Goal: Task Accomplishment & Management: Manage account settings

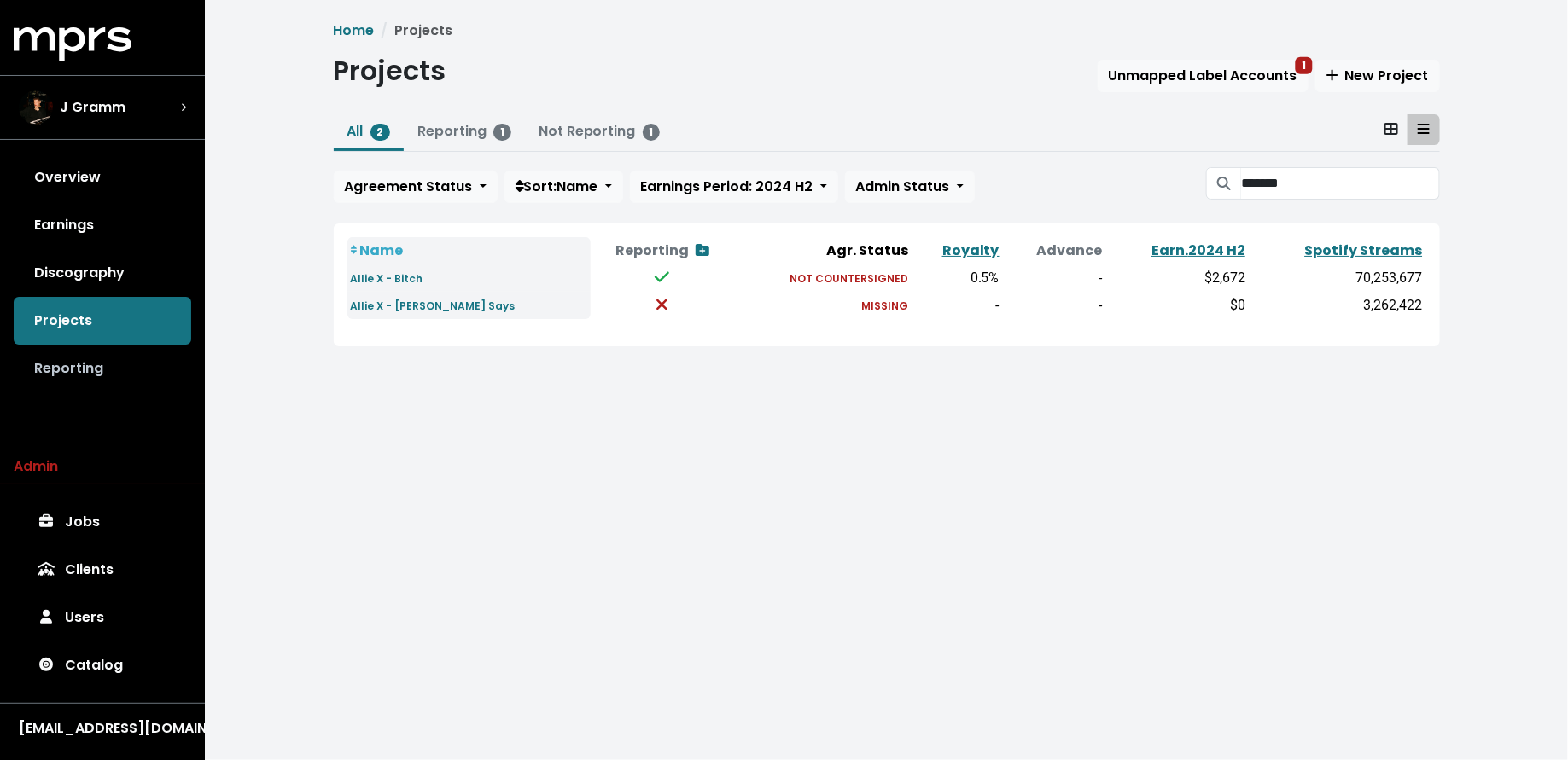
click at [107, 365] on link "Reporting" at bounding box center [103, 368] width 178 height 48
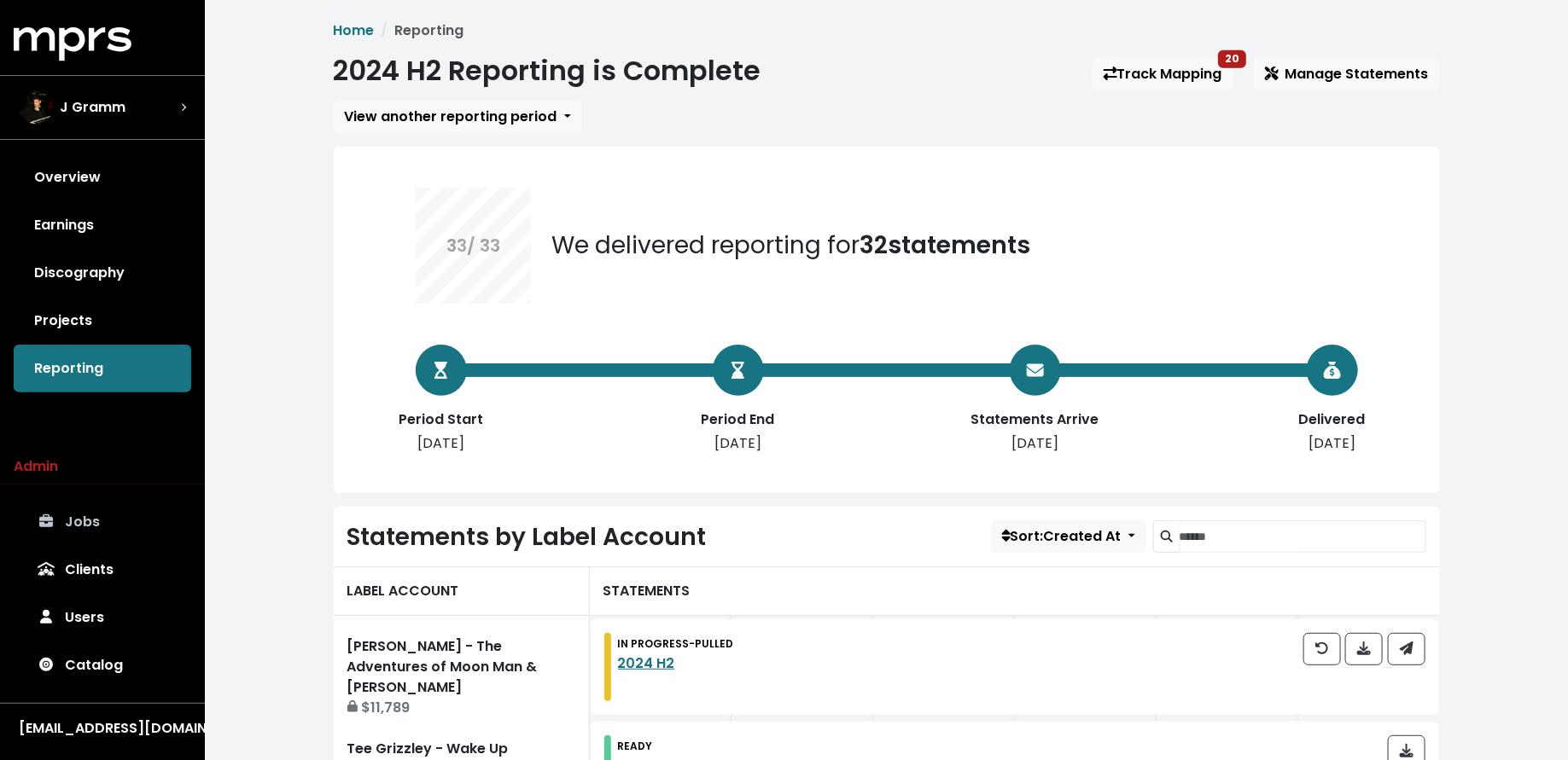
click at [108, 518] on link "Jobs" at bounding box center [103, 521] width 178 height 48
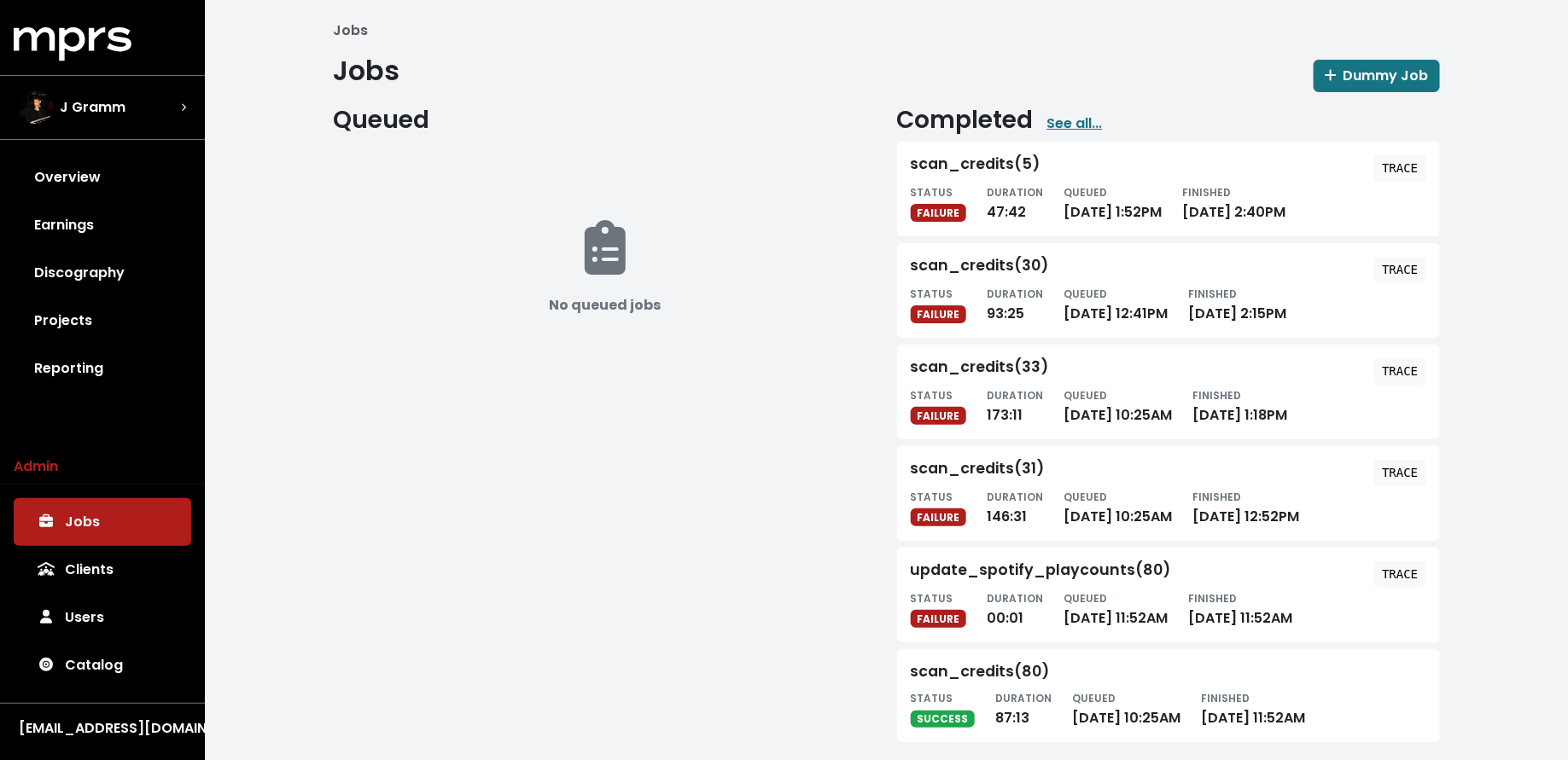
scroll to position [1, 0]
click at [94, 345] on link "Reporting" at bounding box center [103, 368] width 178 height 48
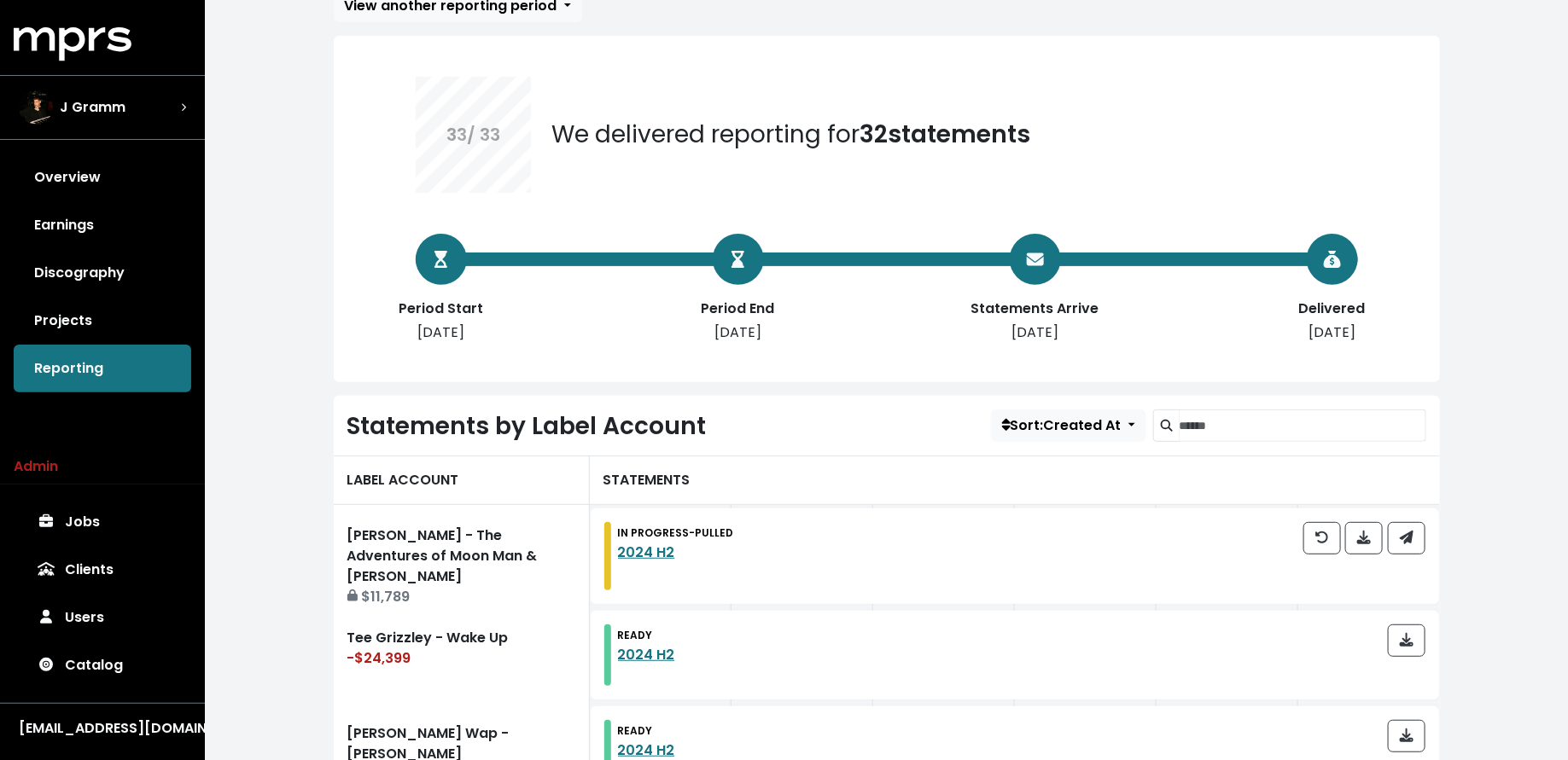
scroll to position [288, 0]
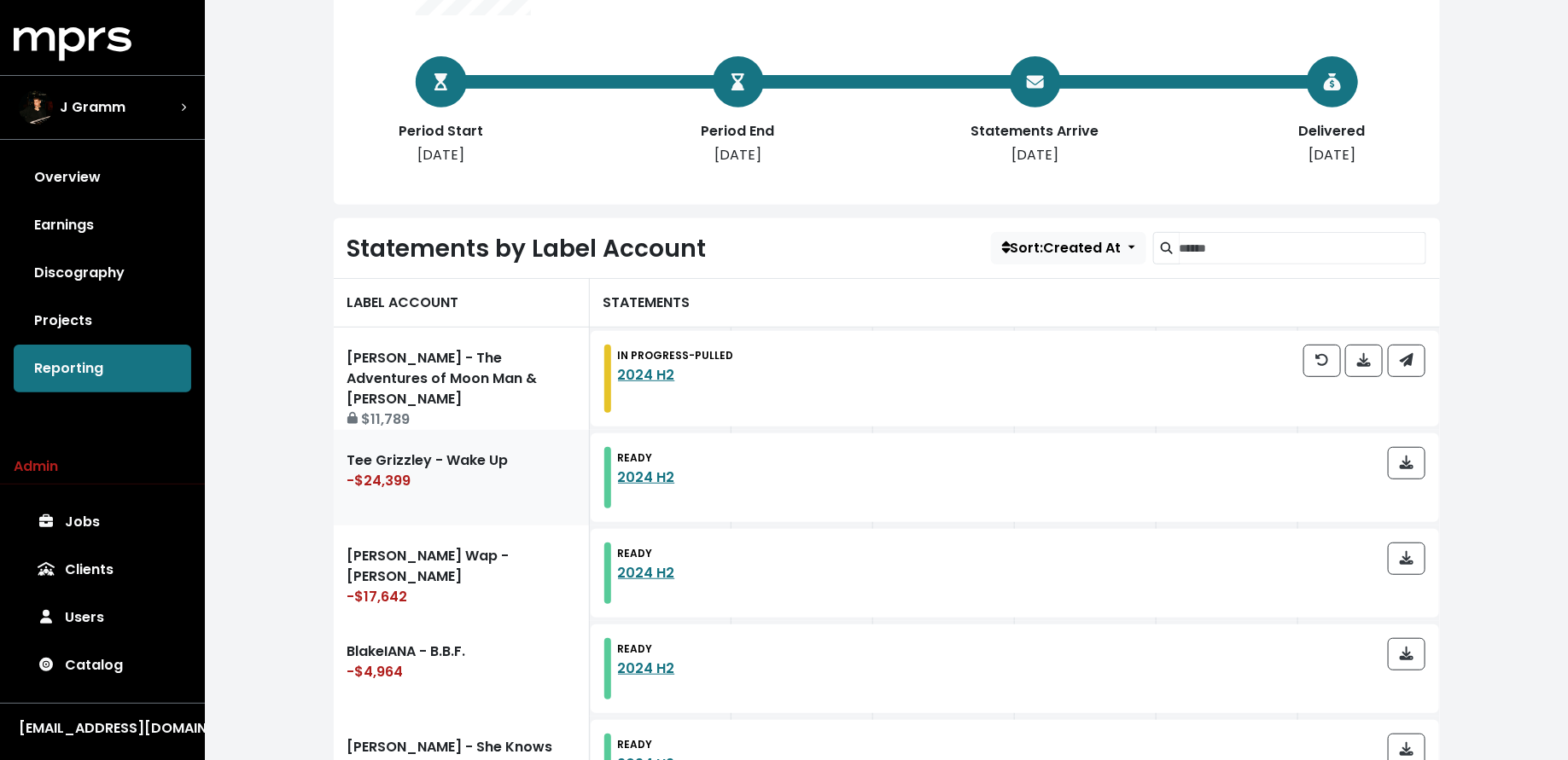
click at [508, 474] on div "-$24,399" at bounding box center [461, 481] width 228 height 21
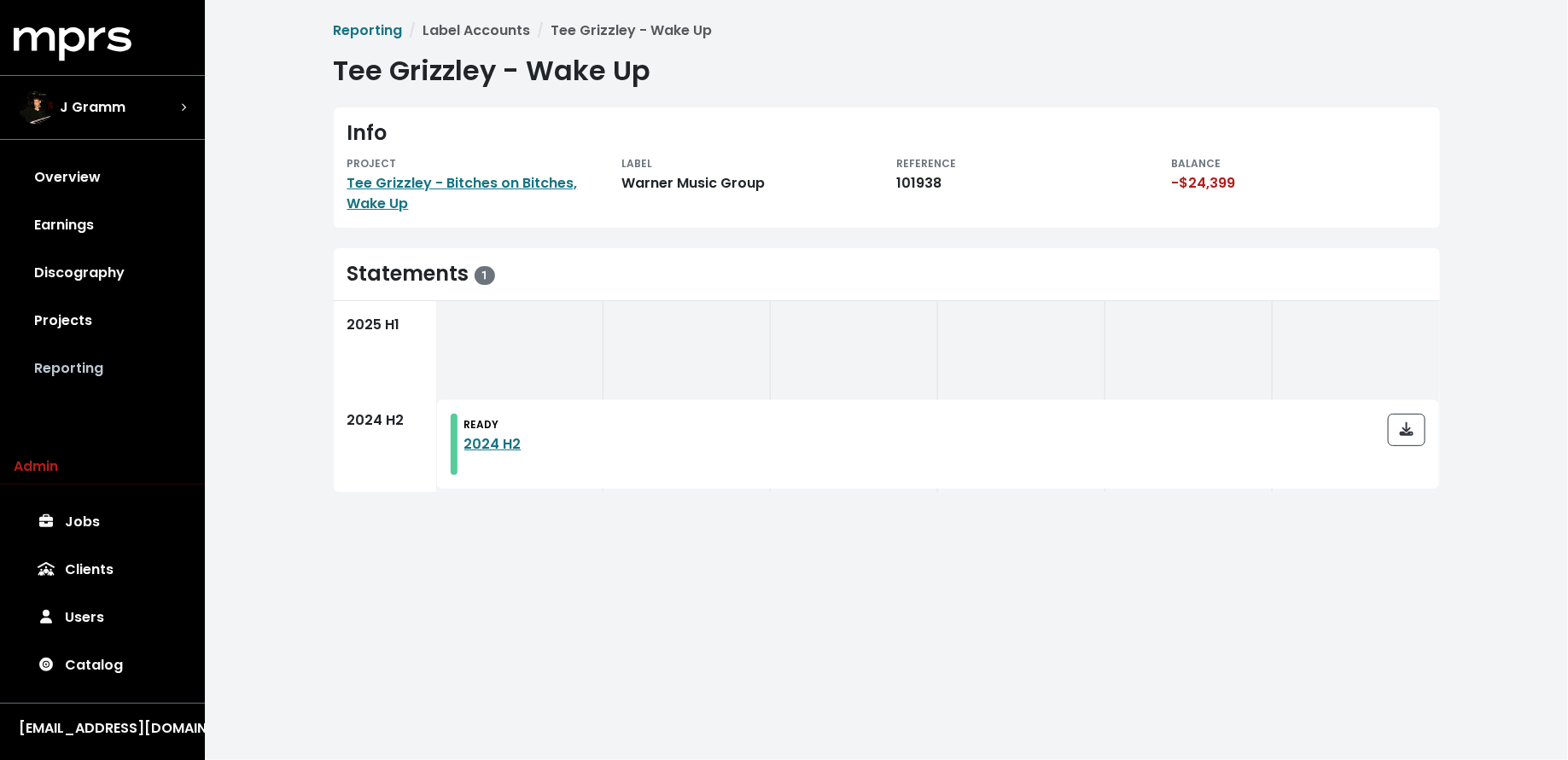
click at [67, 370] on link "Reporting" at bounding box center [103, 368] width 178 height 48
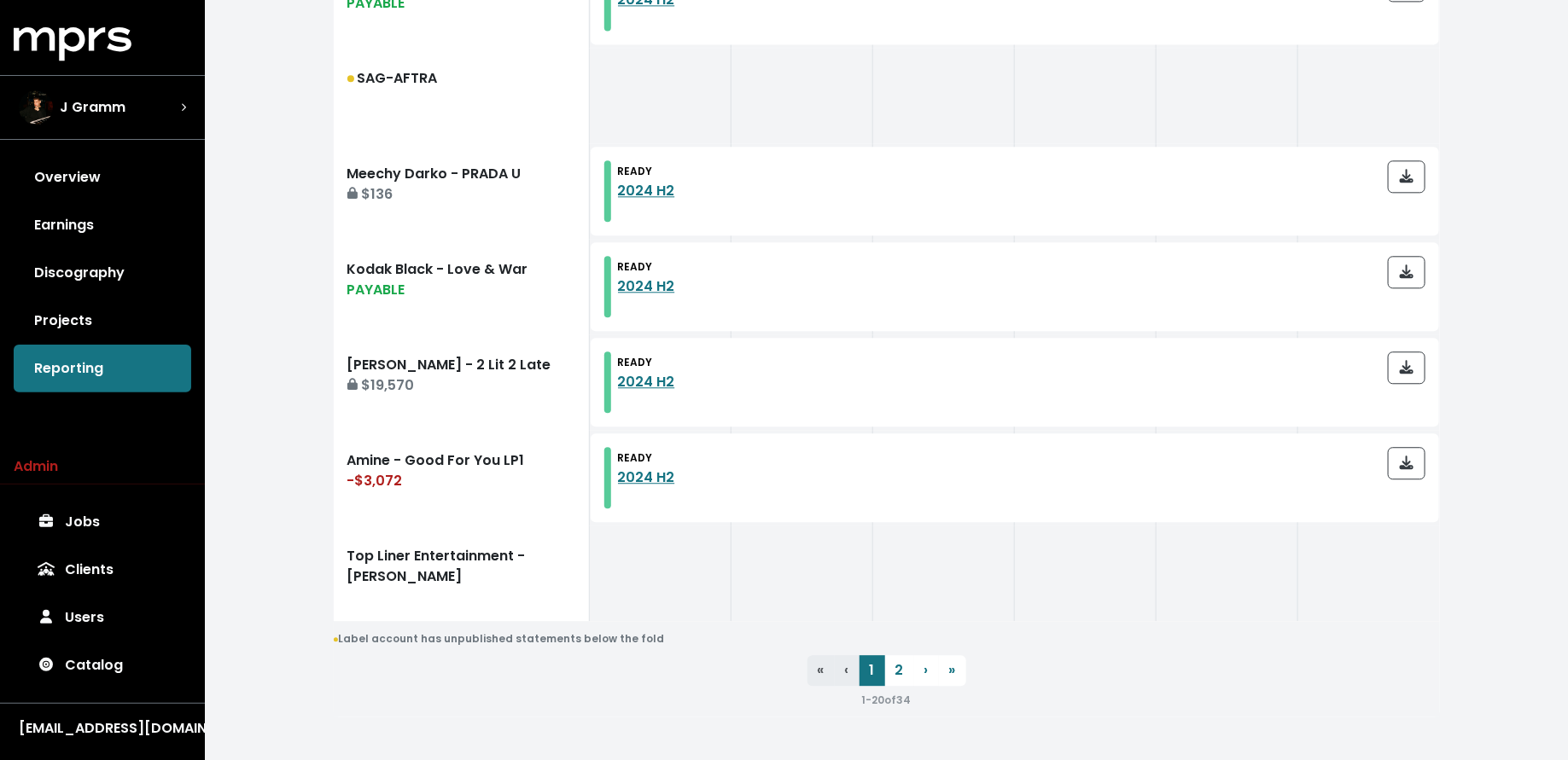
scroll to position [1928, 0]
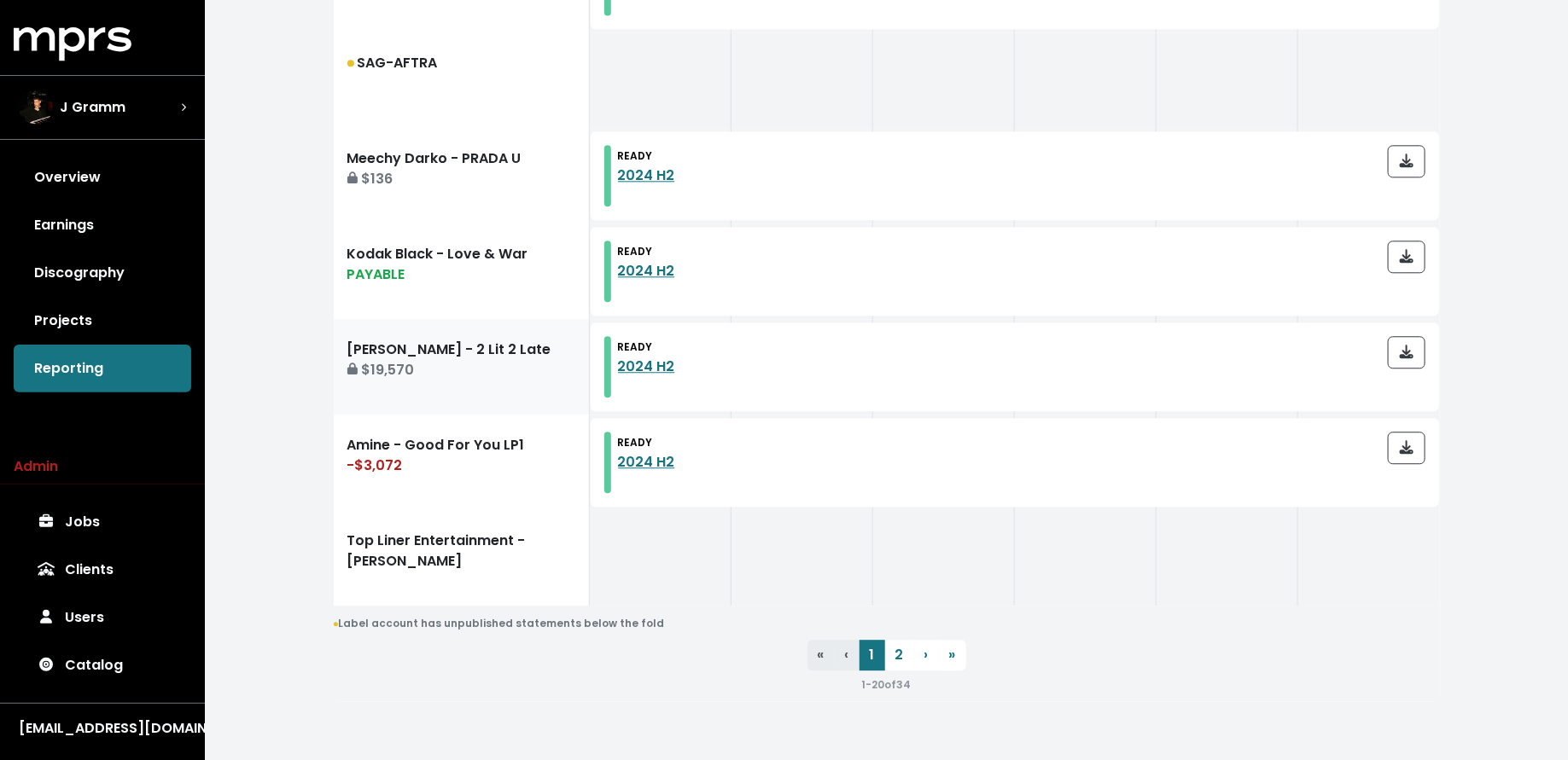
click at [505, 360] on div "$19,570" at bounding box center [461, 370] width 228 height 21
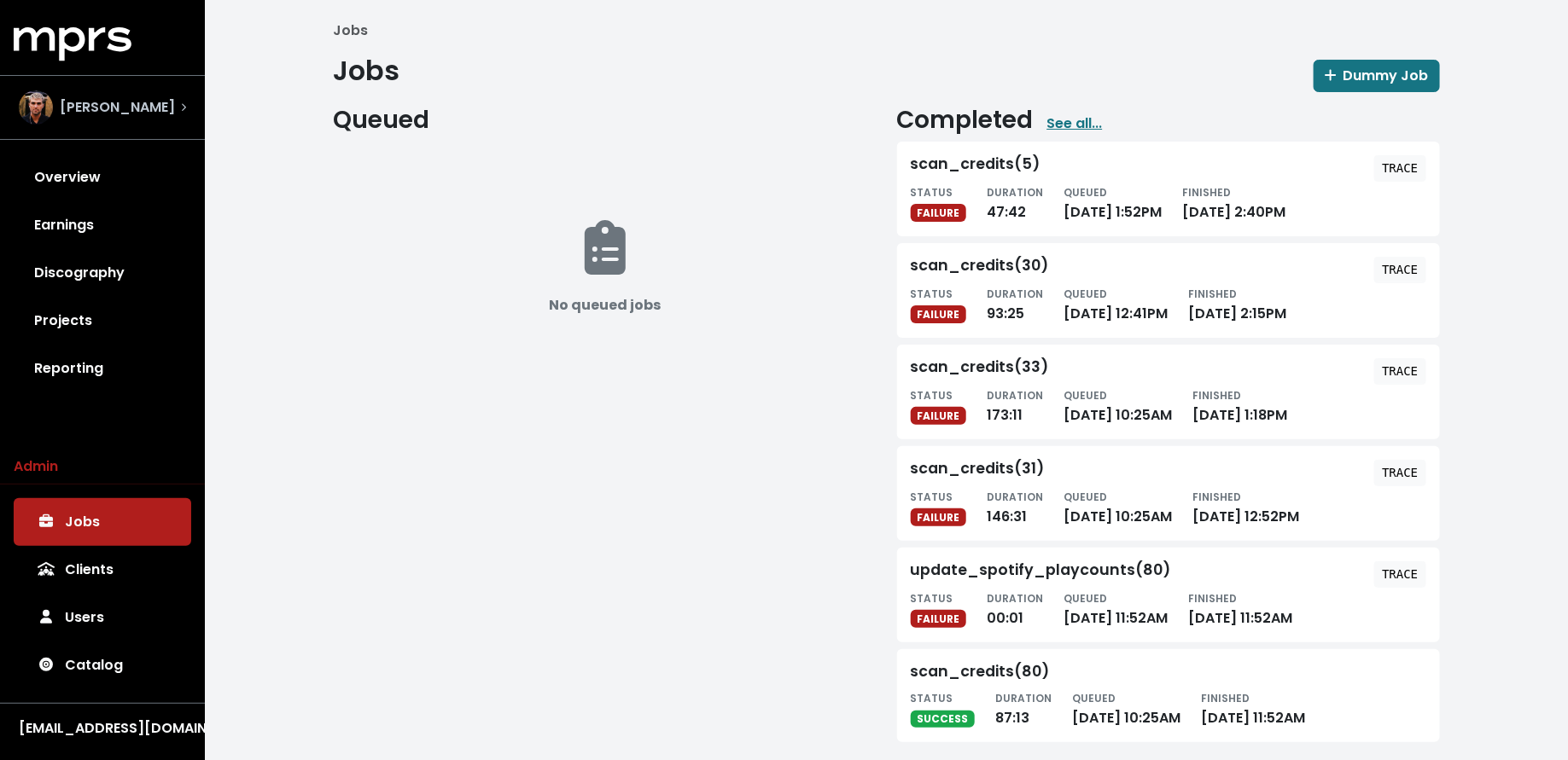
click at [119, 120] on div "[PERSON_NAME]" at bounding box center [97, 108] width 156 height 34
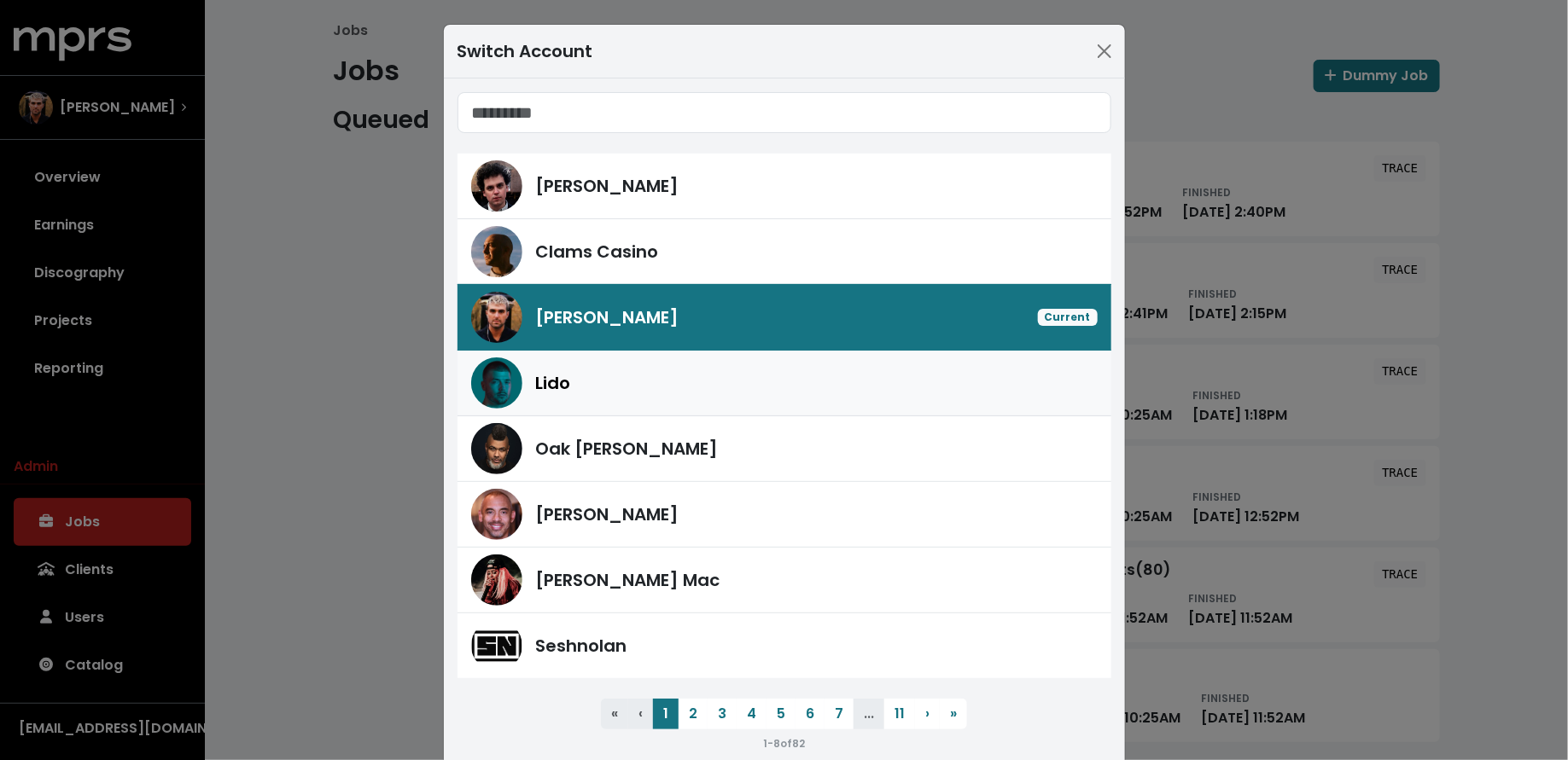
click at [587, 375] on div "Lido" at bounding box center [817, 383] width 562 height 25
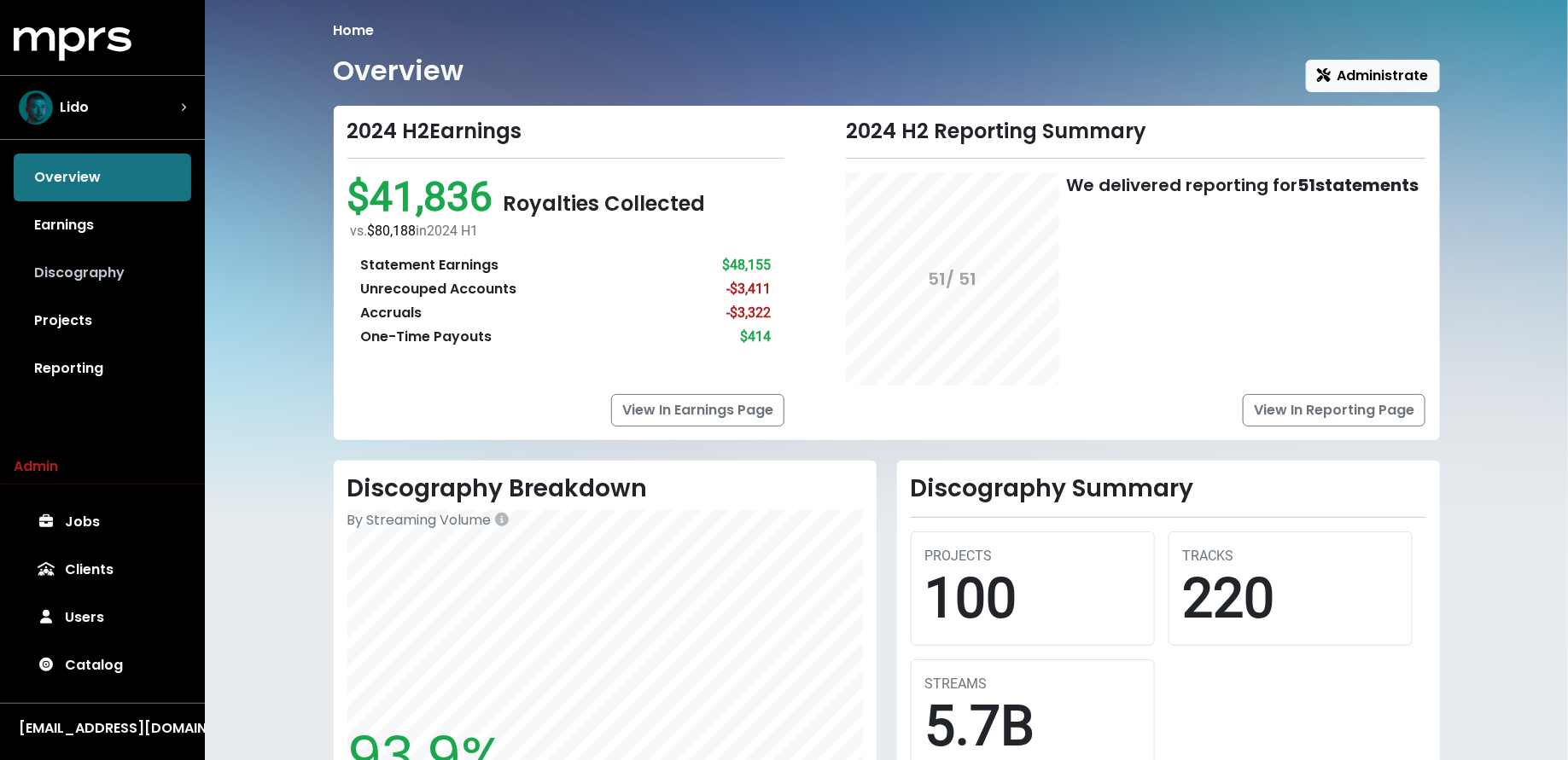
click at [73, 271] on link "Discography" at bounding box center [103, 273] width 178 height 48
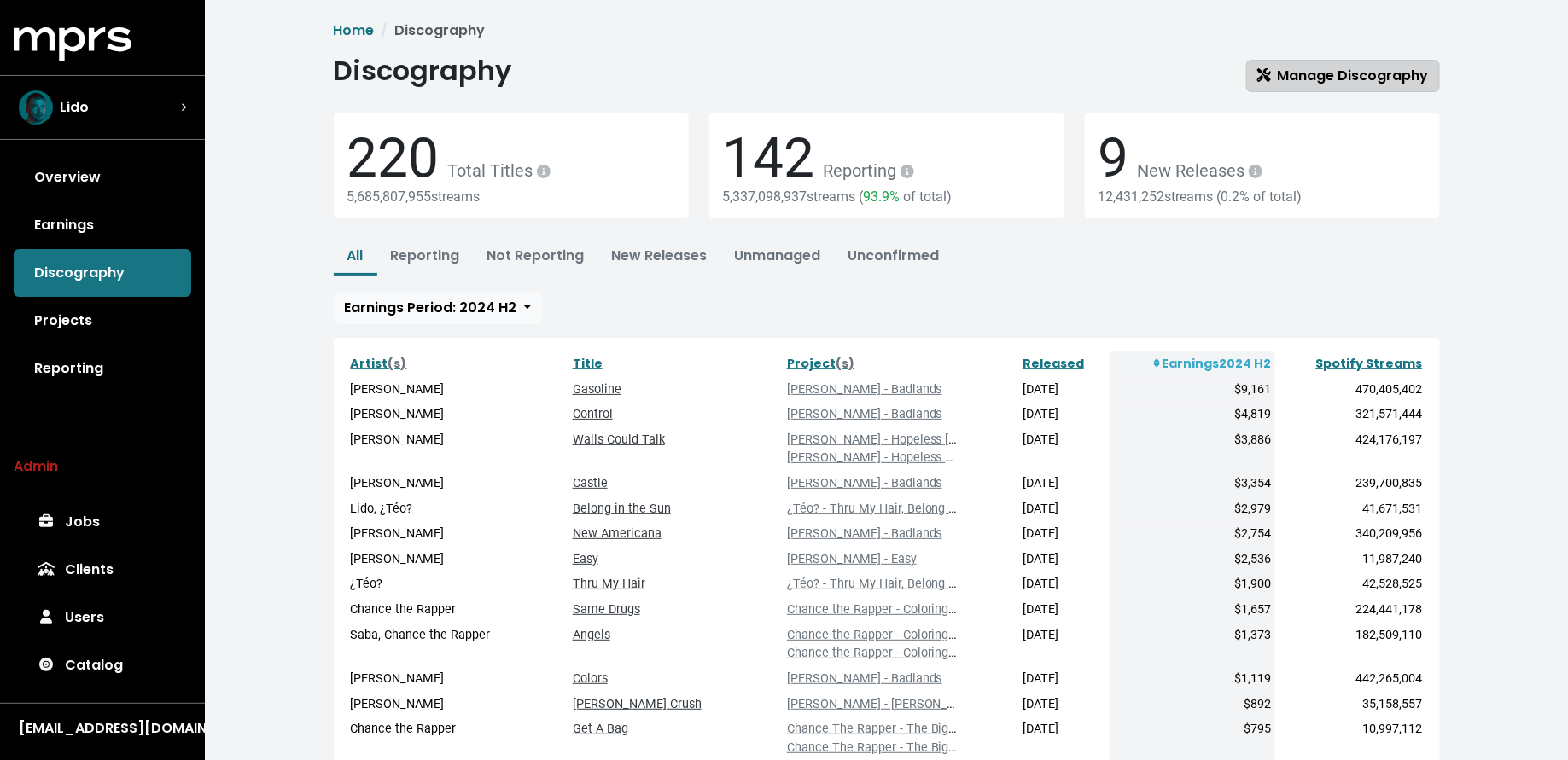
click at [1312, 83] on span "Manage Discography" at bounding box center [1343, 75] width 172 height 20
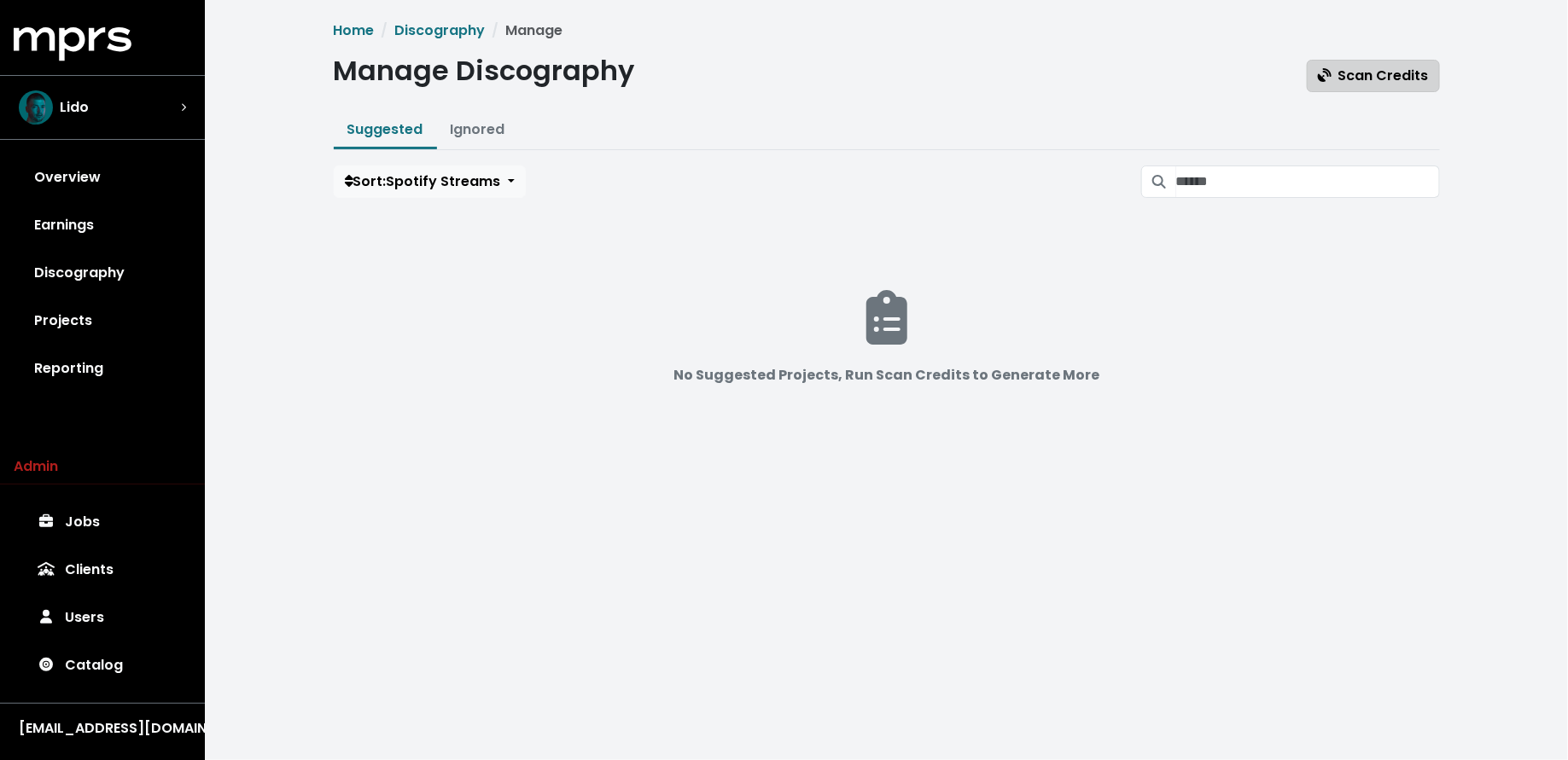
click at [1356, 82] on span "Scan Credits" at bounding box center [1374, 75] width 111 height 20
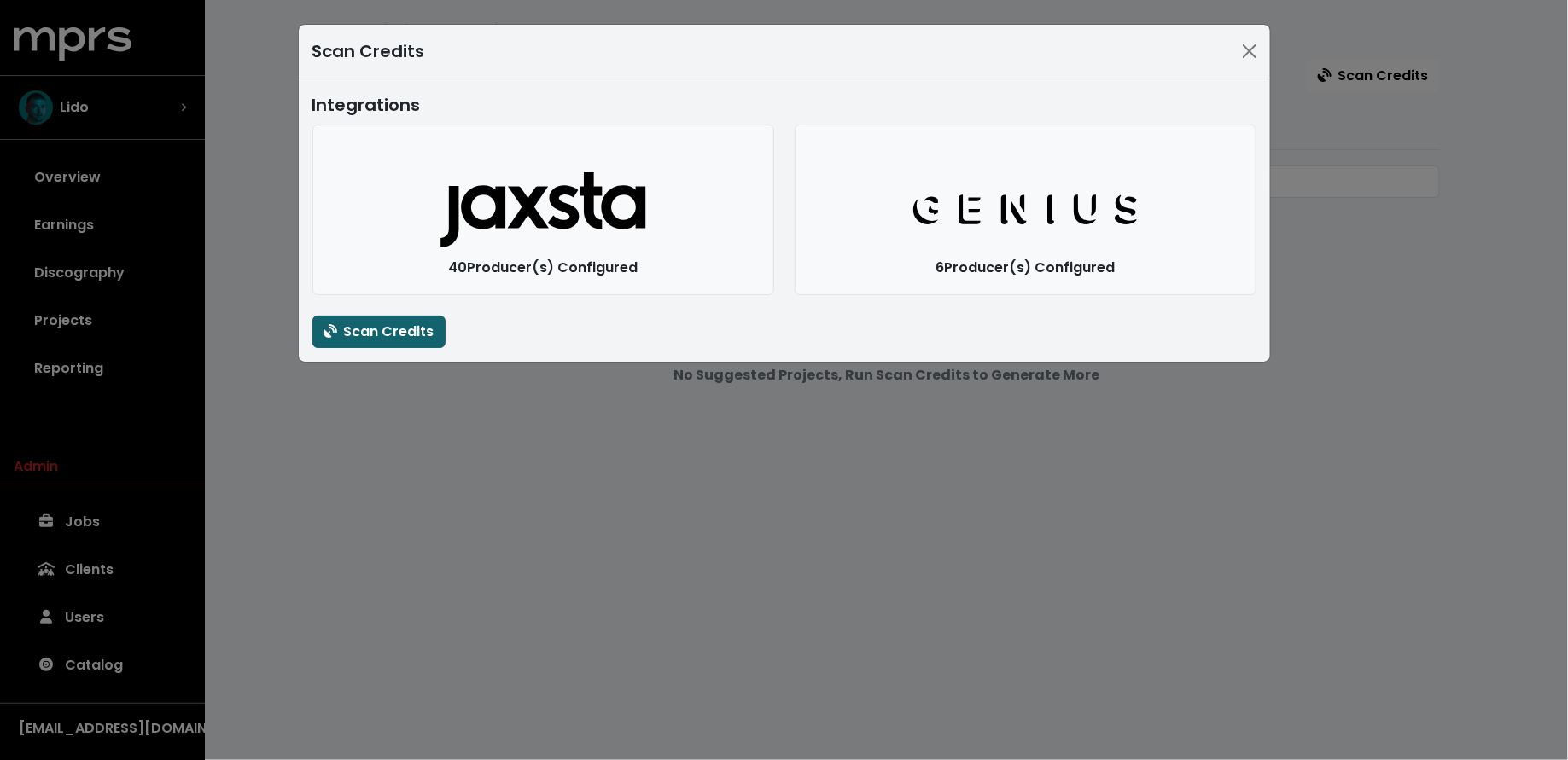
click at [375, 340] on span "Scan Credits" at bounding box center [379, 332] width 111 height 21
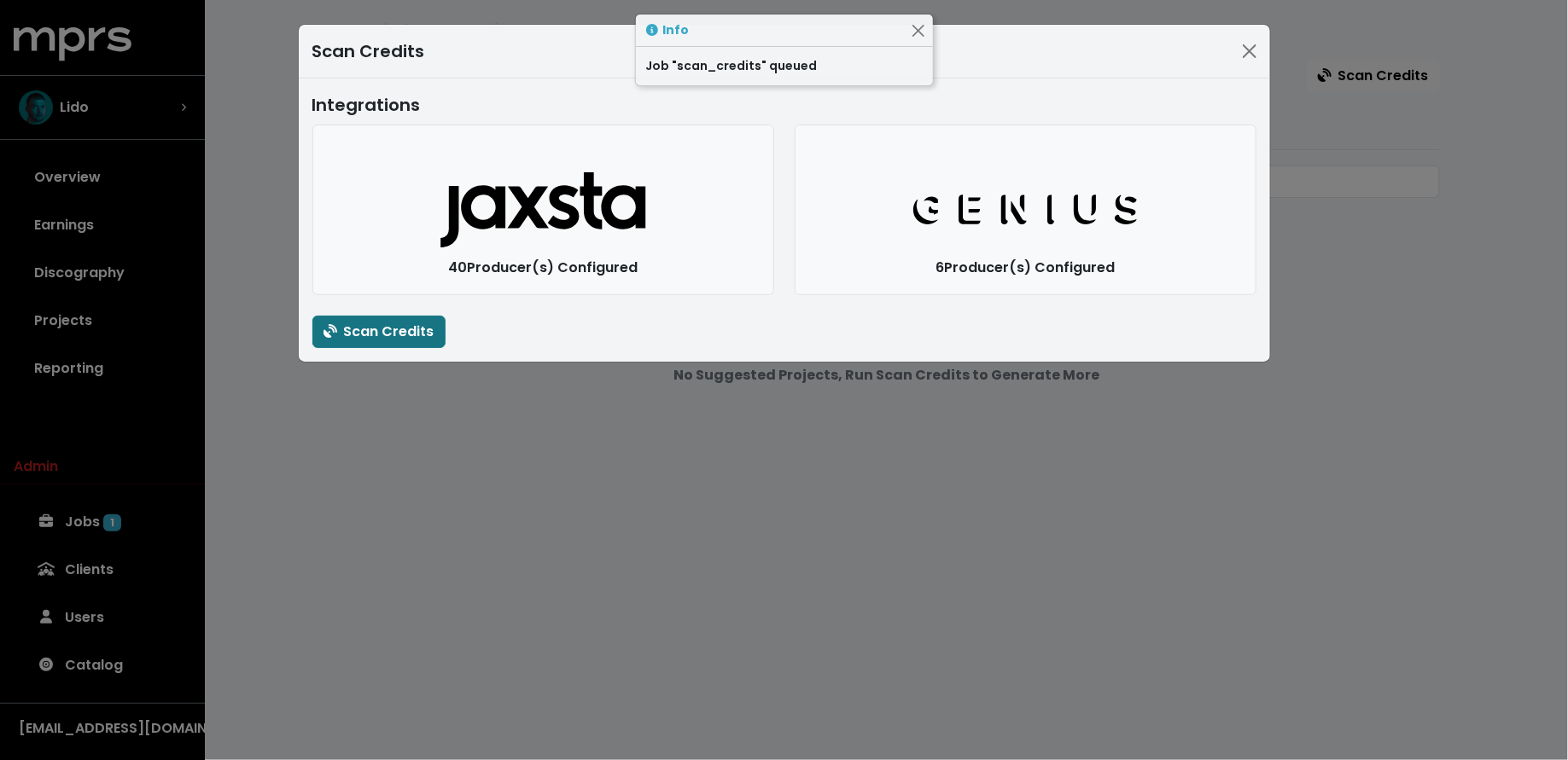
click at [334, 447] on div "Scan Credits Integrations Jaxsta Logo 40 Producer(s) Configured Genius Logo 6 P…" at bounding box center [784, 380] width 1568 height 760
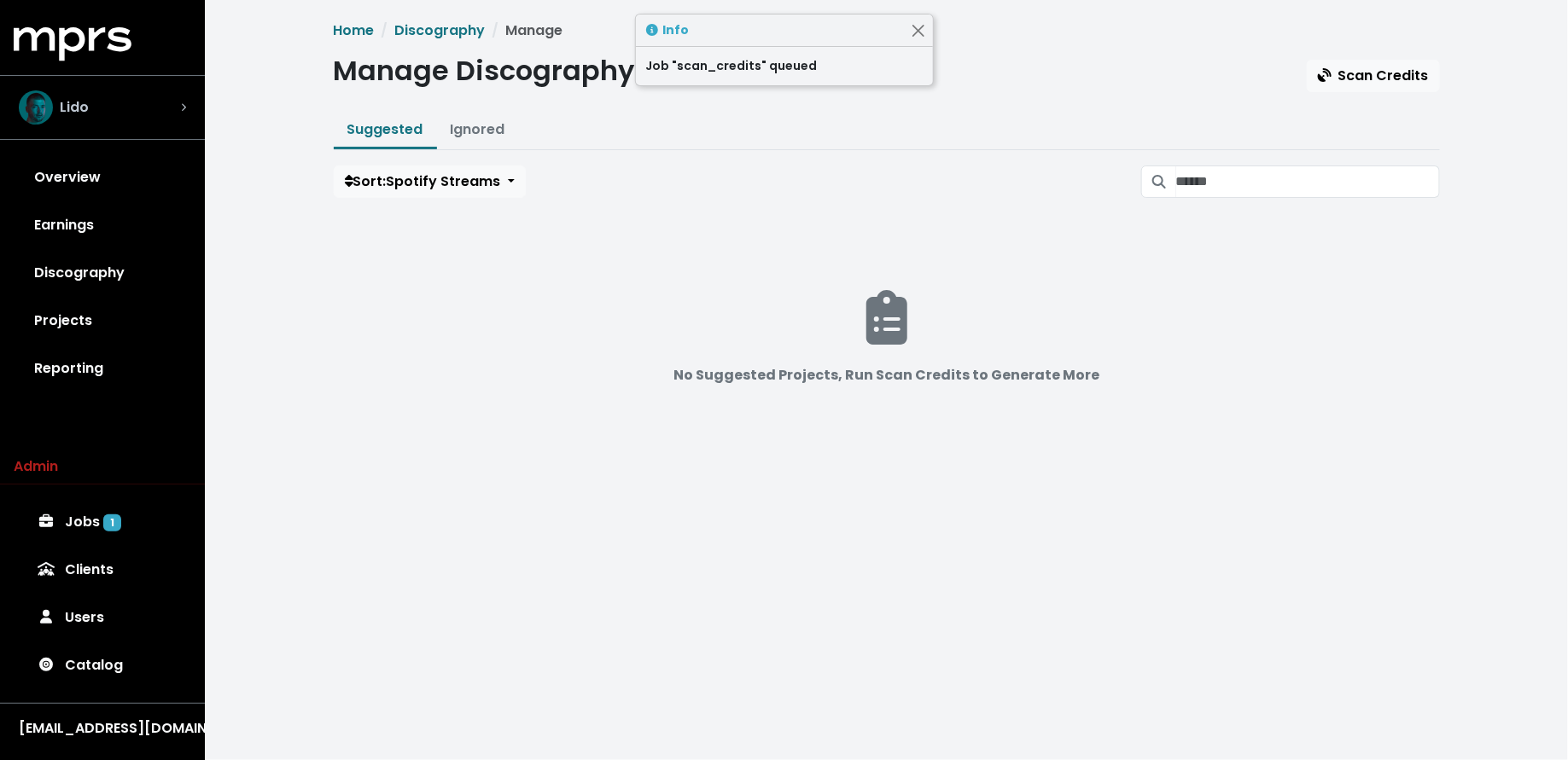
click at [118, 98] on div "Lido" at bounding box center [103, 108] width 167 height 34
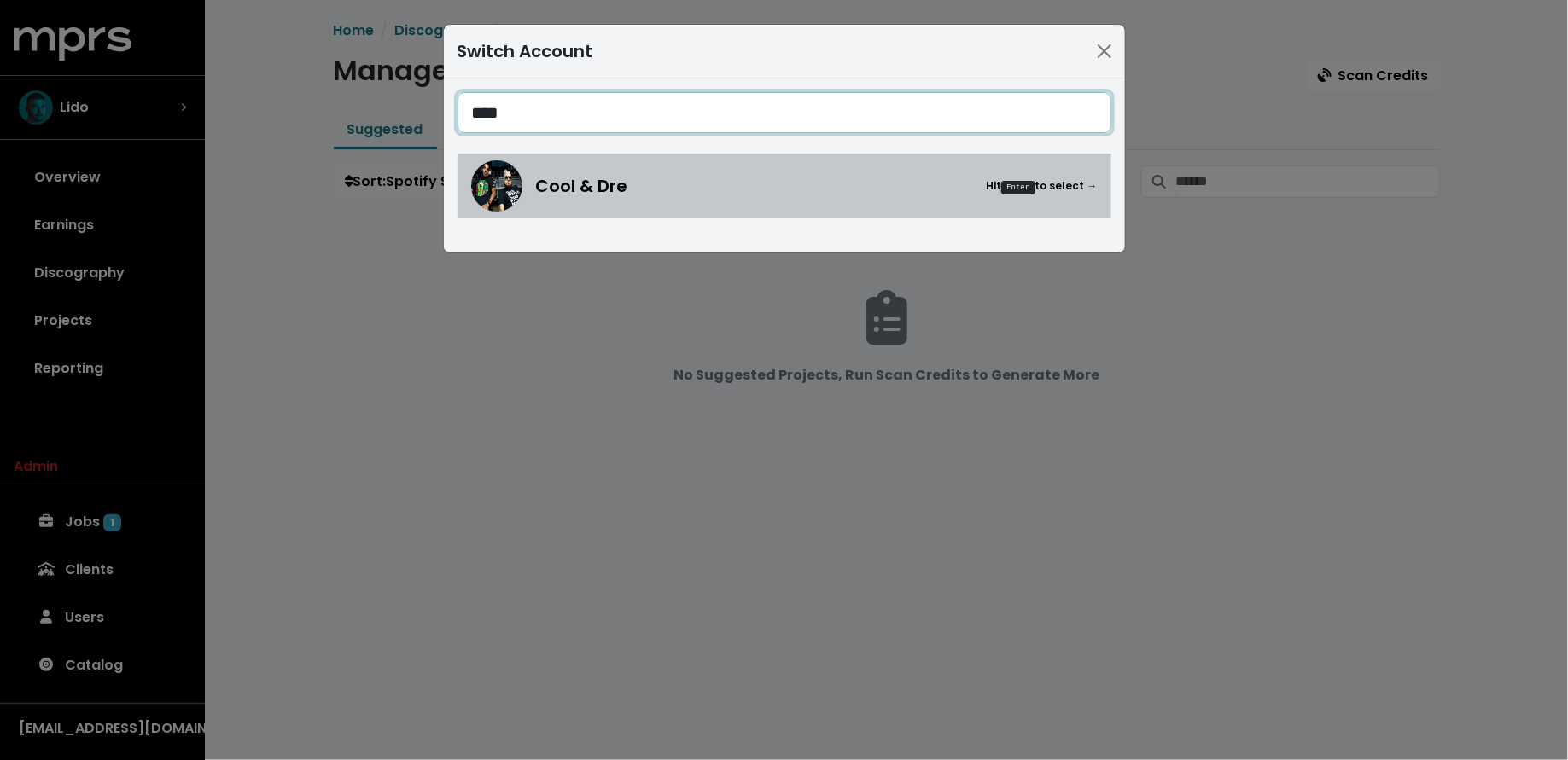
type input "****"
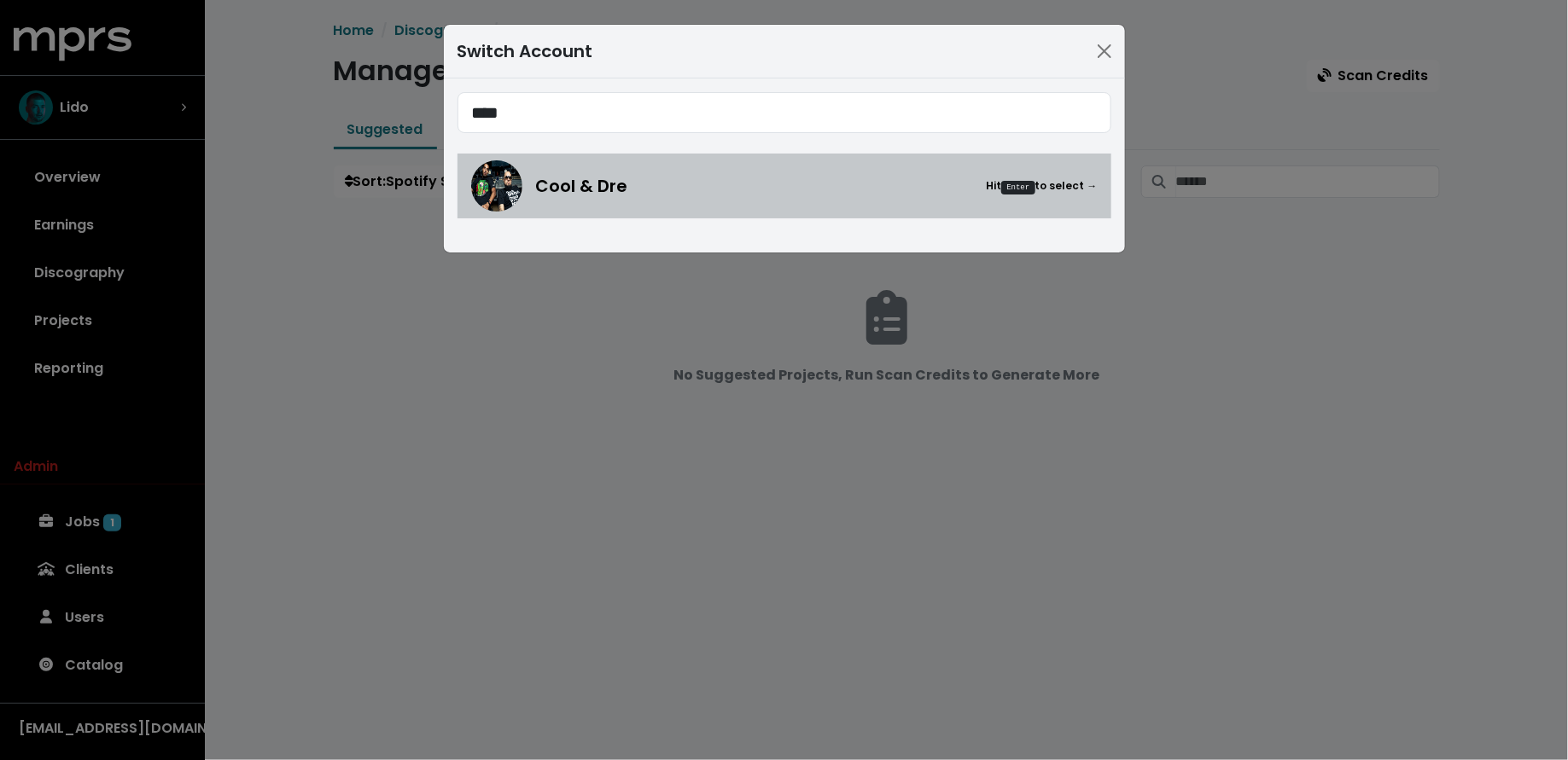
click at [622, 199] on div "Cool & Dre Hit Enter to select →" at bounding box center [784, 186] width 627 height 51
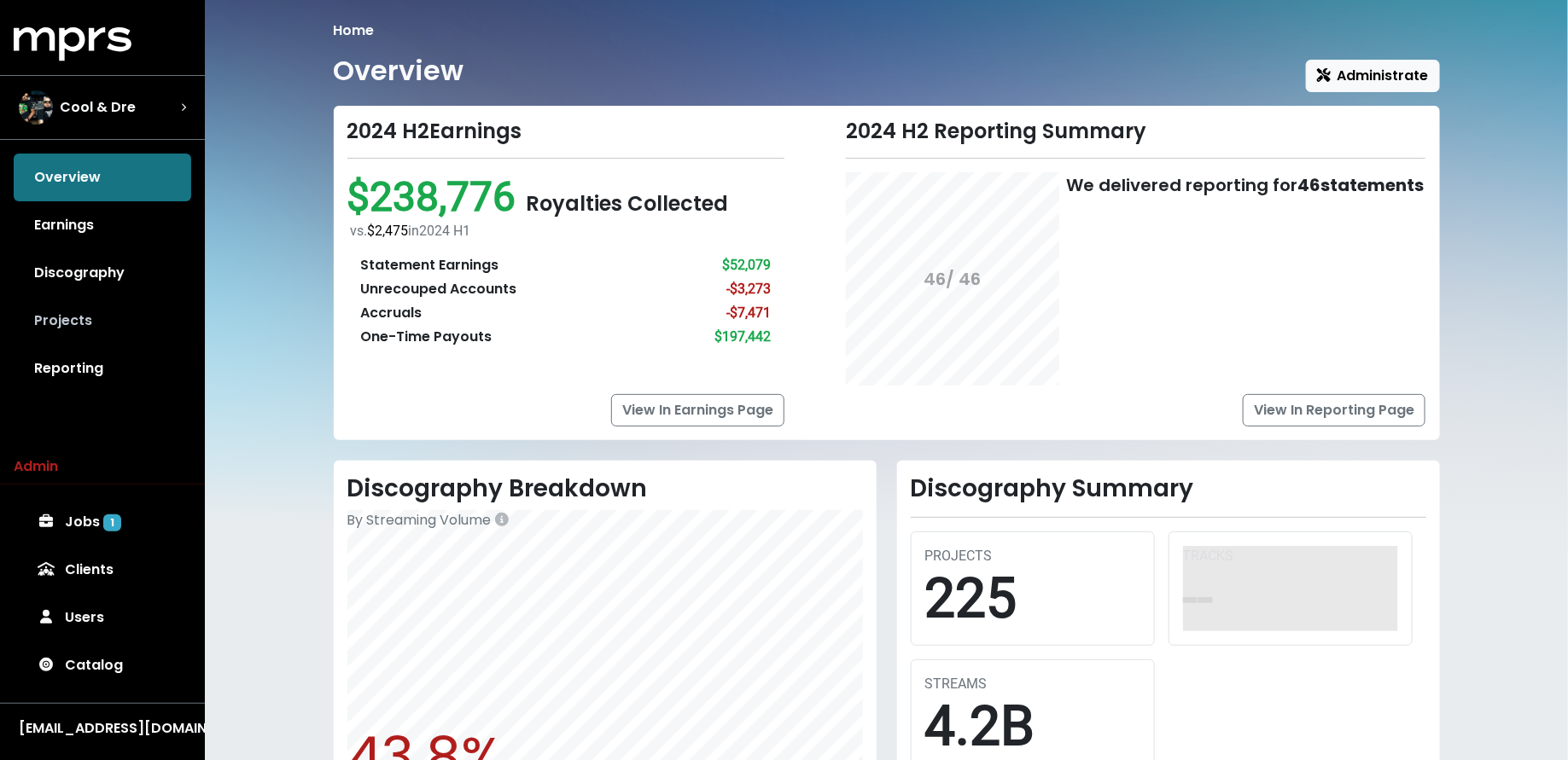
click at [149, 330] on link "Projects" at bounding box center [103, 320] width 178 height 48
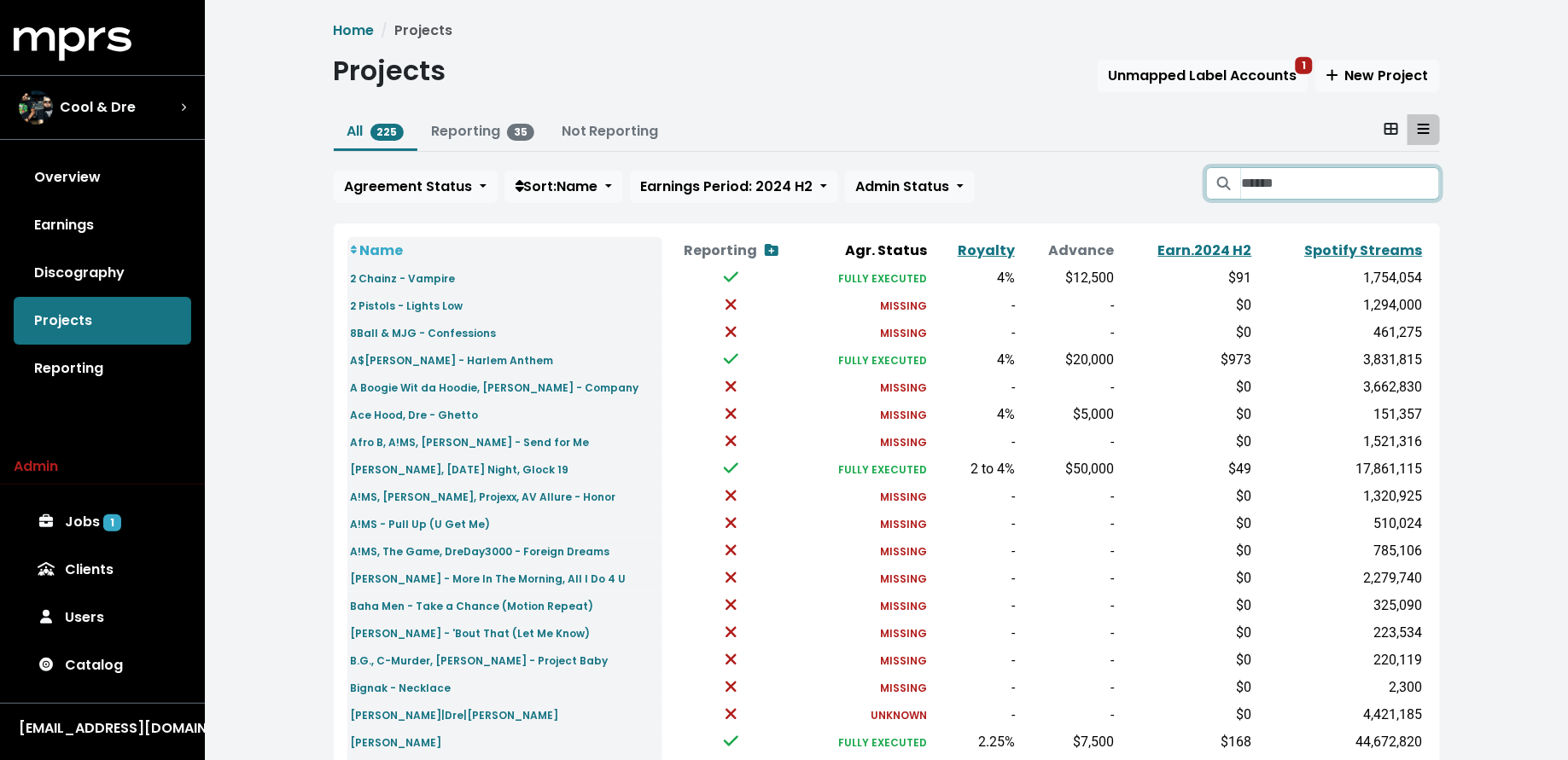
click at [1285, 173] on input "Search projects" at bounding box center [1340, 183] width 198 height 33
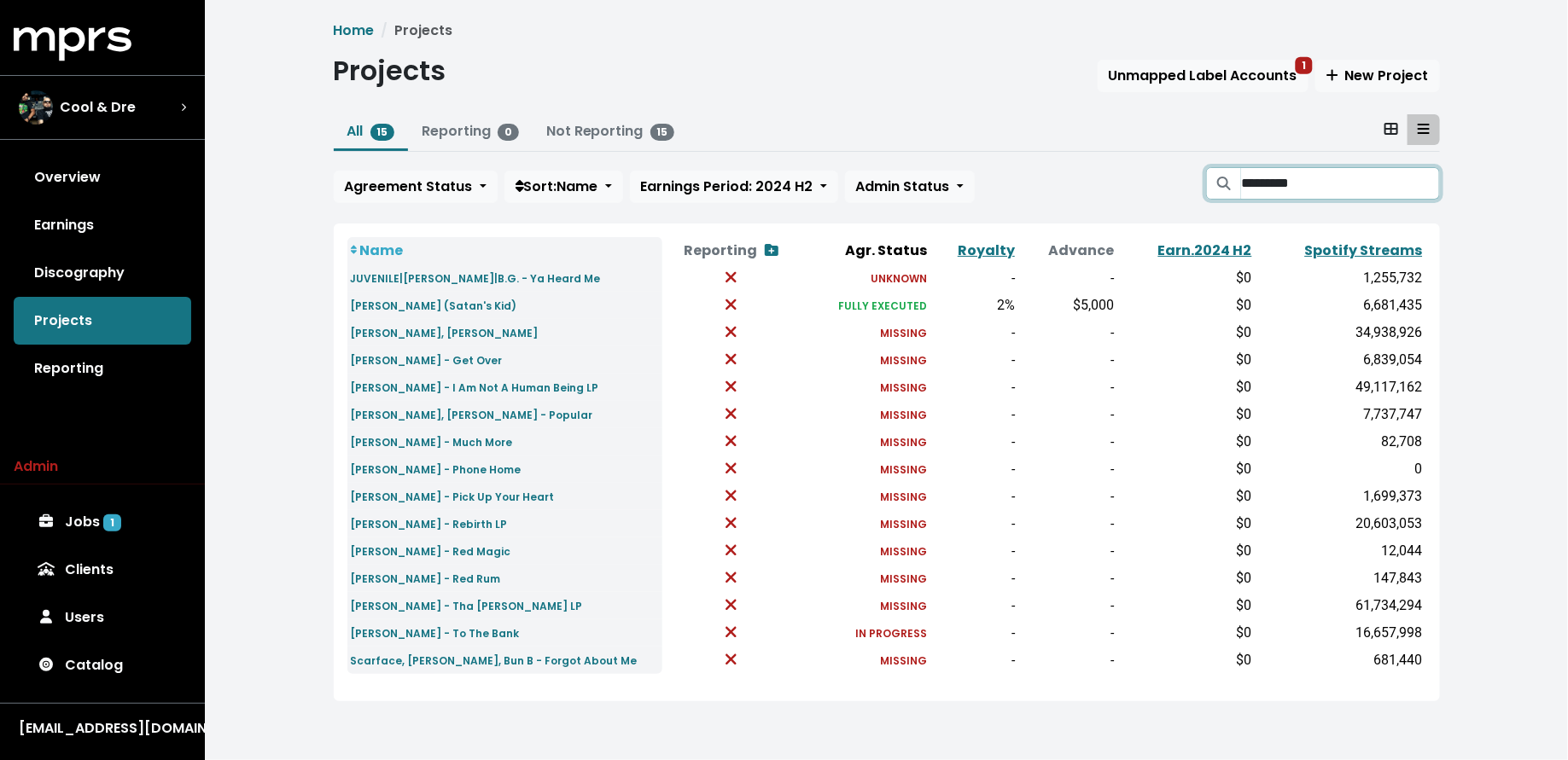
type input "*********"
click at [388, 599] on small "Lil Wayne - Tha Carter IV LP" at bounding box center [467, 607] width 232 height 15
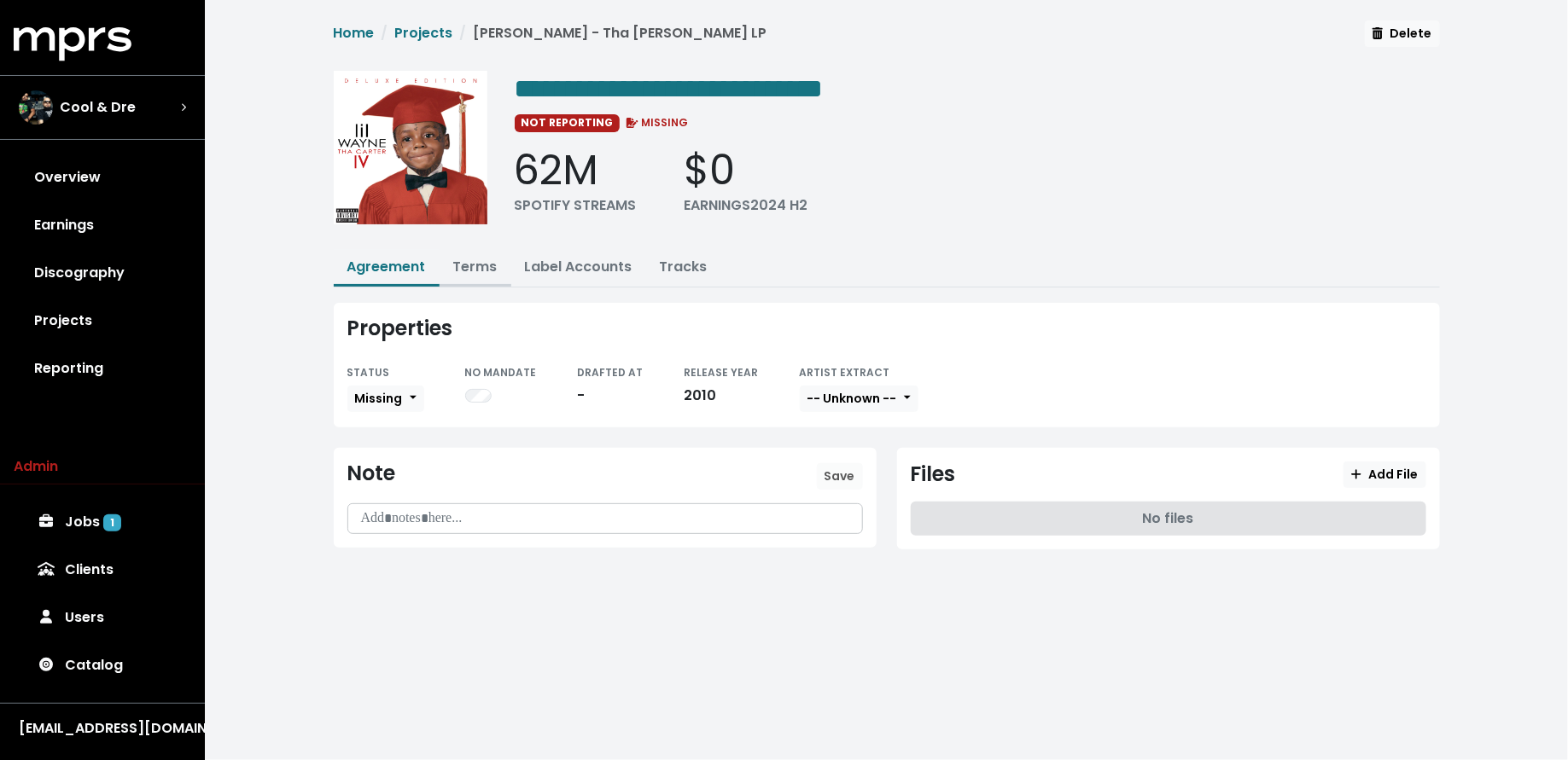
click at [467, 258] on link "Terms" at bounding box center [475, 267] width 44 height 20
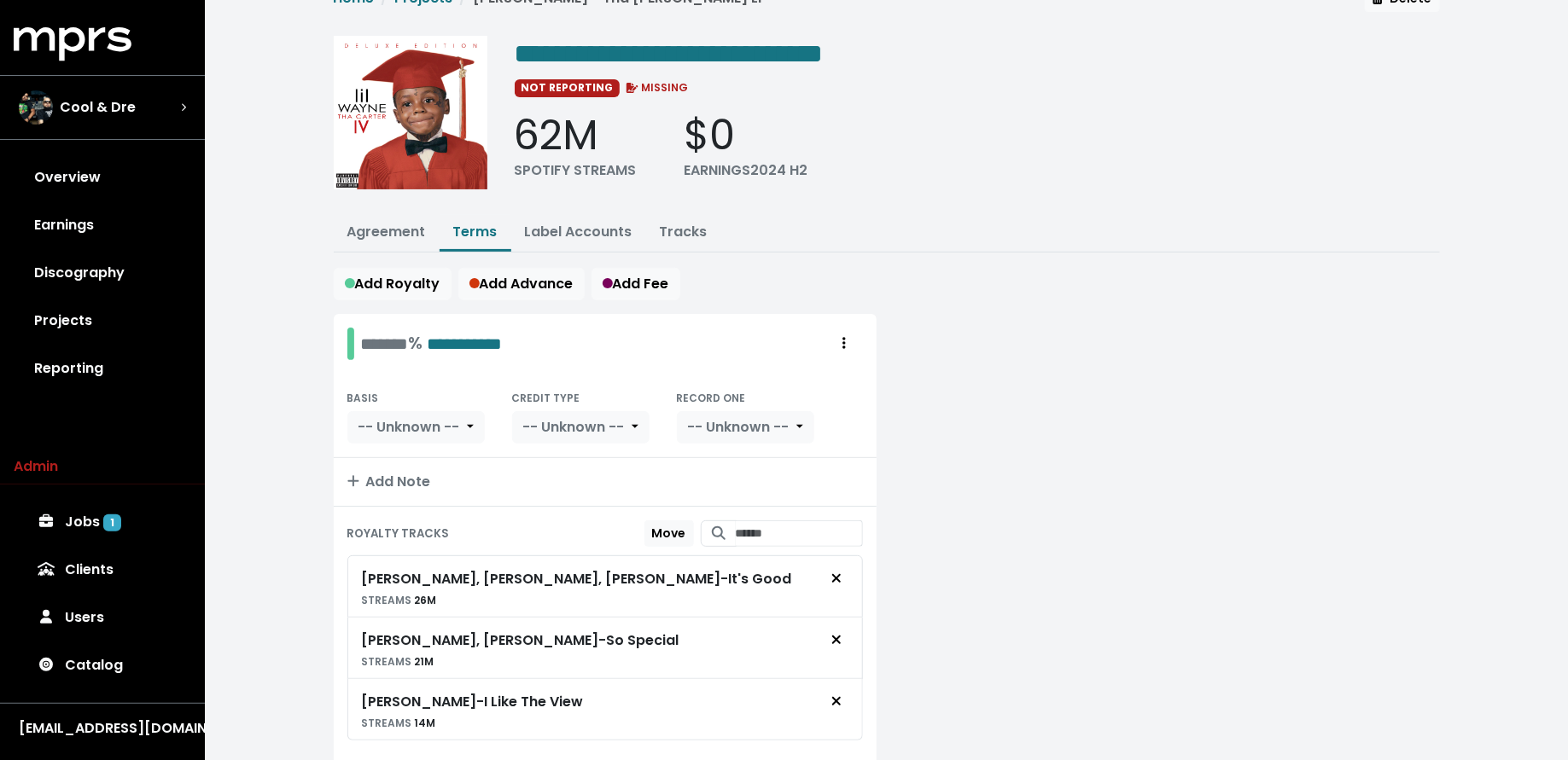
scroll to position [44, 0]
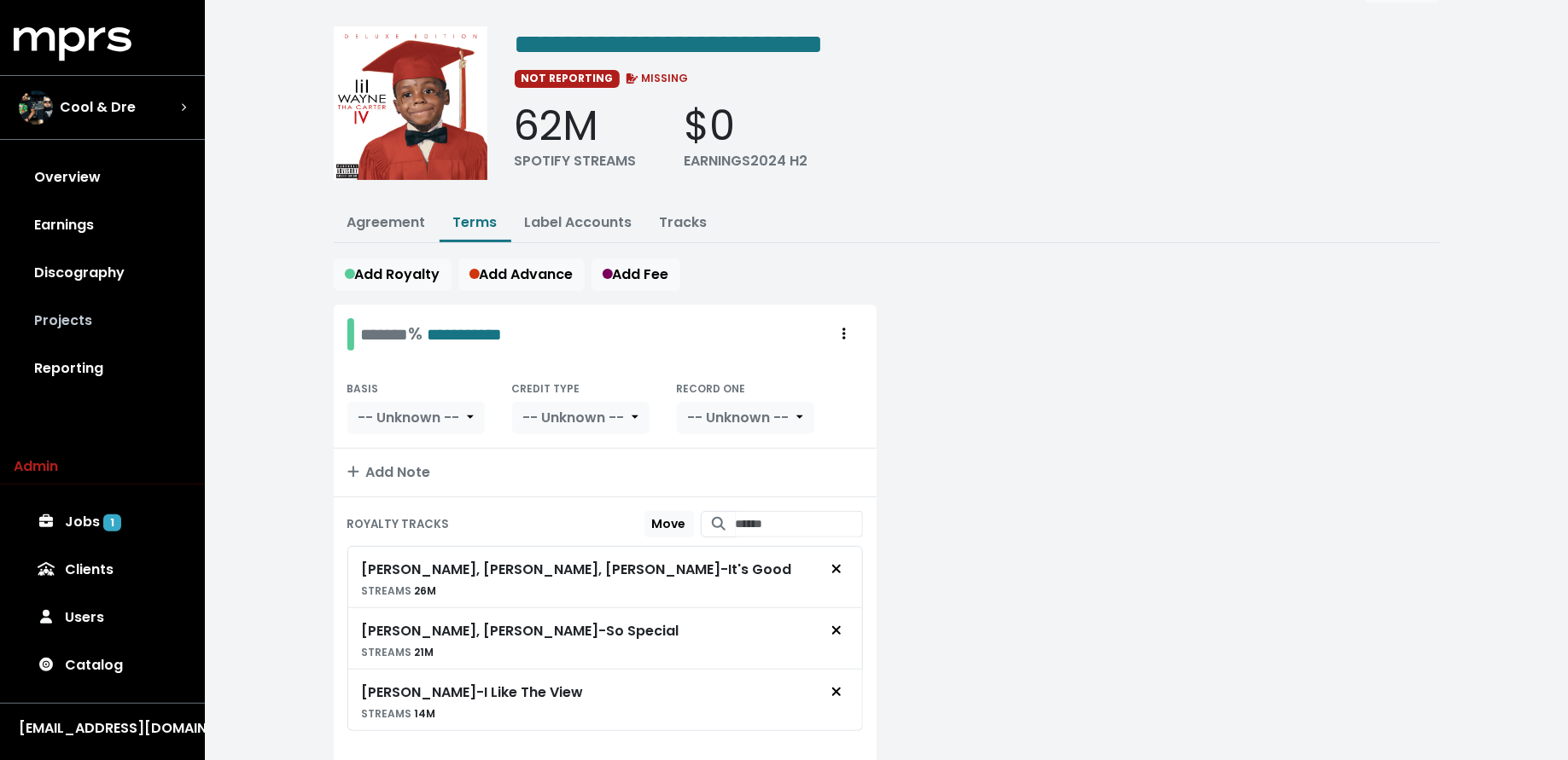
click at [89, 316] on link "Projects" at bounding box center [103, 320] width 178 height 48
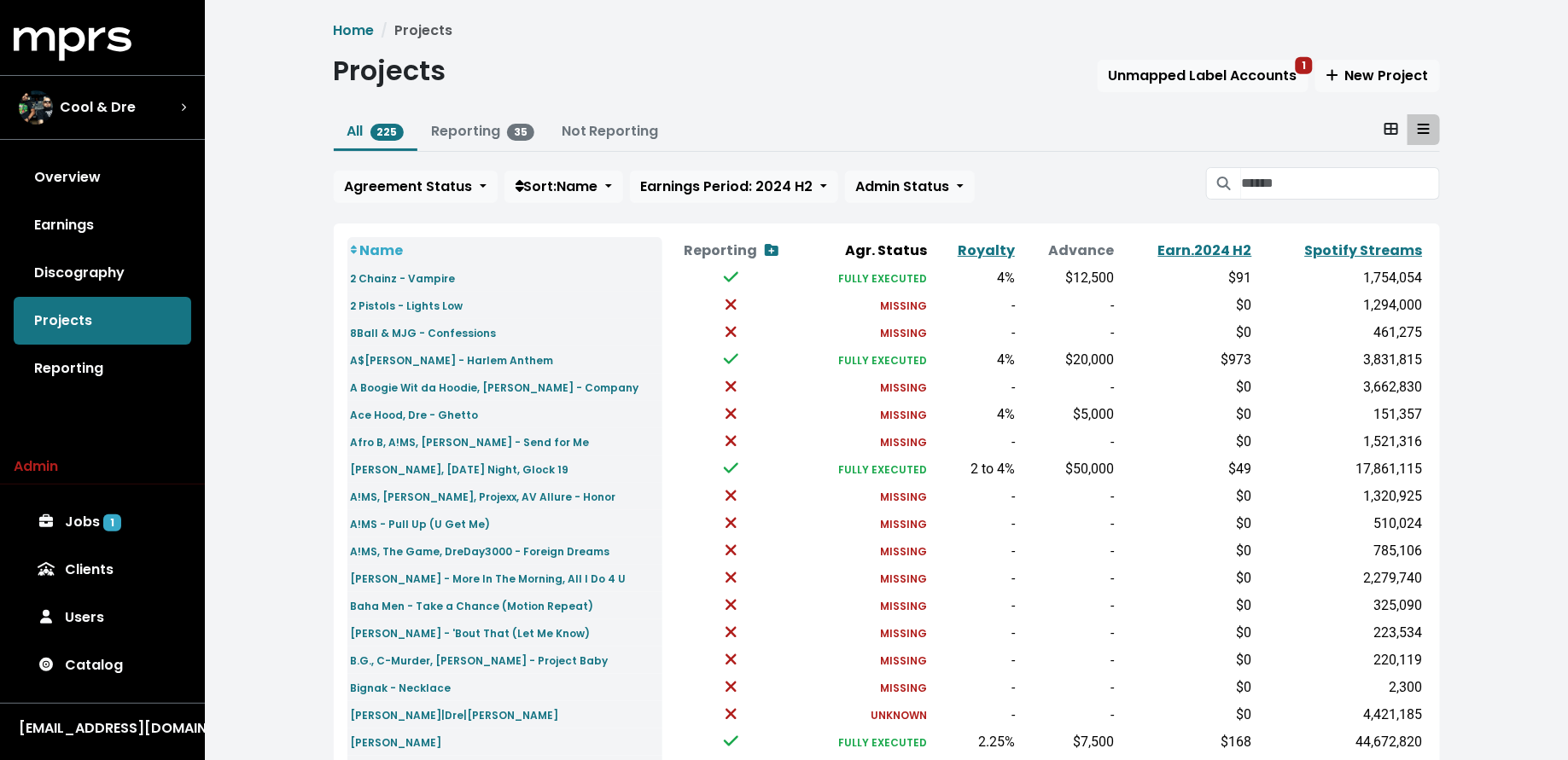
click at [1328, 200] on div "Agreement Status Sort: Name Earnings Period: 2024 H2 Admin Status" at bounding box center [887, 185] width 1106 height 36
click at [1319, 183] on input "Search projects" at bounding box center [1340, 183] width 198 height 33
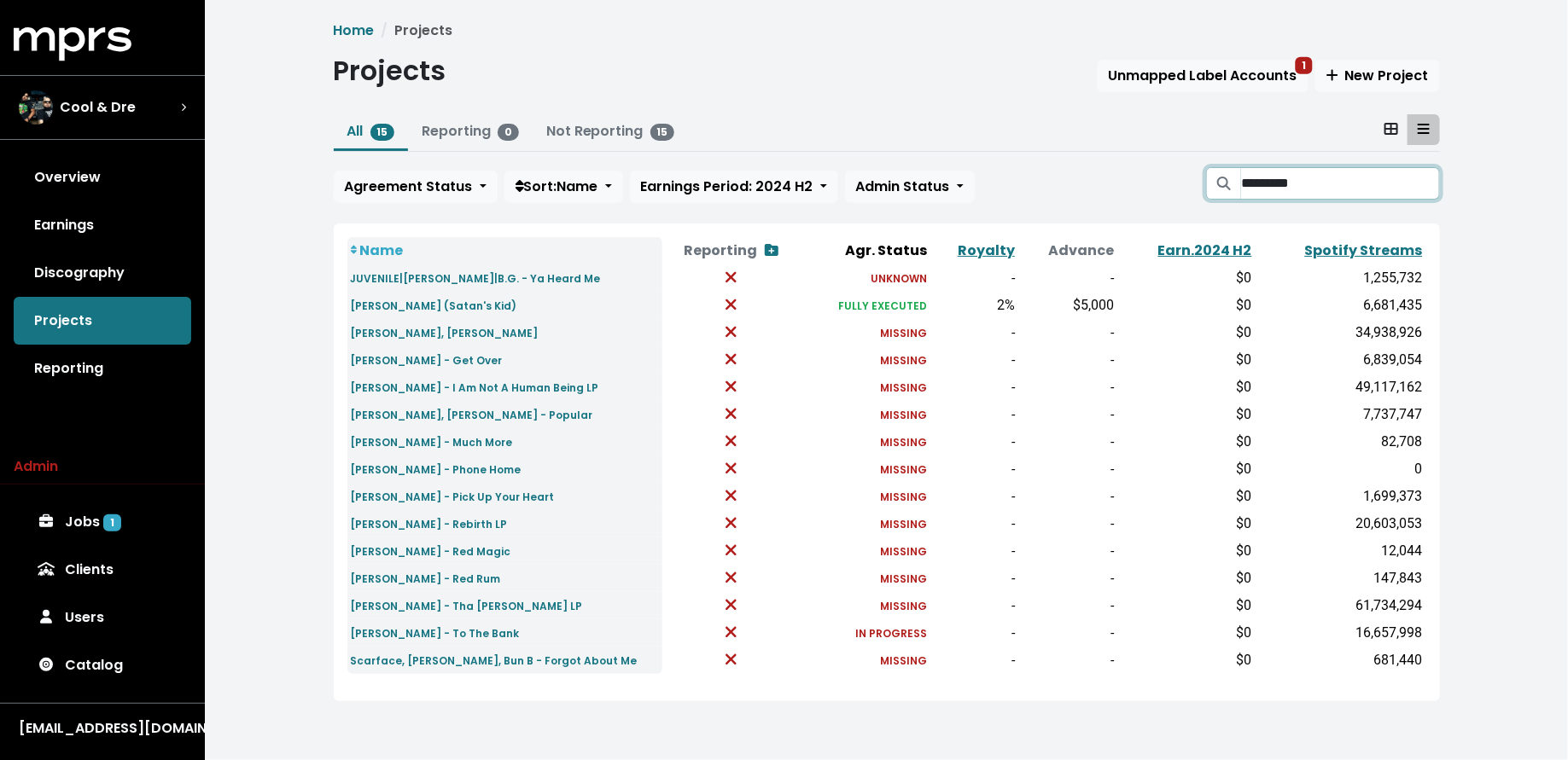
type input "*********"
click at [377, 524] on small "Lil Wayne - Rebirth LP" at bounding box center [429, 524] width 157 height 15
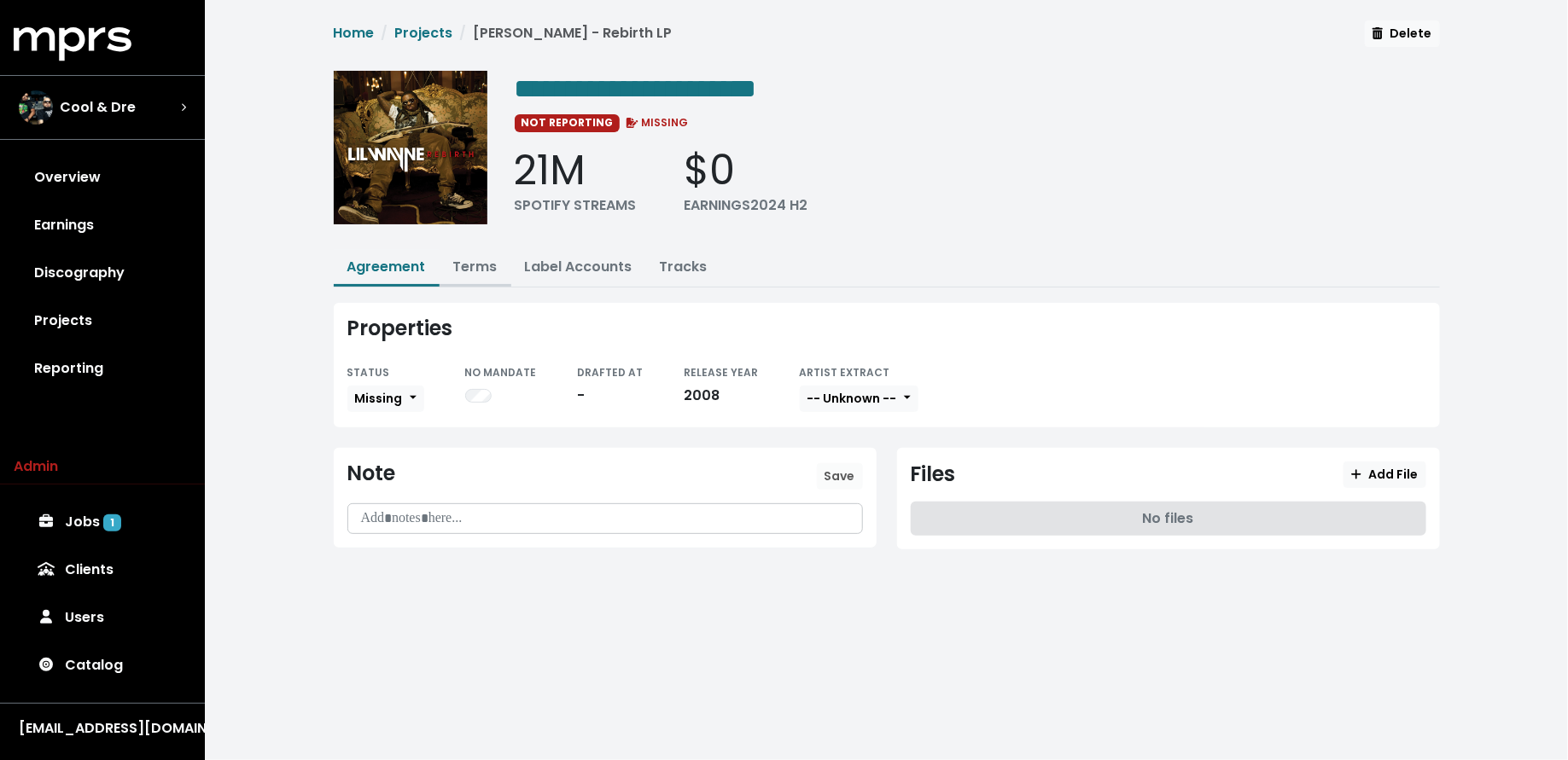
click at [477, 262] on link "Terms" at bounding box center [475, 267] width 44 height 20
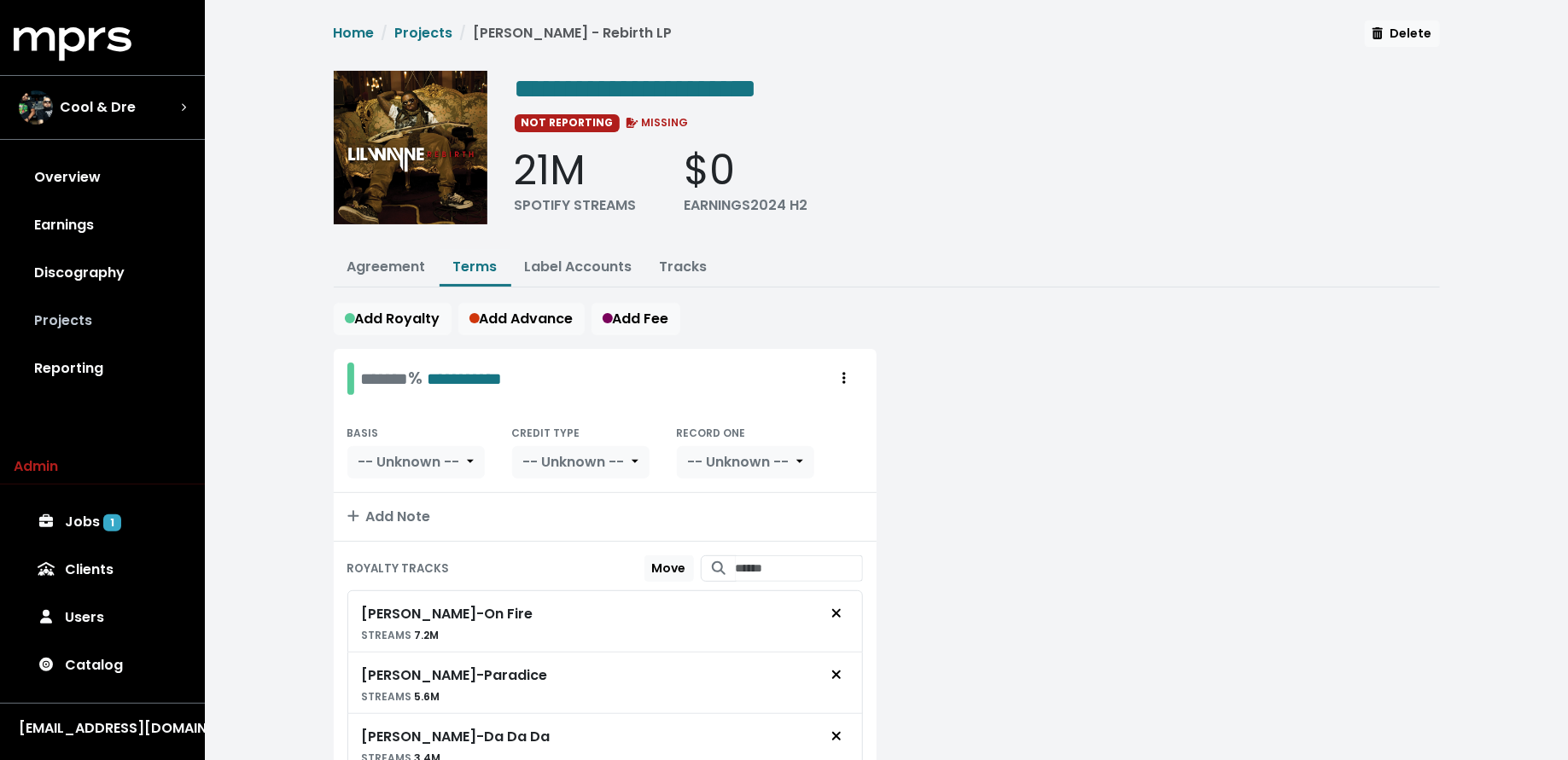
click at [98, 324] on link "Projects" at bounding box center [103, 320] width 178 height 48
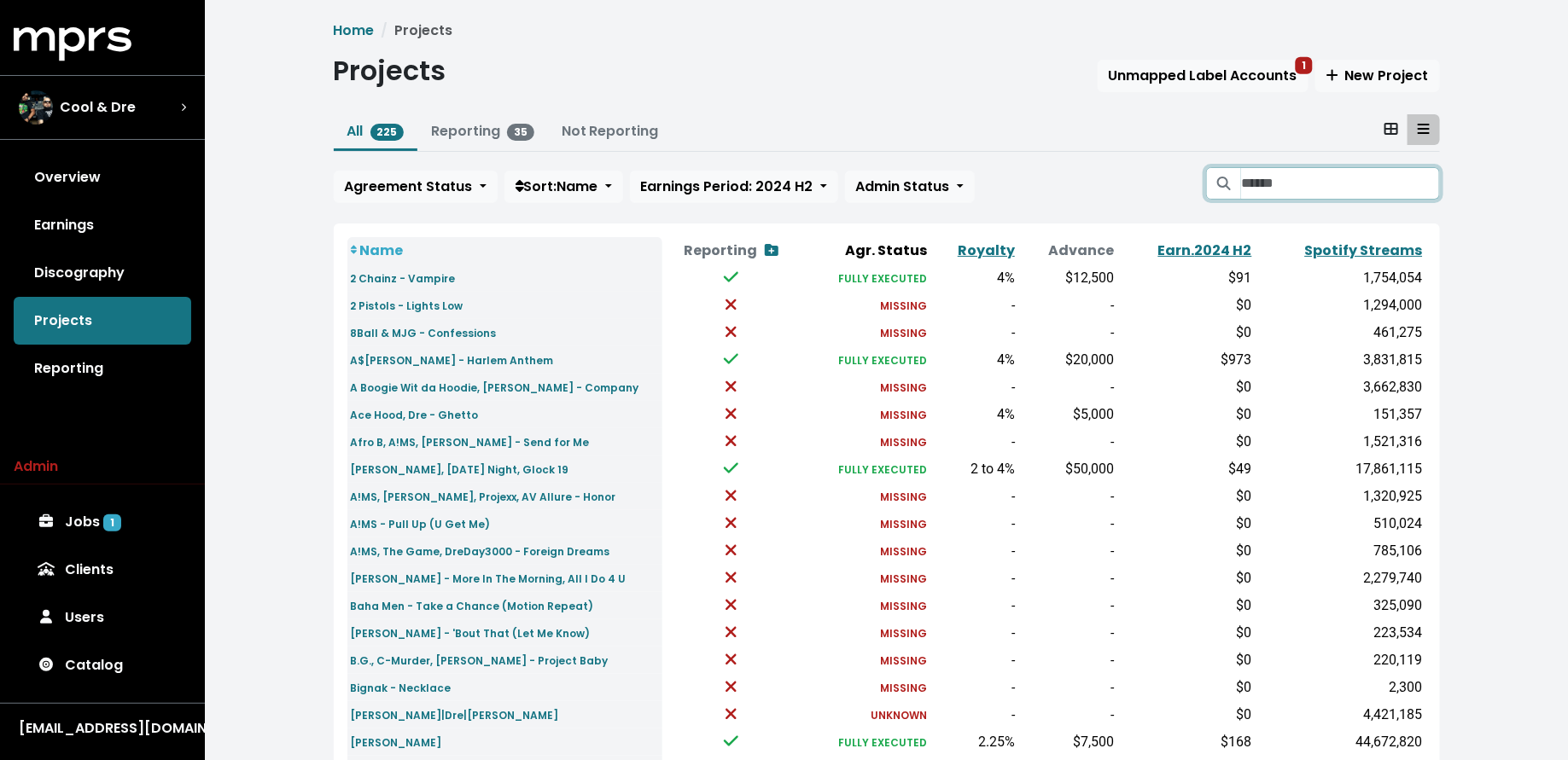
click at [1364, 177] on input "Search projects" at bounding box center [1340, 183] width 198 height 33
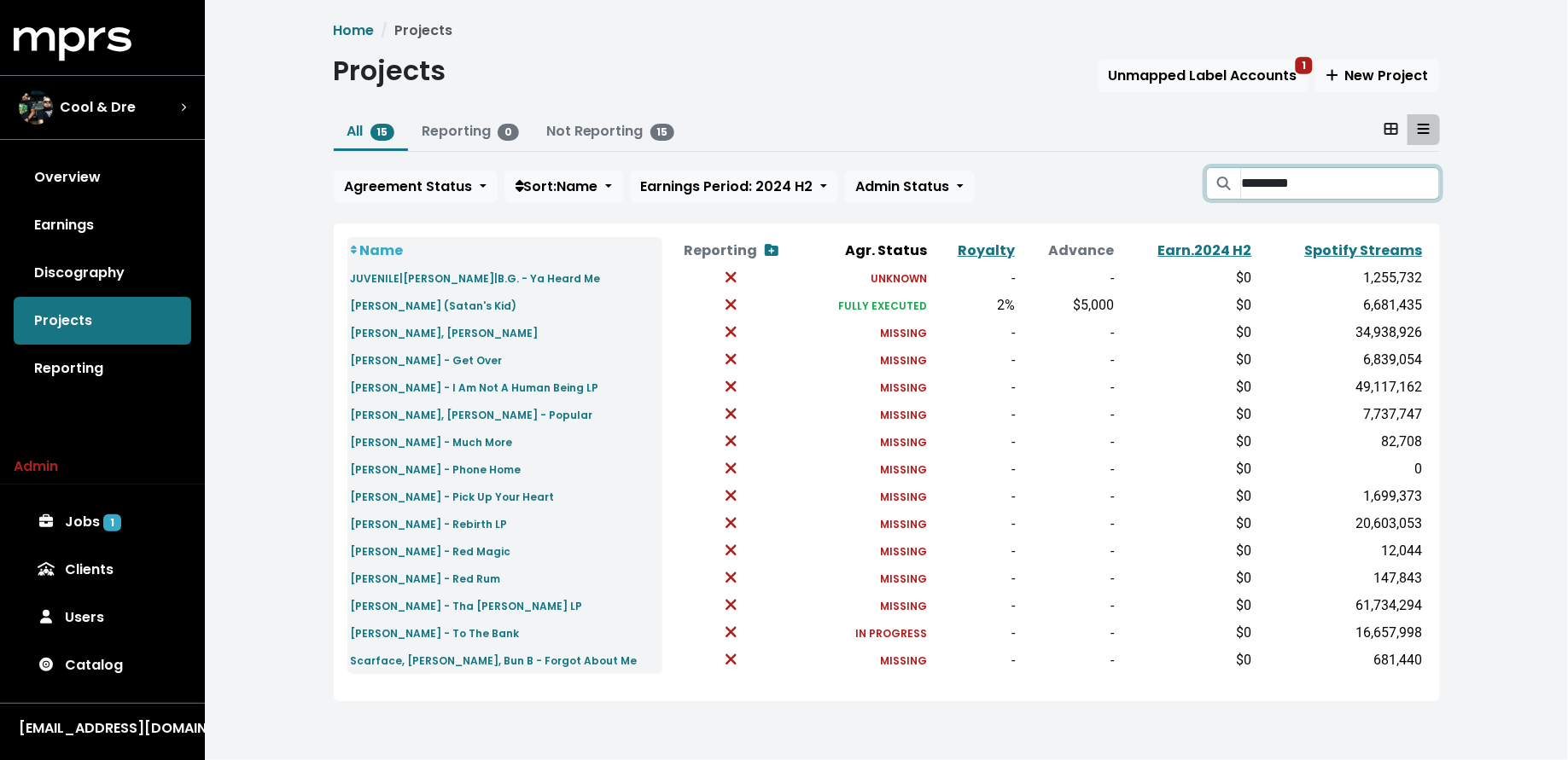
type input "*********"
click at [411, 408] on small "Lil Wayne, Lil Twist - Popular" at bounding box center [472, 415] width 242 height 15
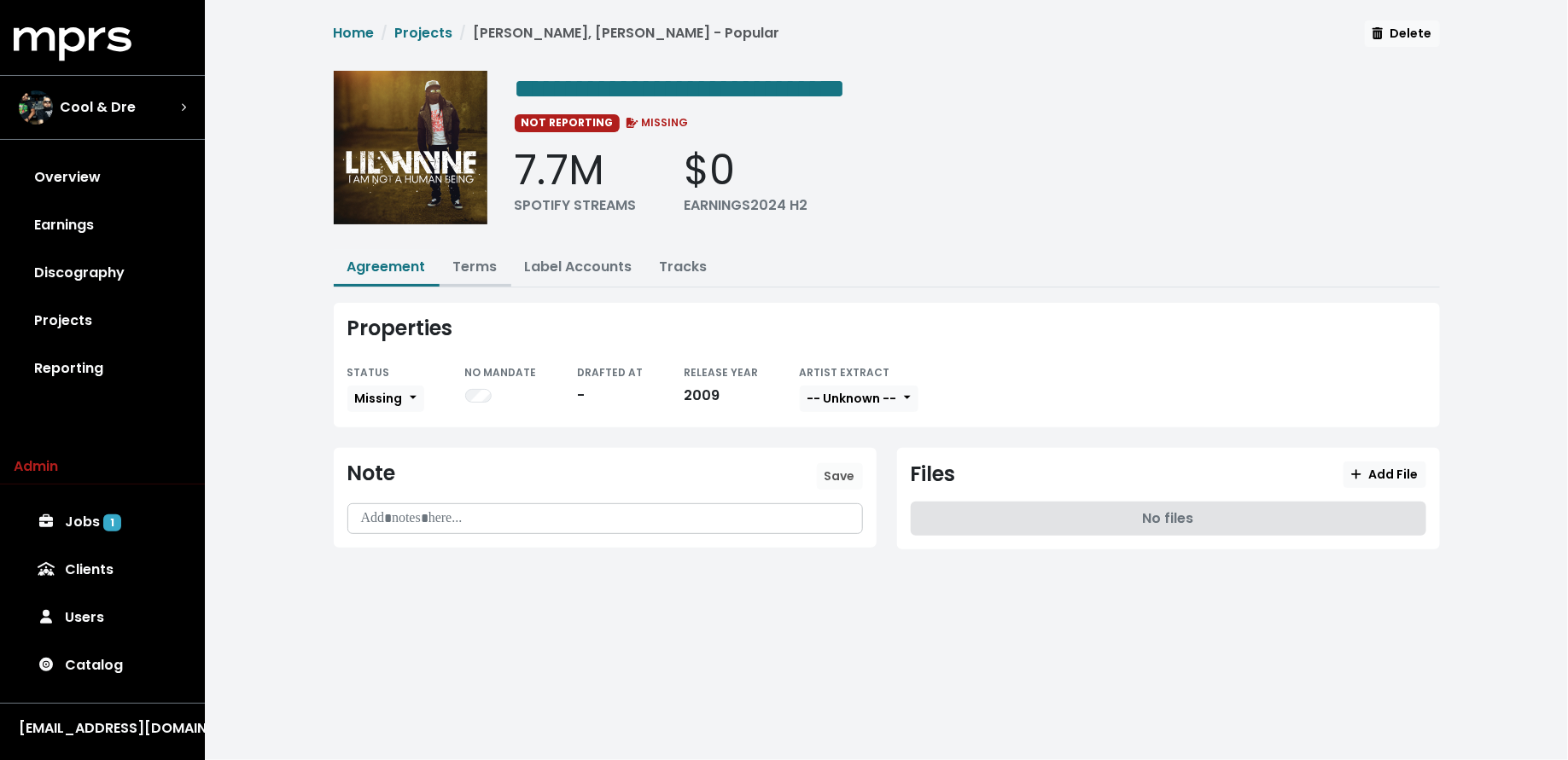
click at [475, 260] on link "Terms" at bounding box center [475, 267] width 44 height 20
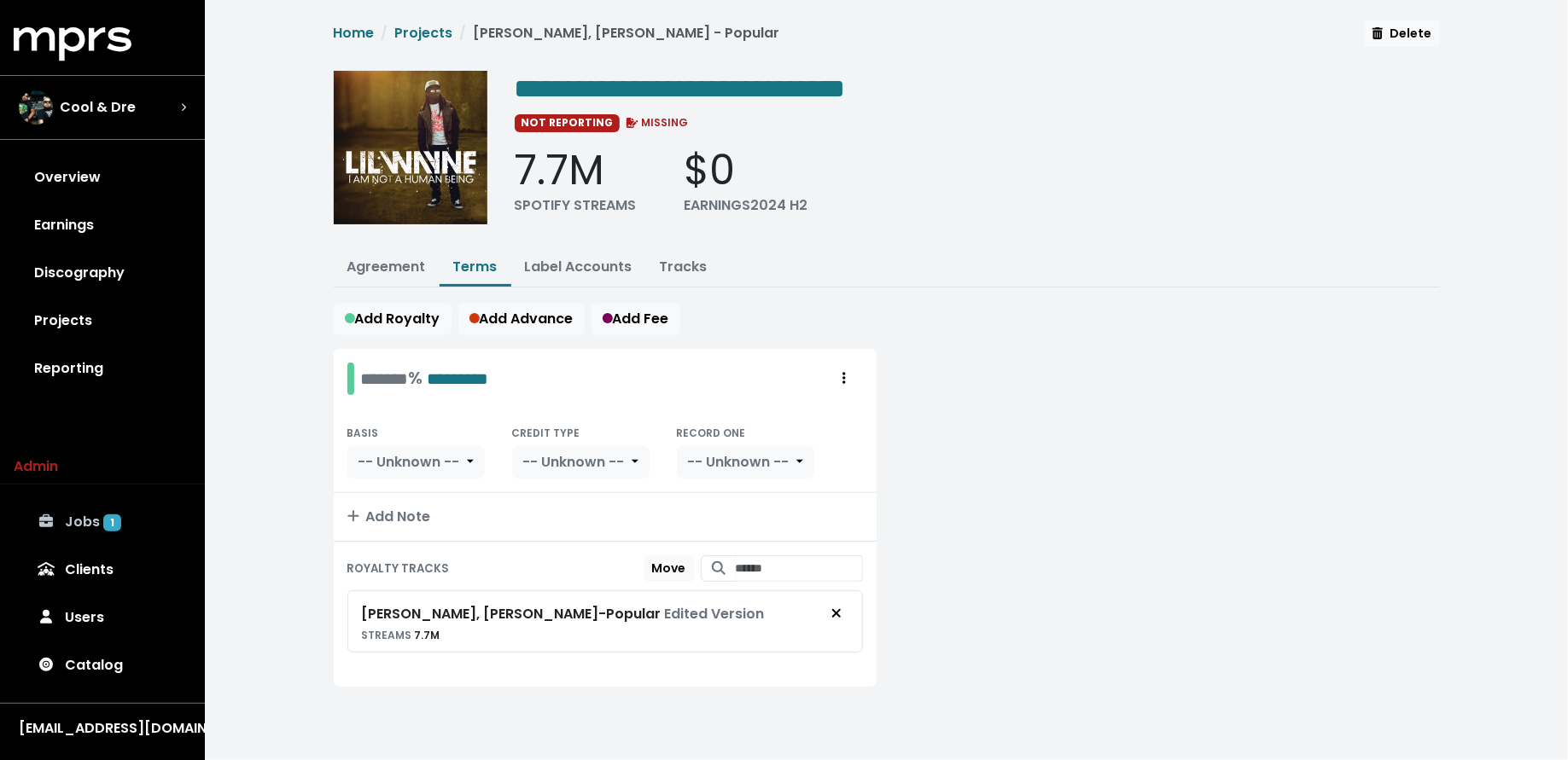
click at [71, 520] on link "Jobs 1" at bounding box center [103, 521] width 178 height 48
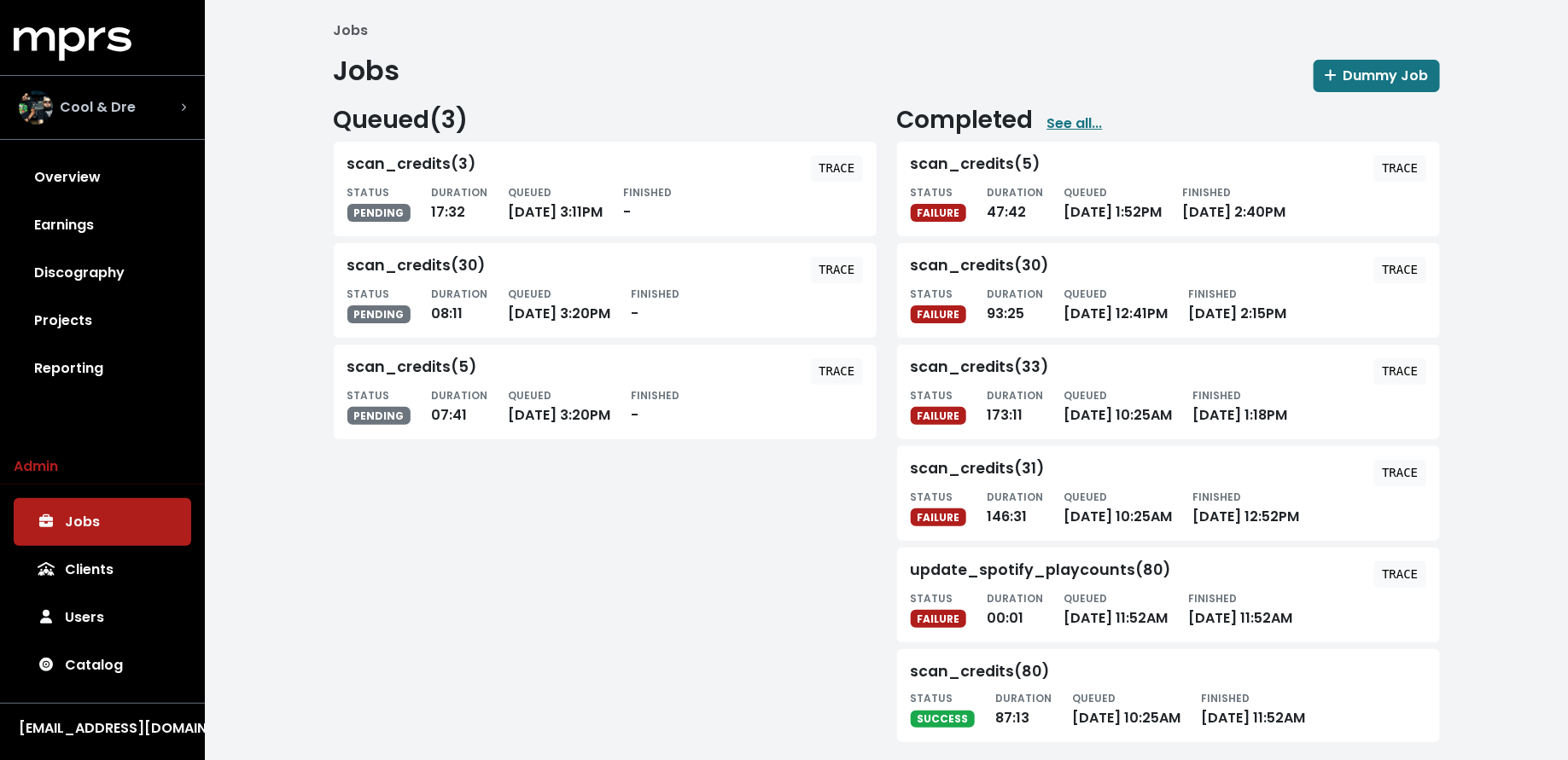
click at [143, 102] on div "Cool & Dre" at bounding box center [103, 108] width 167 height 34
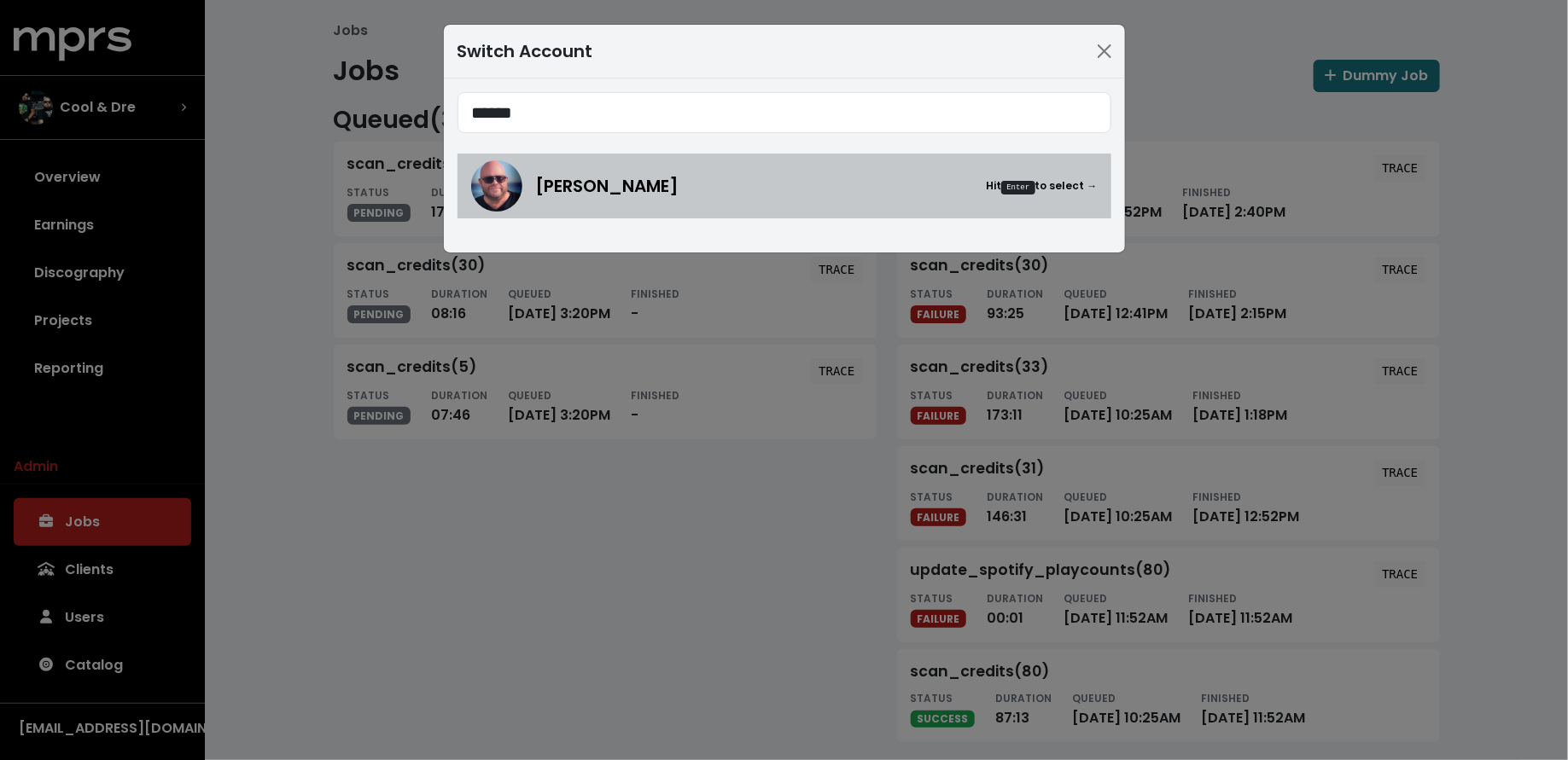
type input "******"
click at [622, 185] on span "Stuart Crichton" at bounding box center [608, 186] width 143 height 25
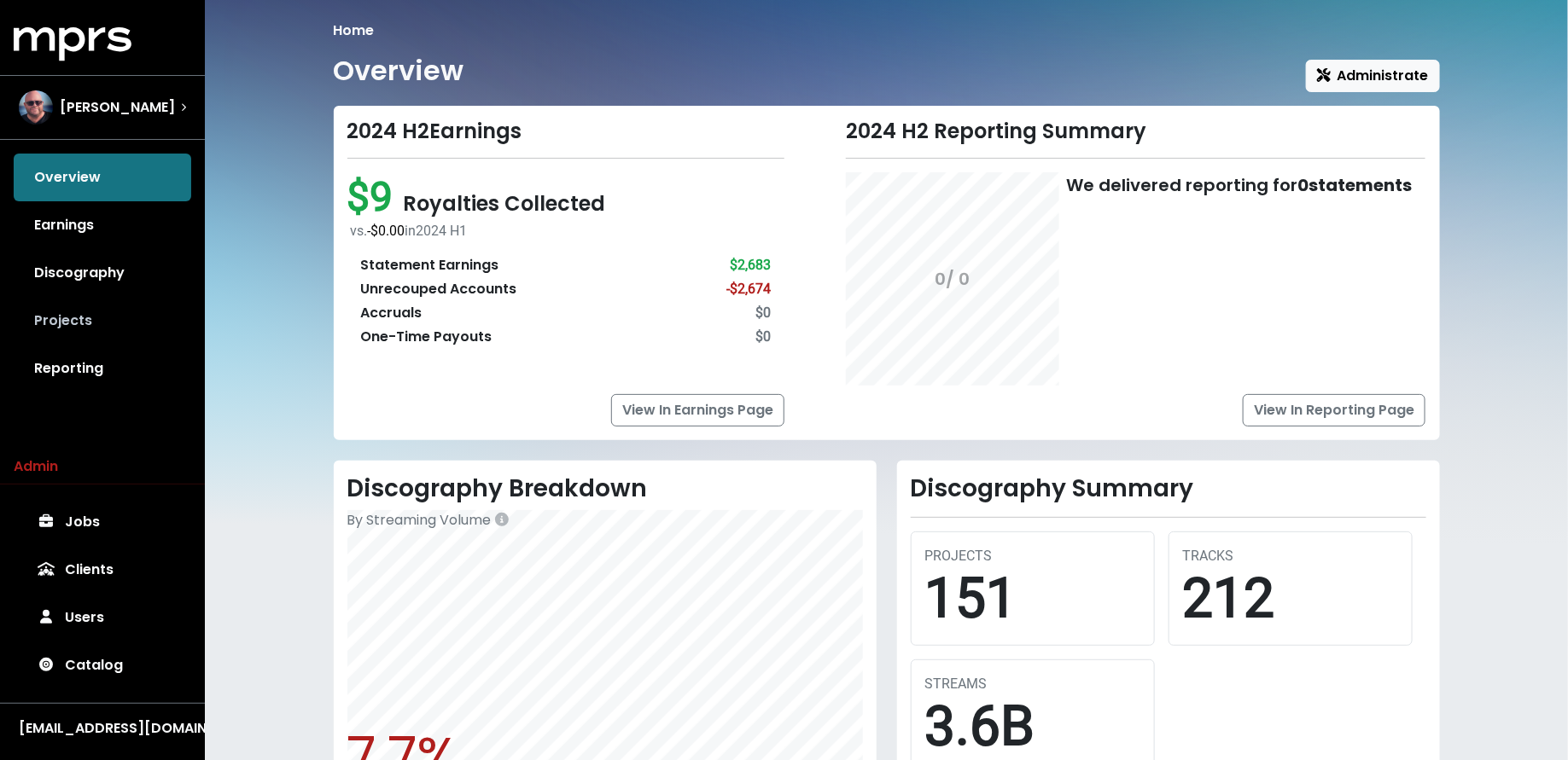
click at [103, 325] on link "Projects" at bounding box center [103, 320] width 178 height 48
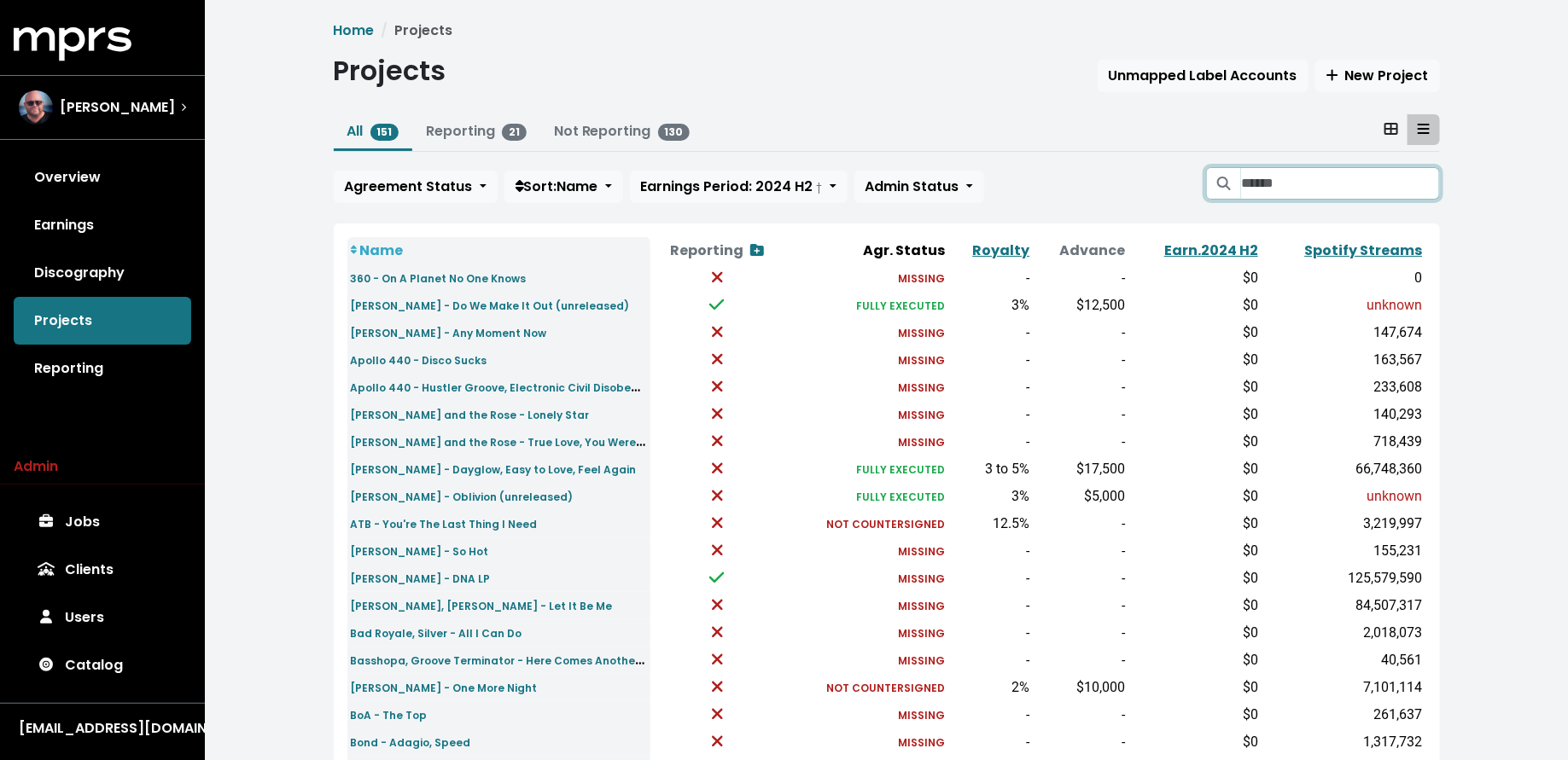
click at [1348, 186] on input "Search projects" at bounding box center [1340, 183] width 198 height 33
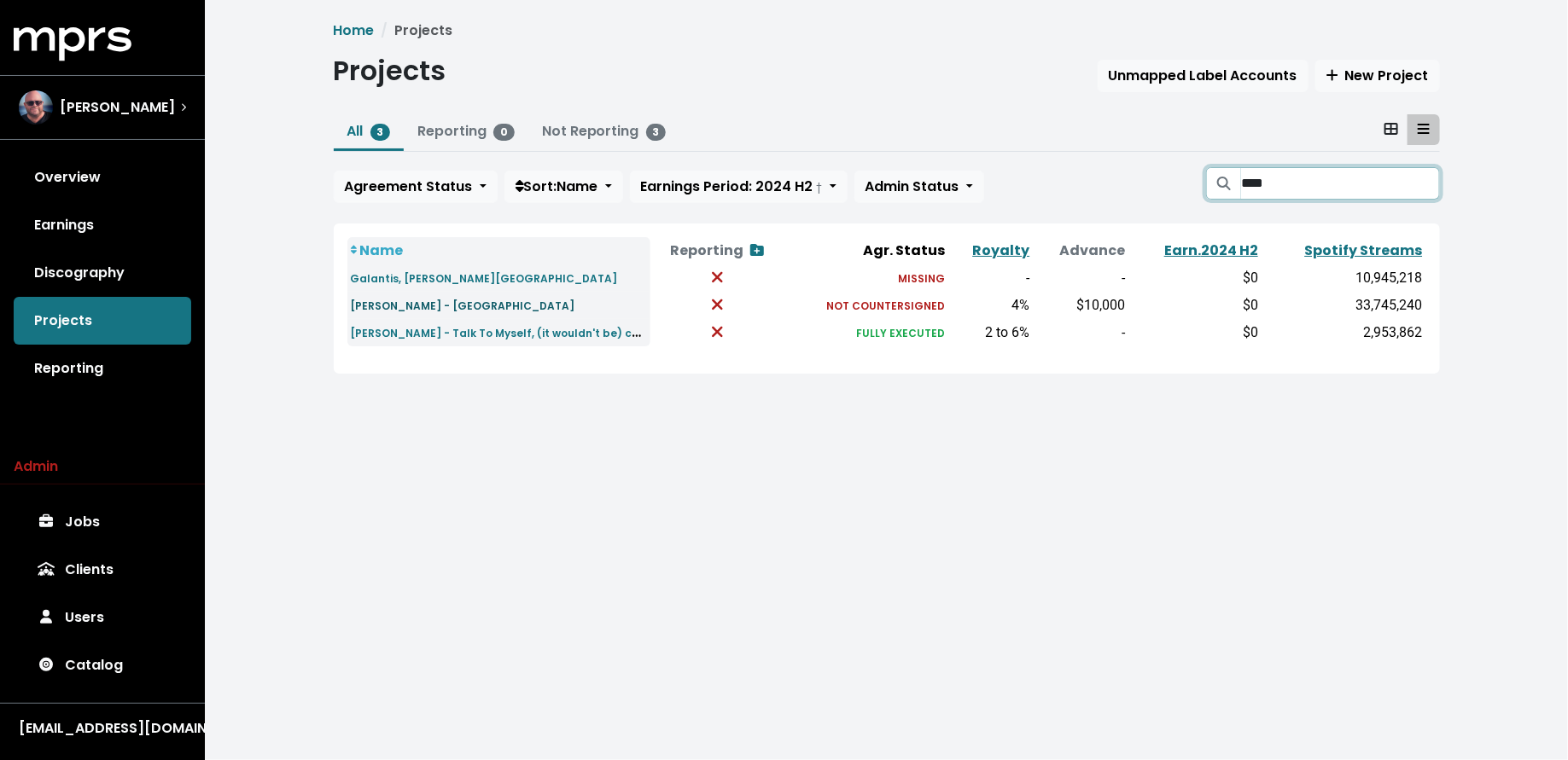
type input "****"
click at [423, 299] on small "Wrabel - London" at bounding box center [463, 306] width 224 height 15
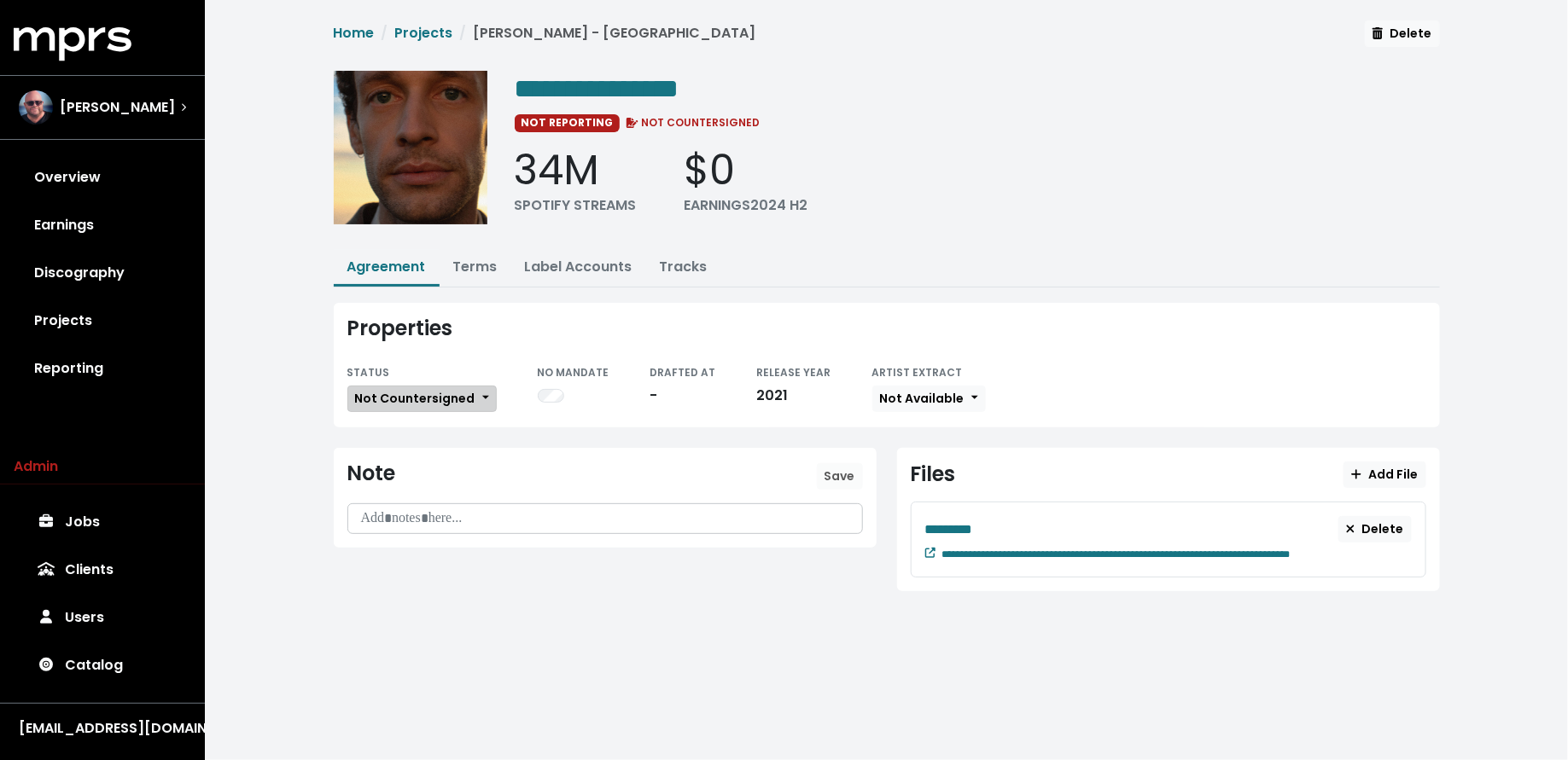
click at [430, 390] on span "Not Countersigned" at bounding box center [415, 398] width 121 height 17
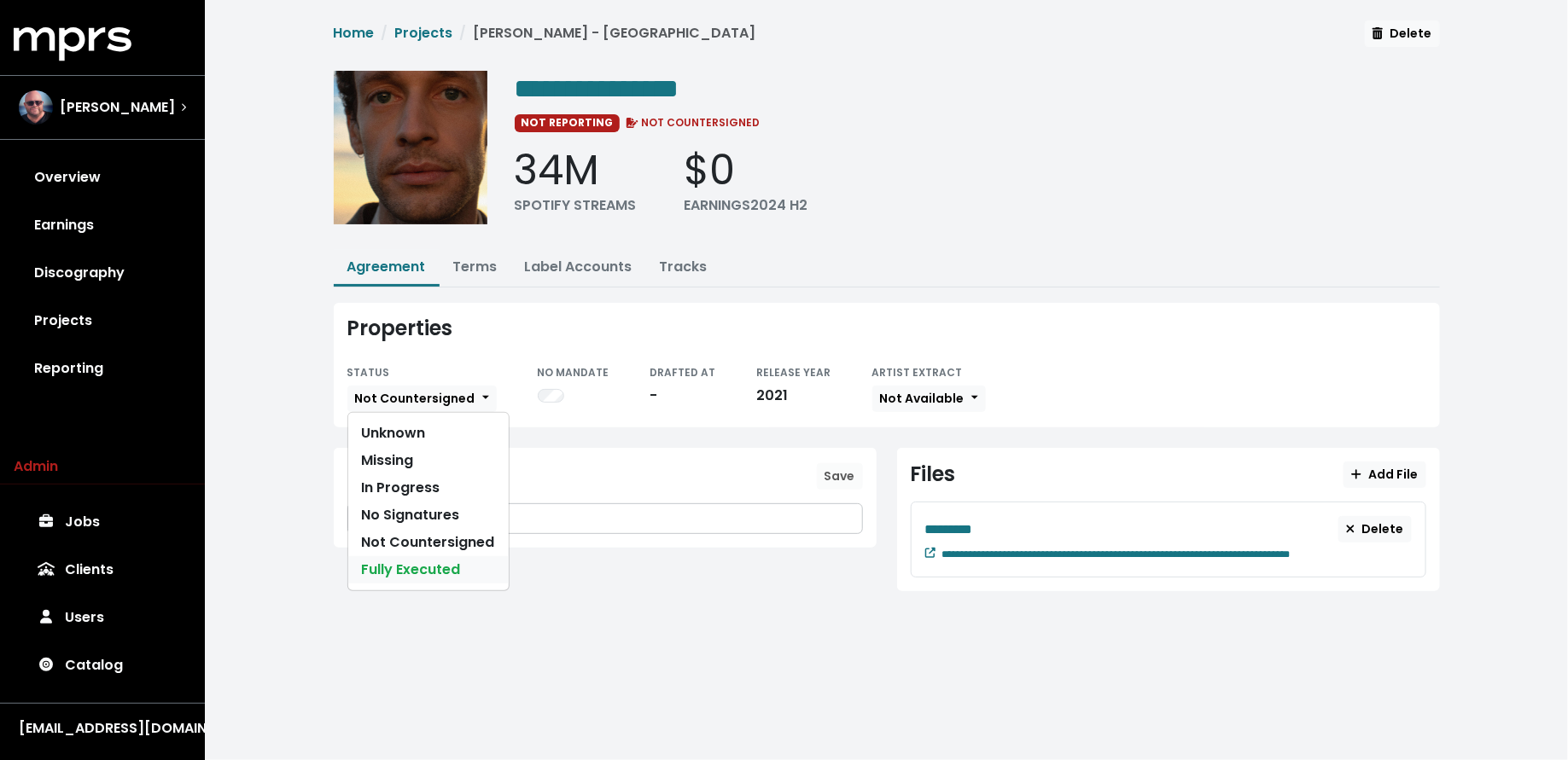
click at [432, 572] on link "Fully Executed" at bounding box center [428, 570] width 161 height 27
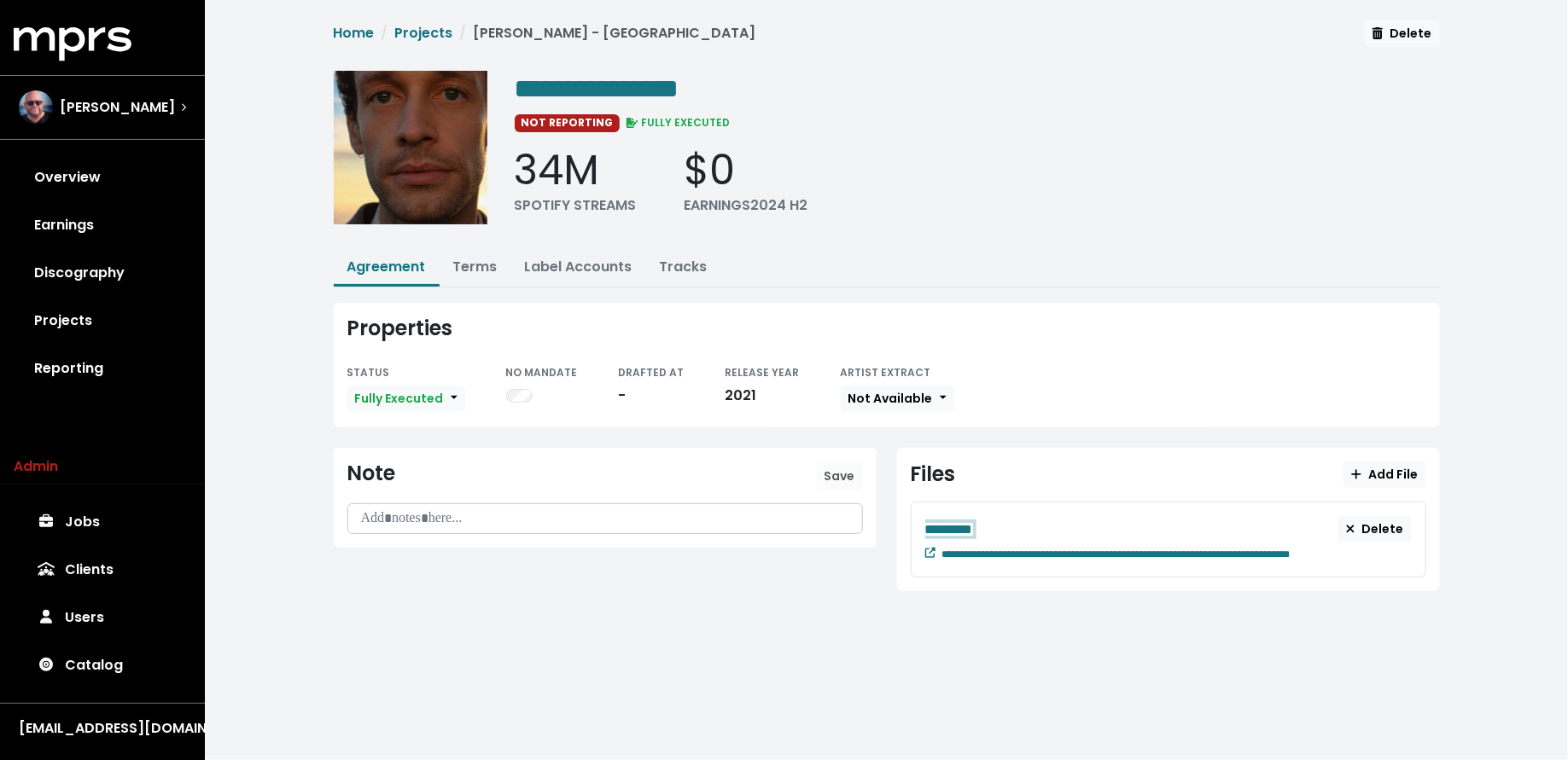
click at [974, 526] on span "*********" at bounding box center [949, 530] width 48 height 13
click at [124, 527] on link "Jobs" at bounding box center [103, 521] width 178 height 48
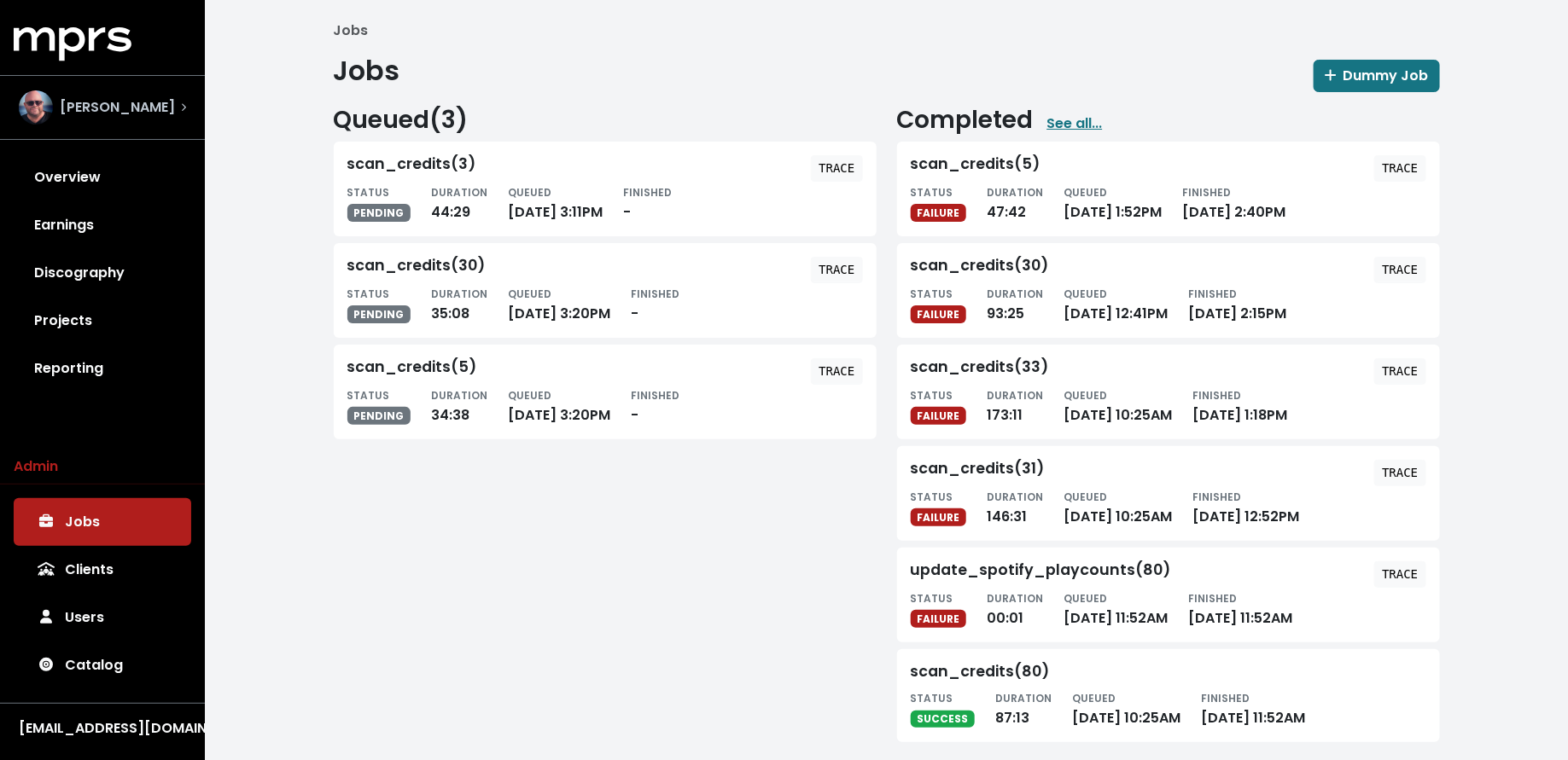
click at [99, 119] on div "Stuart Crichton" at bounding box center [97, 108] width 156 height 34
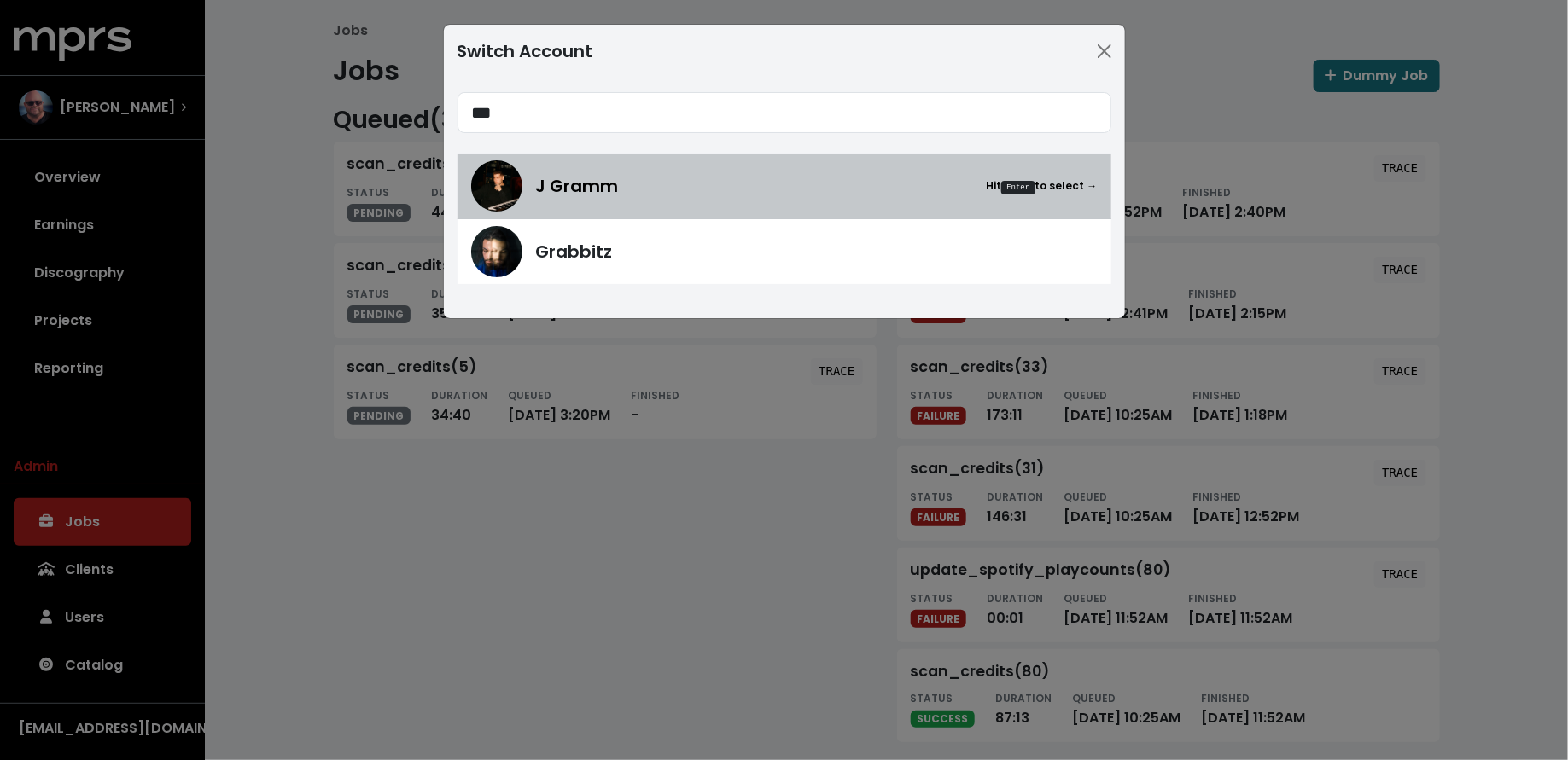
type input "***"
click at [503, 198] on img at bounding box center [496, 186] width 51 height 51
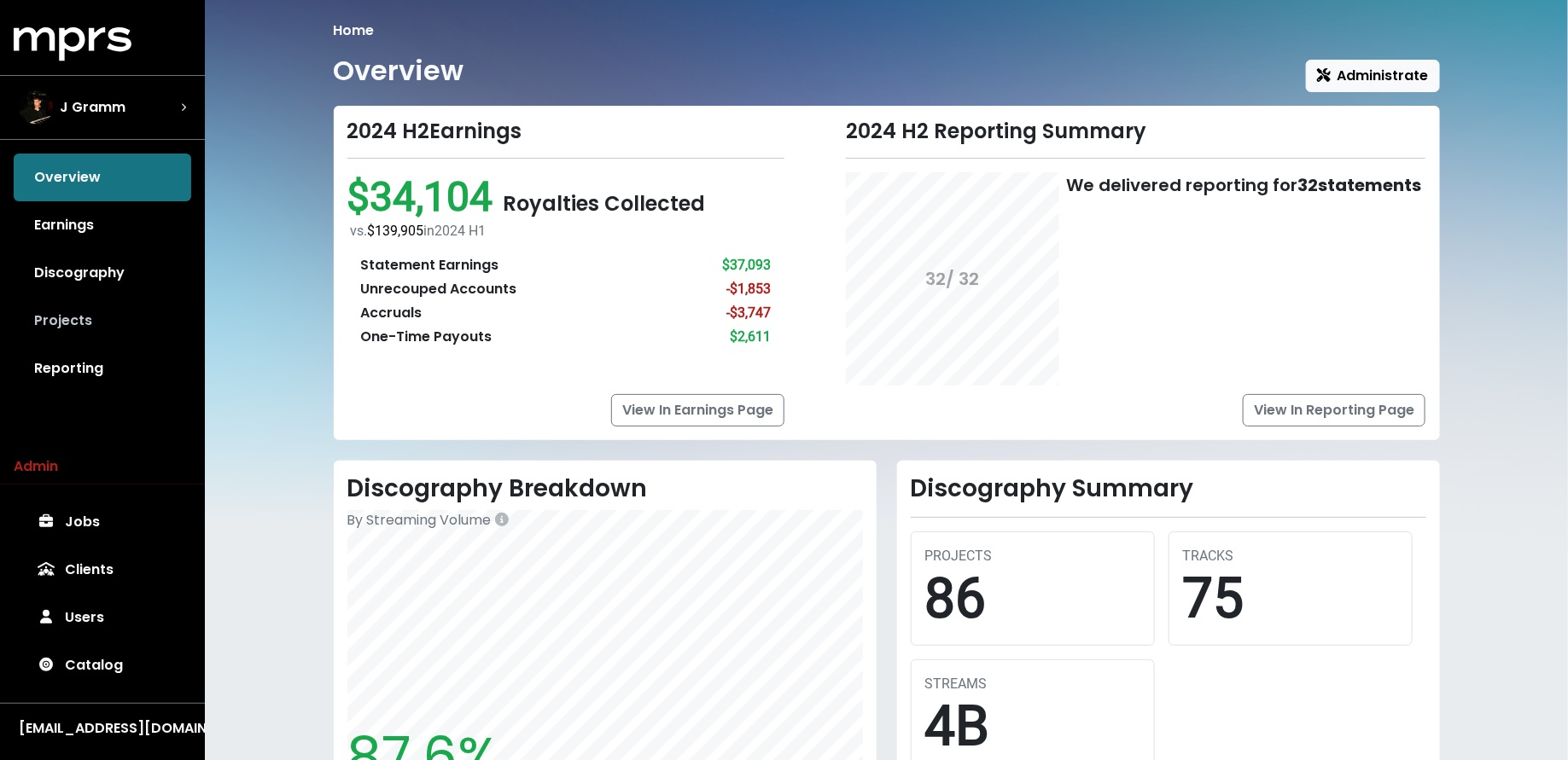
click at [83, 327] on link "Projects" at bounding box center [103, 320] width 178 height 48
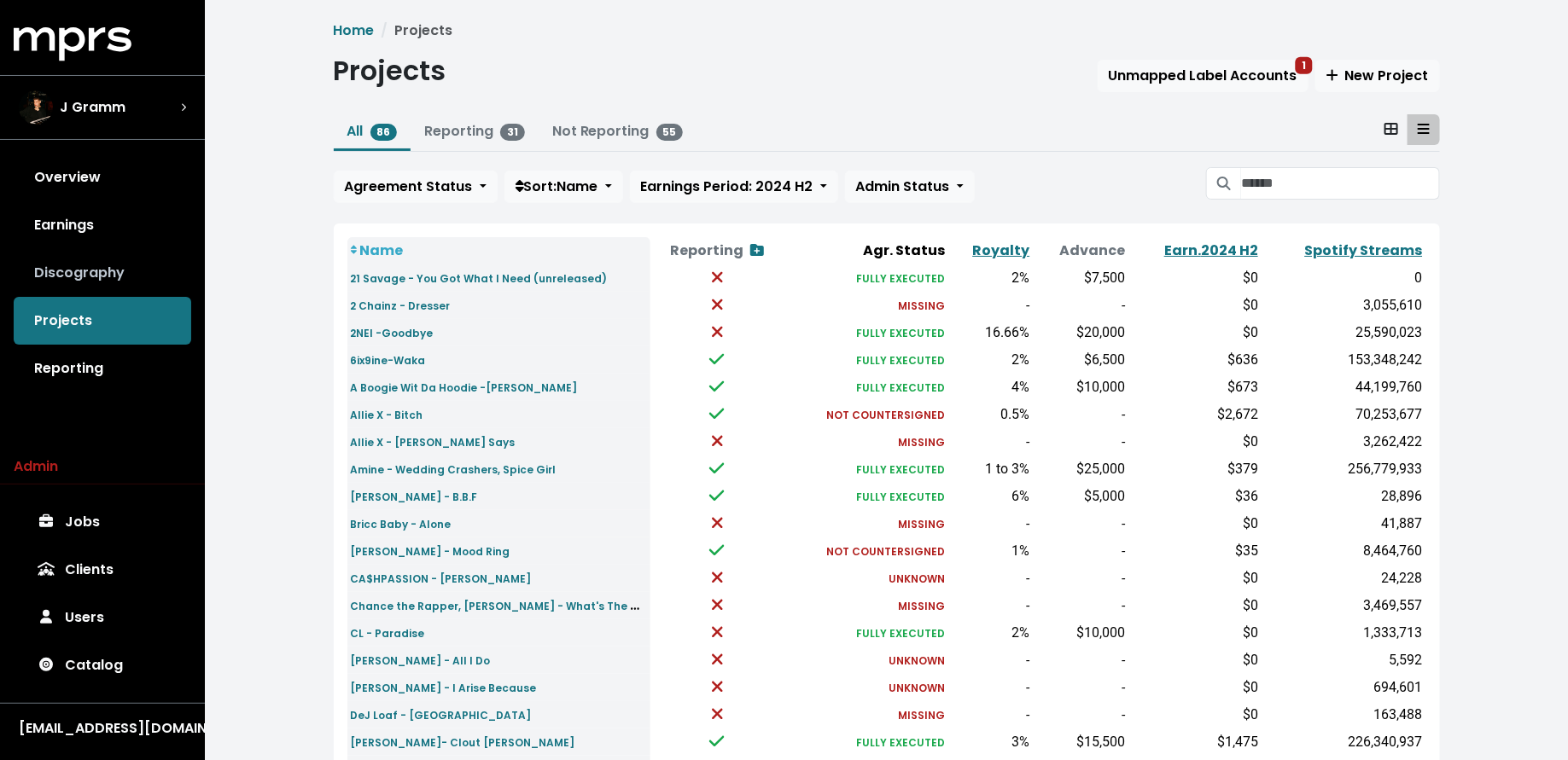
click at [127, 257] on link "Discography" at bounding box center [103, 273] width 178 height 48
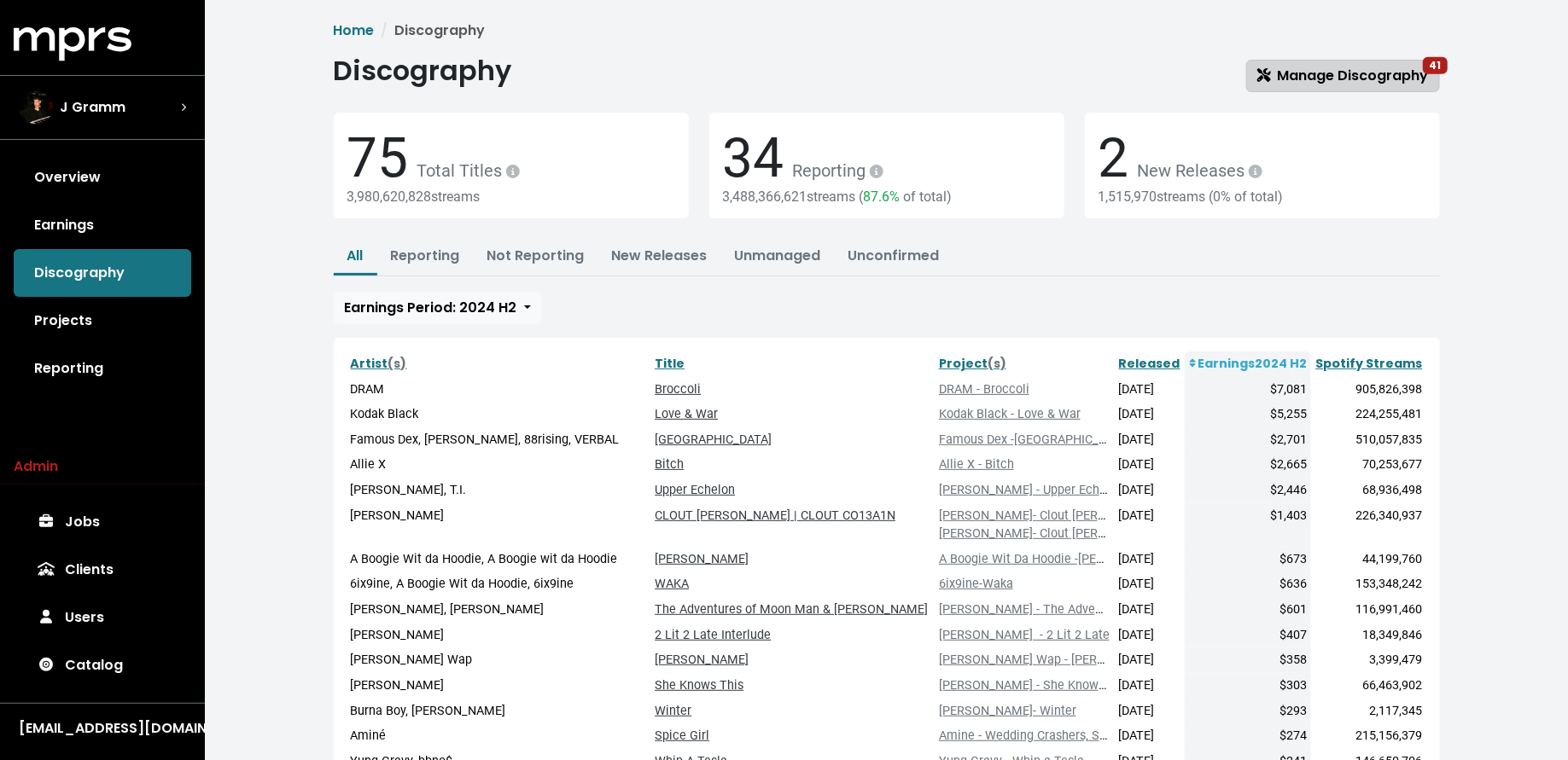
click at [1337, 63] on link "Manage Discography 41" at bounding box center [1344, 76] width 194 height 33
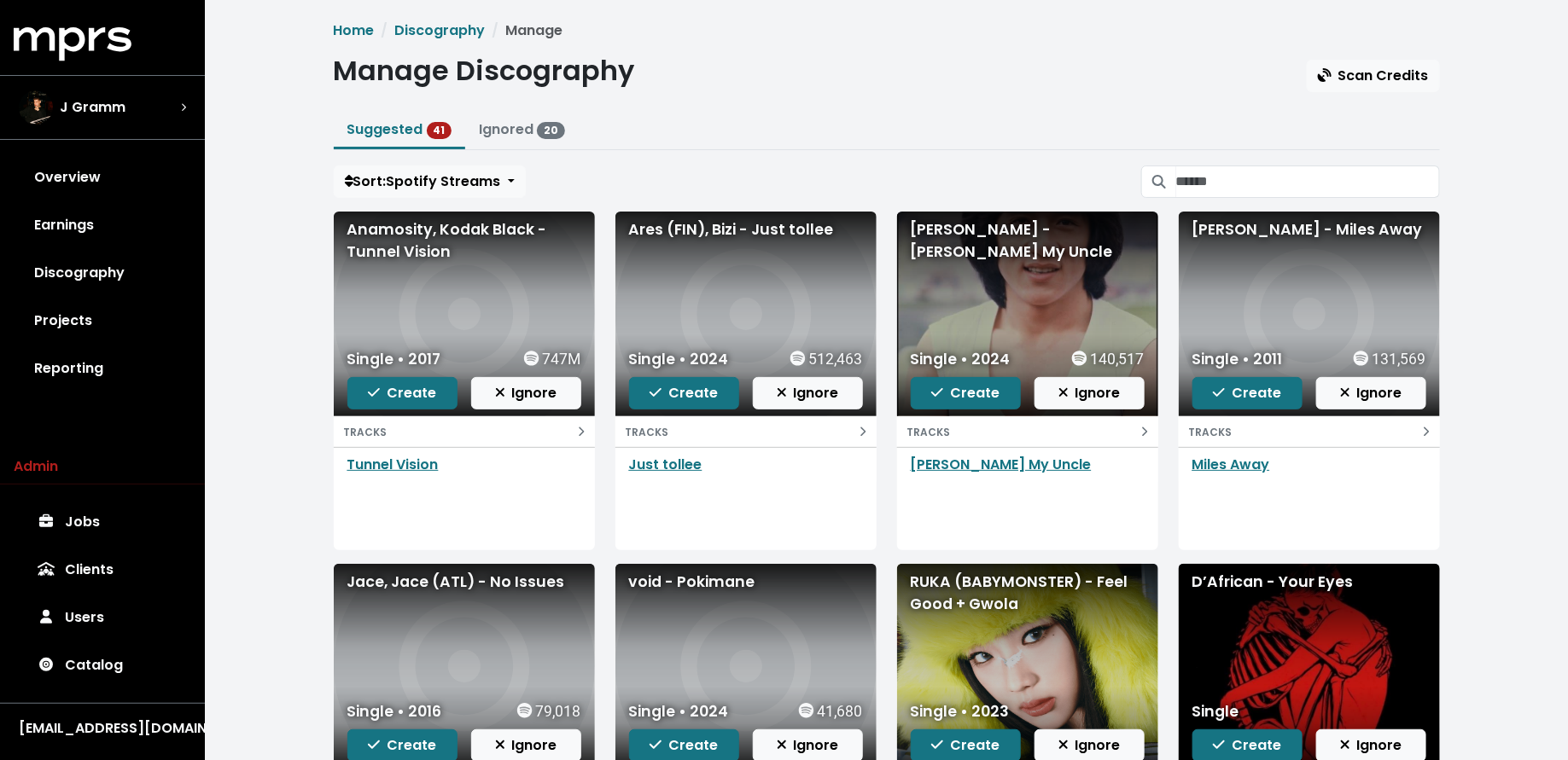
scroll to position [248, 0]
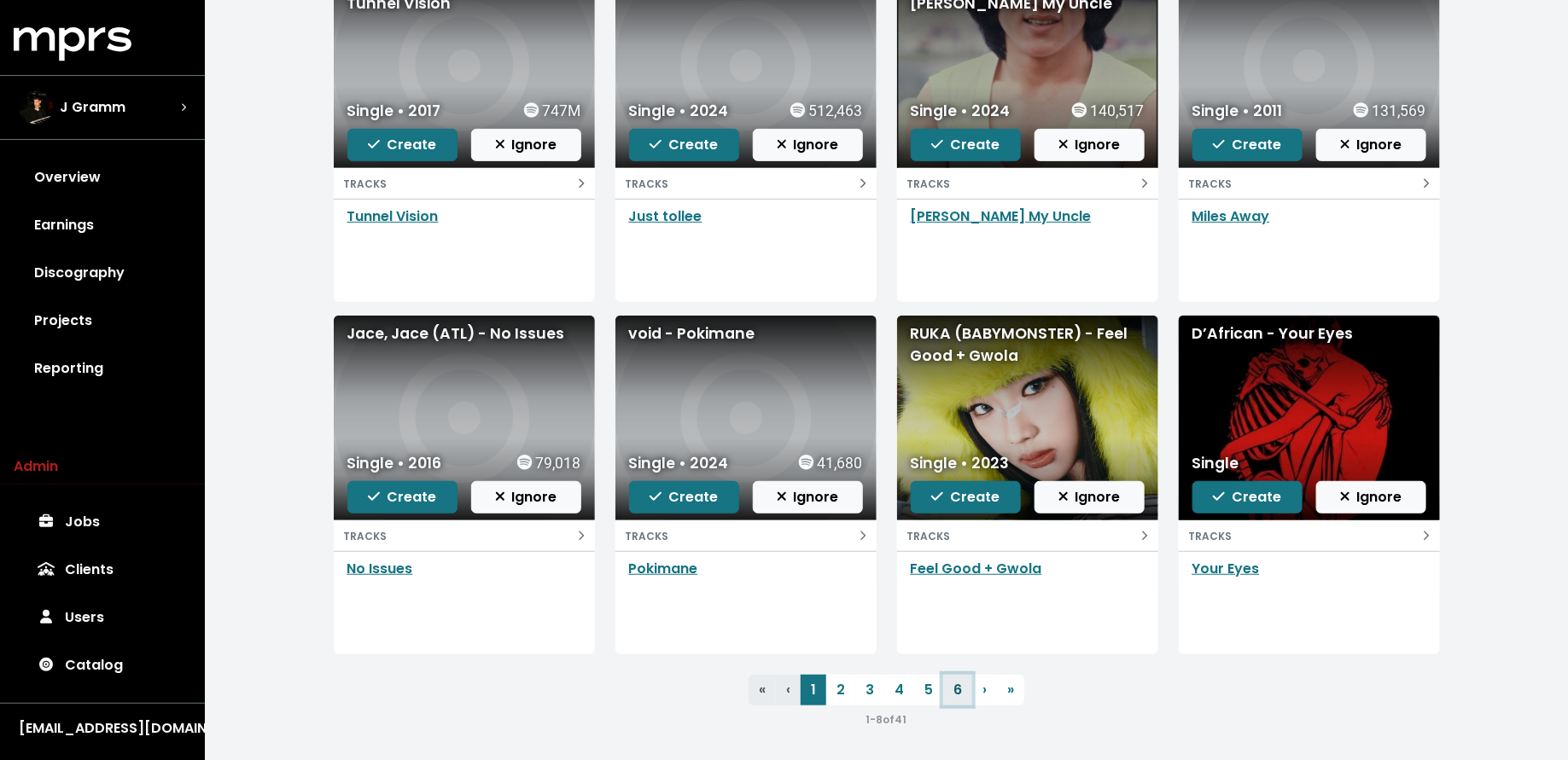
click at [956, 686] on link "6" at bounding box center [958, 690] width 29 height 31
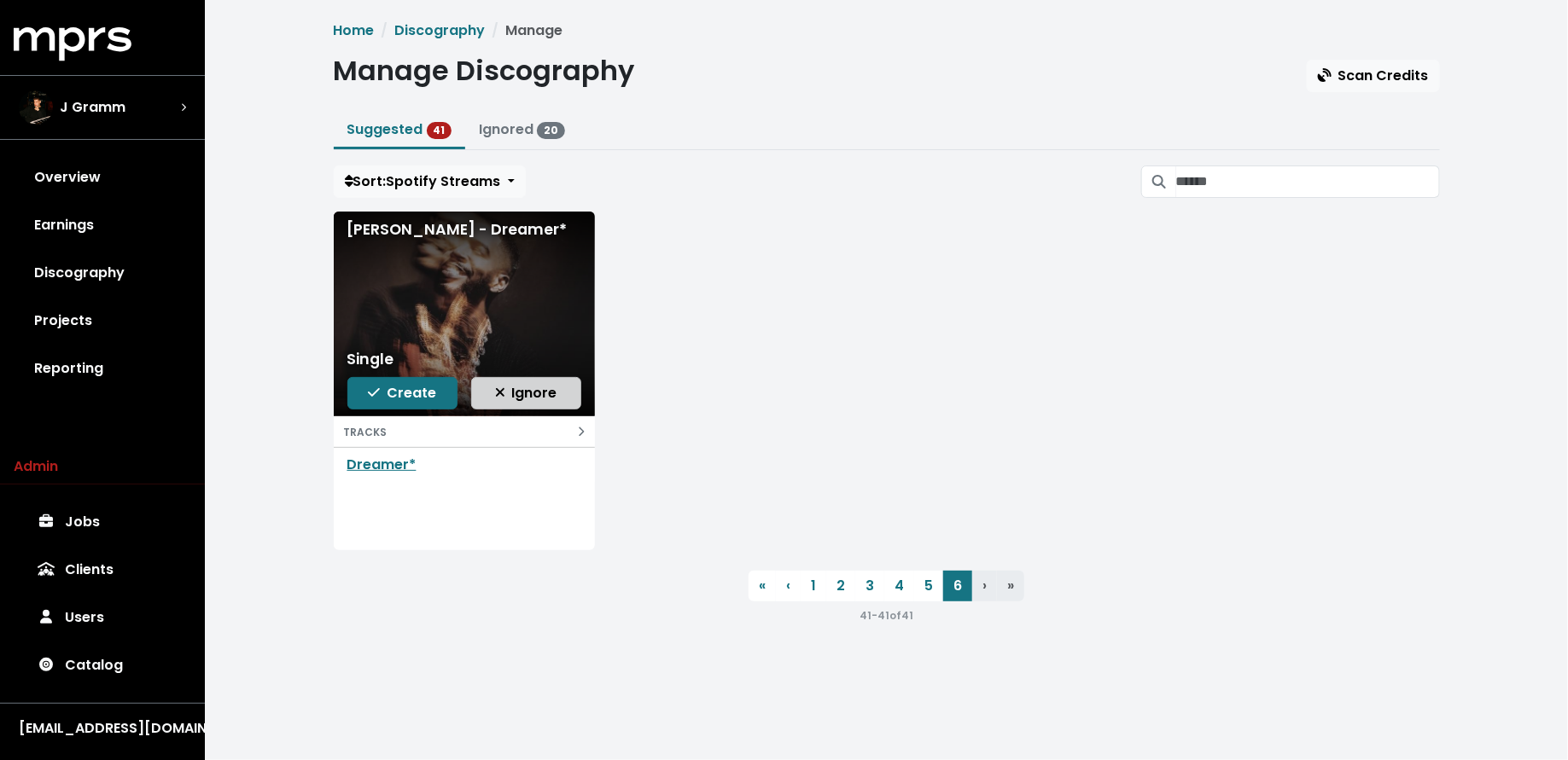
click at [544, 390] on span "Ignore" at bounding box center [526, 393] width 63 height 20
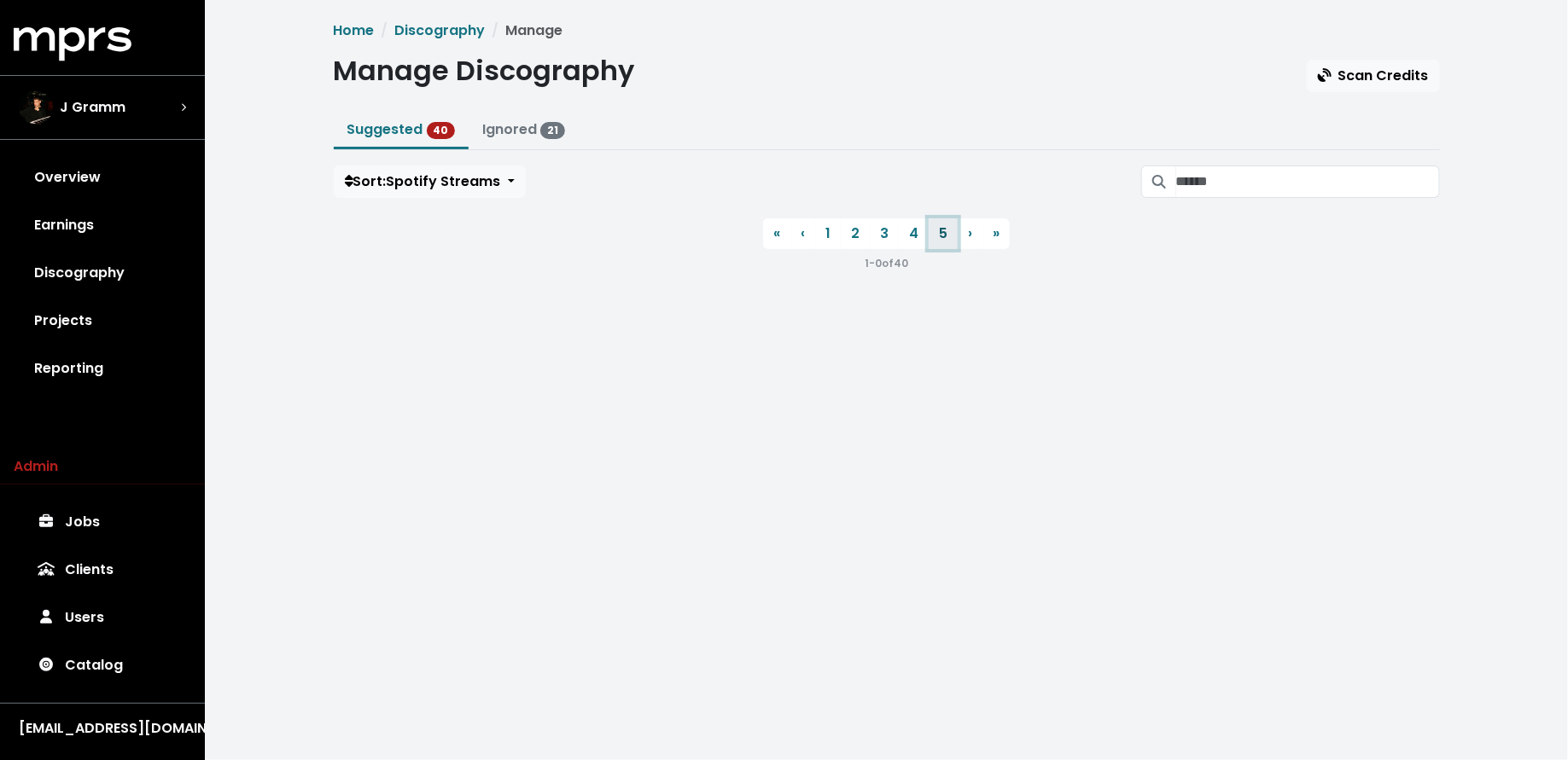
click at [940, 239] on link "5" at bounding box center [944, 234] width 29 height 31
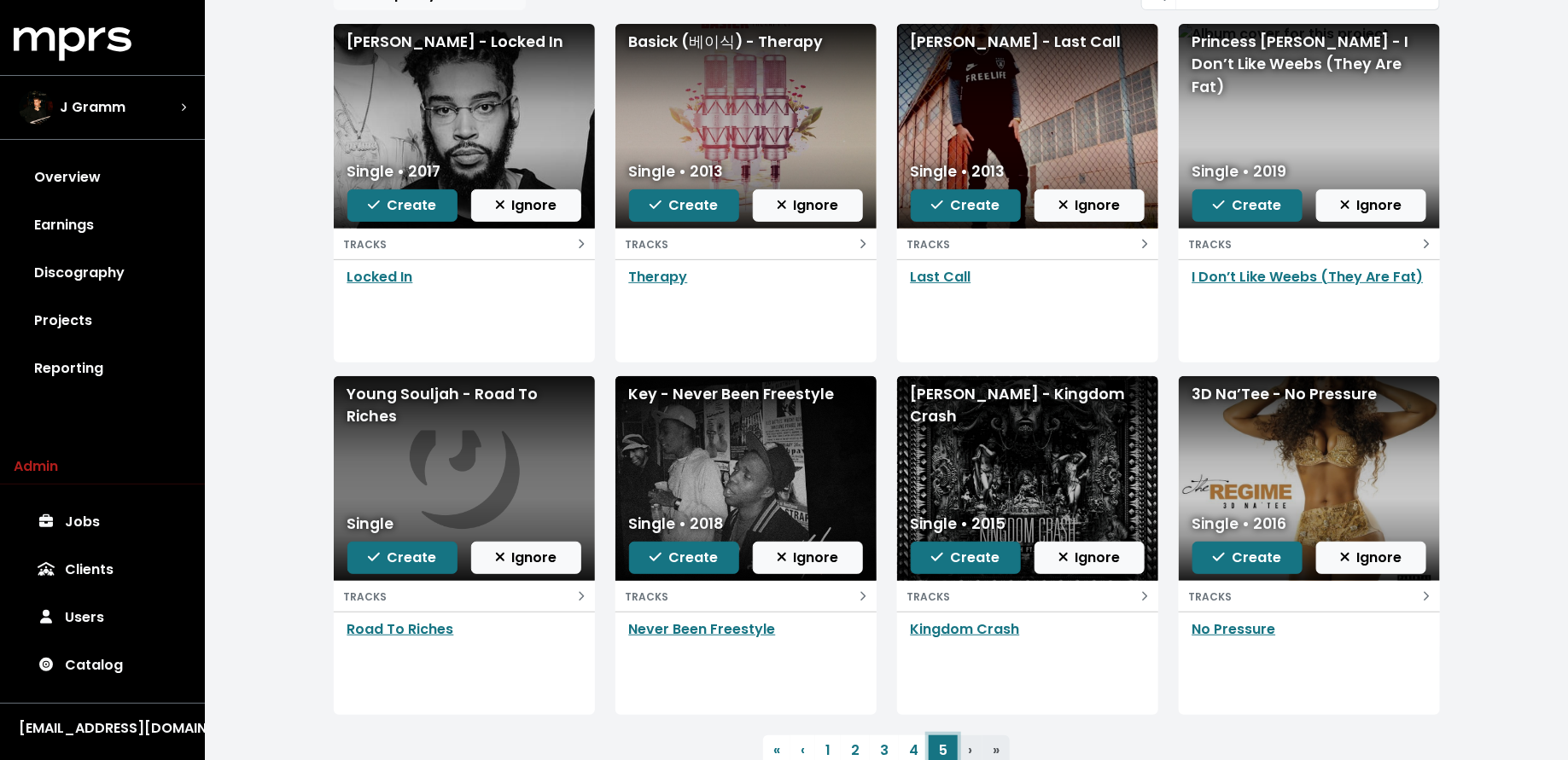
scroll to position [192, 0]
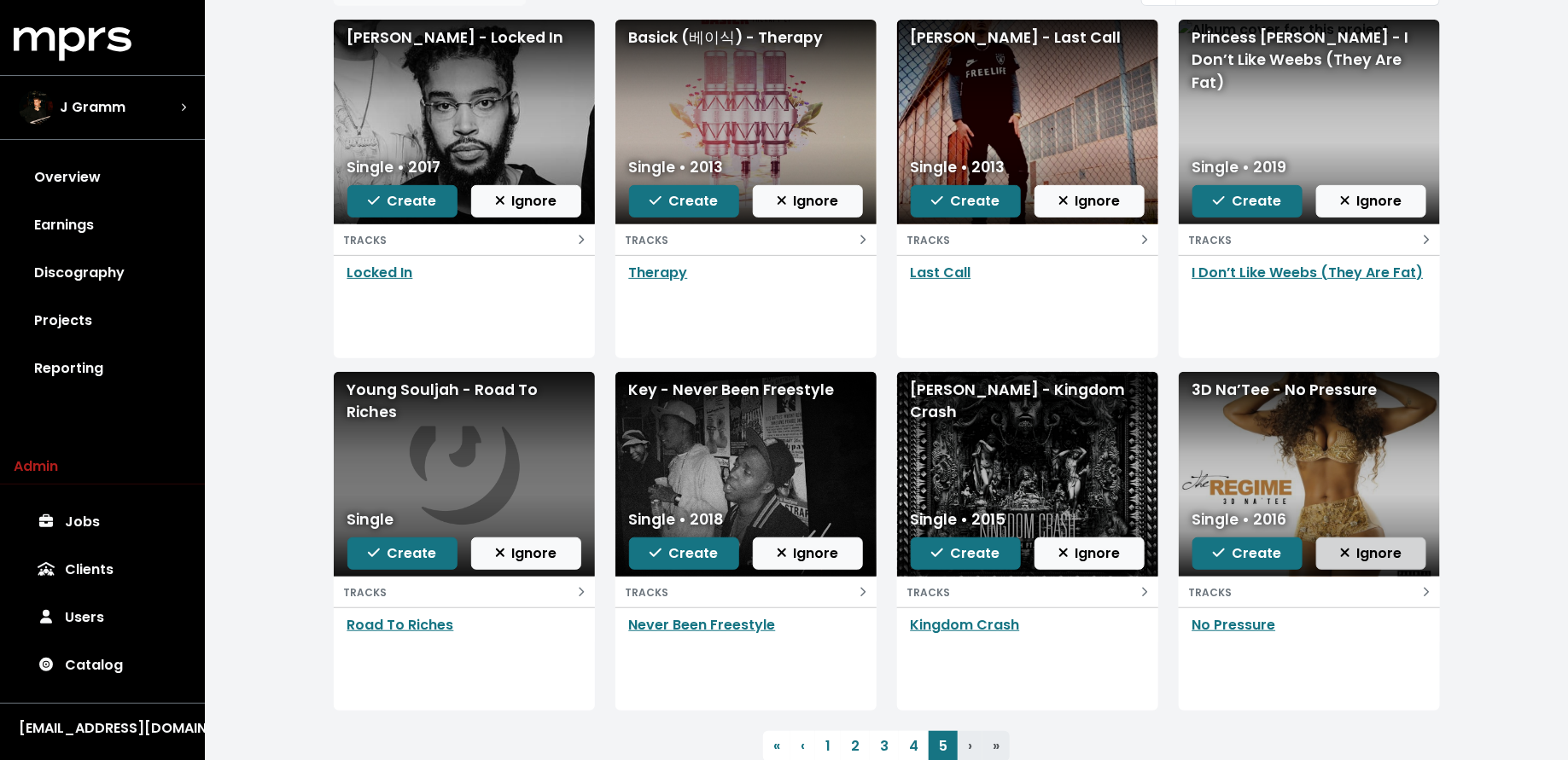
click at [1378, 557] on span "Ignore" at bounding box center [1371, 553] width 63 height 20
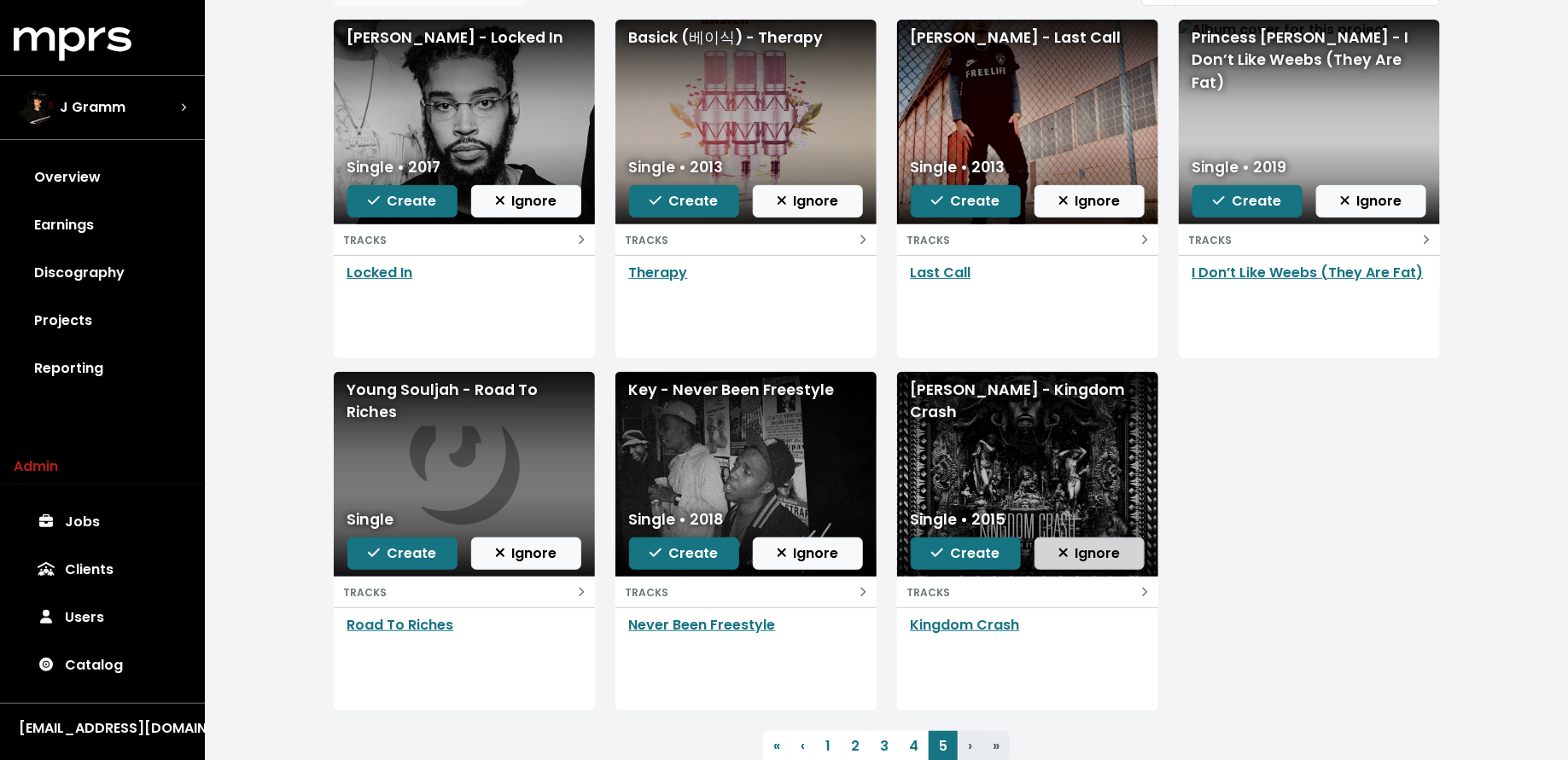
click at [1123, 555] on button "Ignore" at bounding box center [1089, 554] width 110 height 33
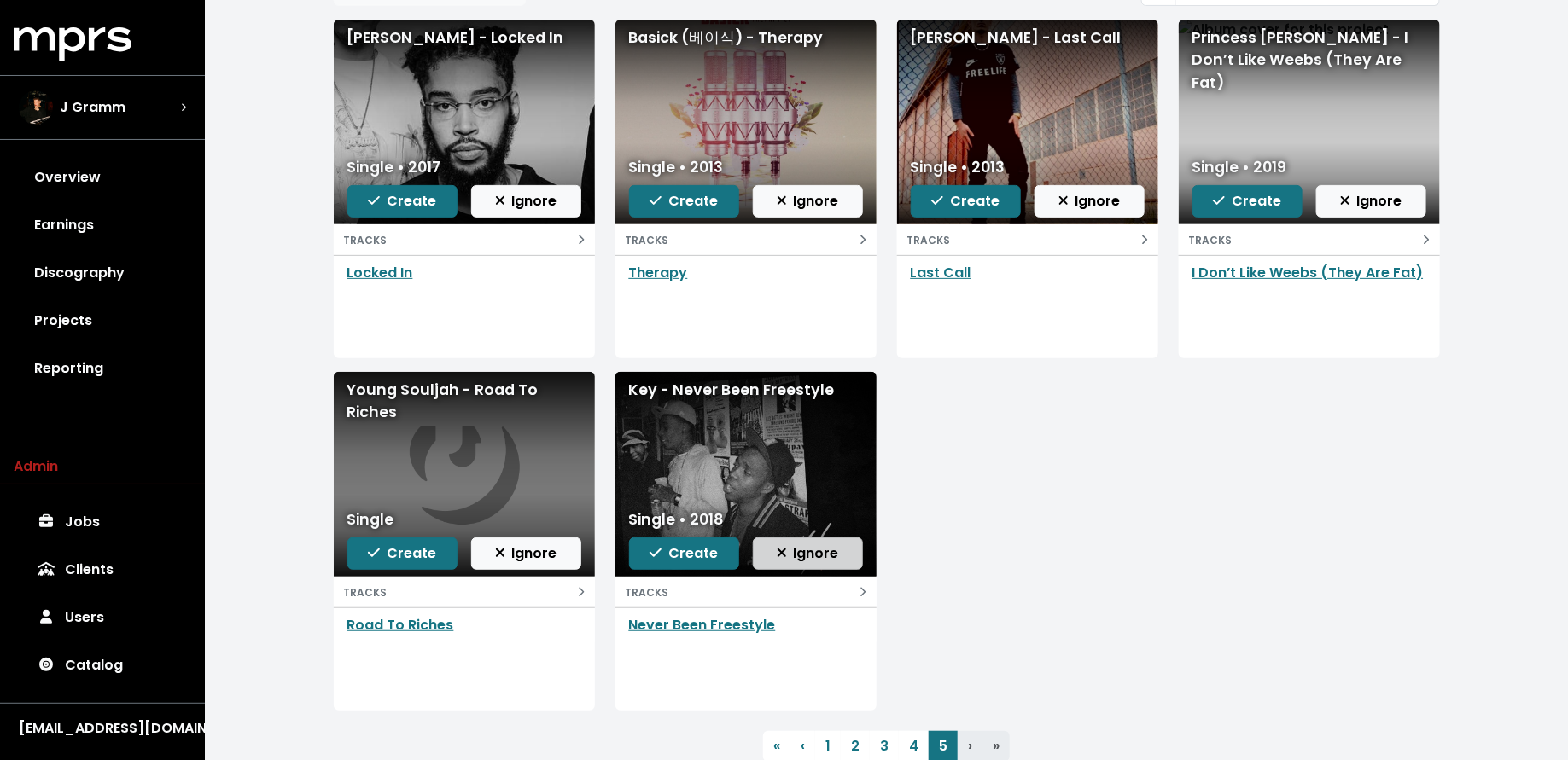
click at [846, 550] on button "Ignore" at bounding box center [808, 554] width 110 height 33
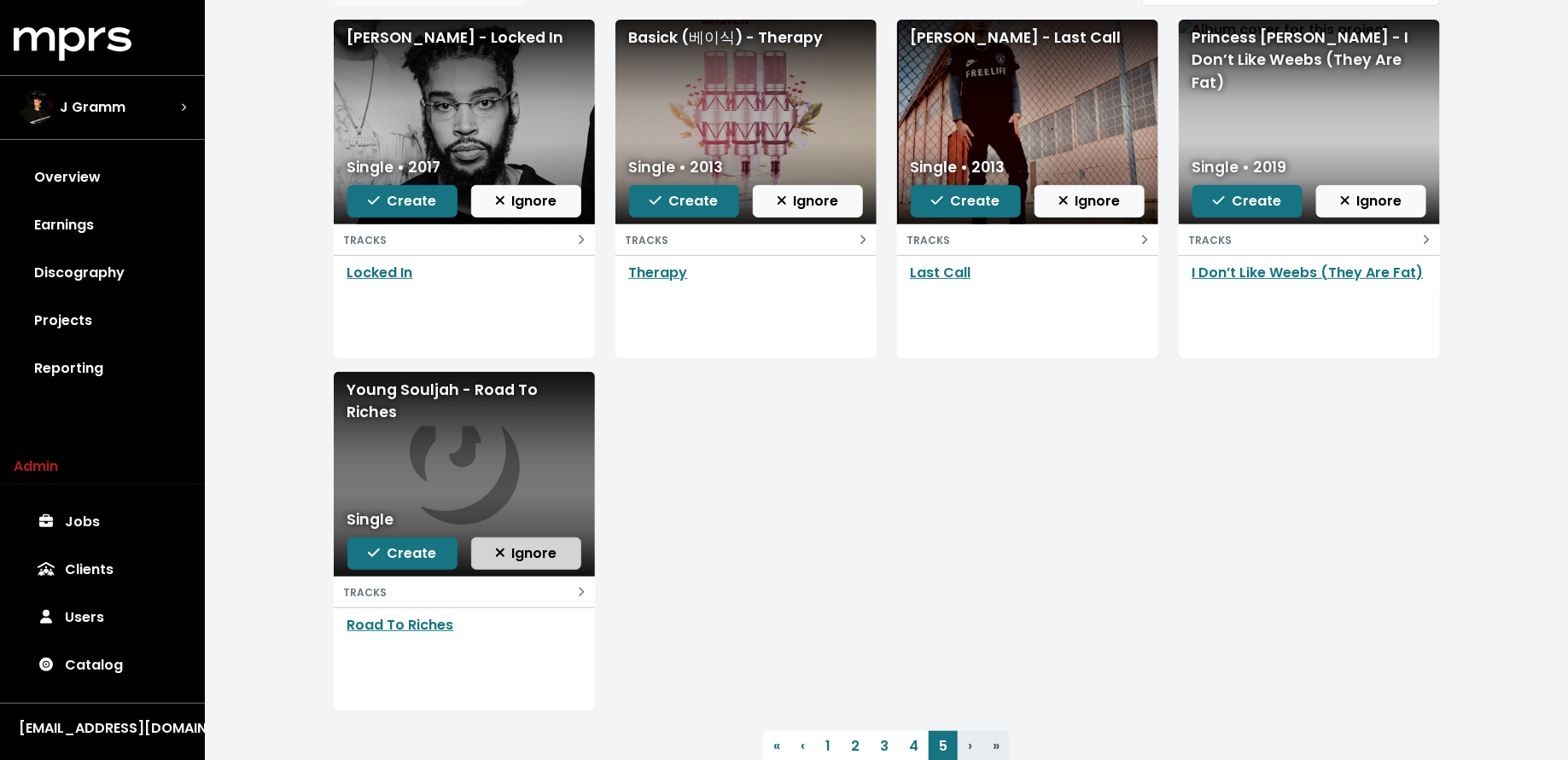
click at [573, 556] on button "Ignore" at bounding box center [525, 554] width 110 height 33
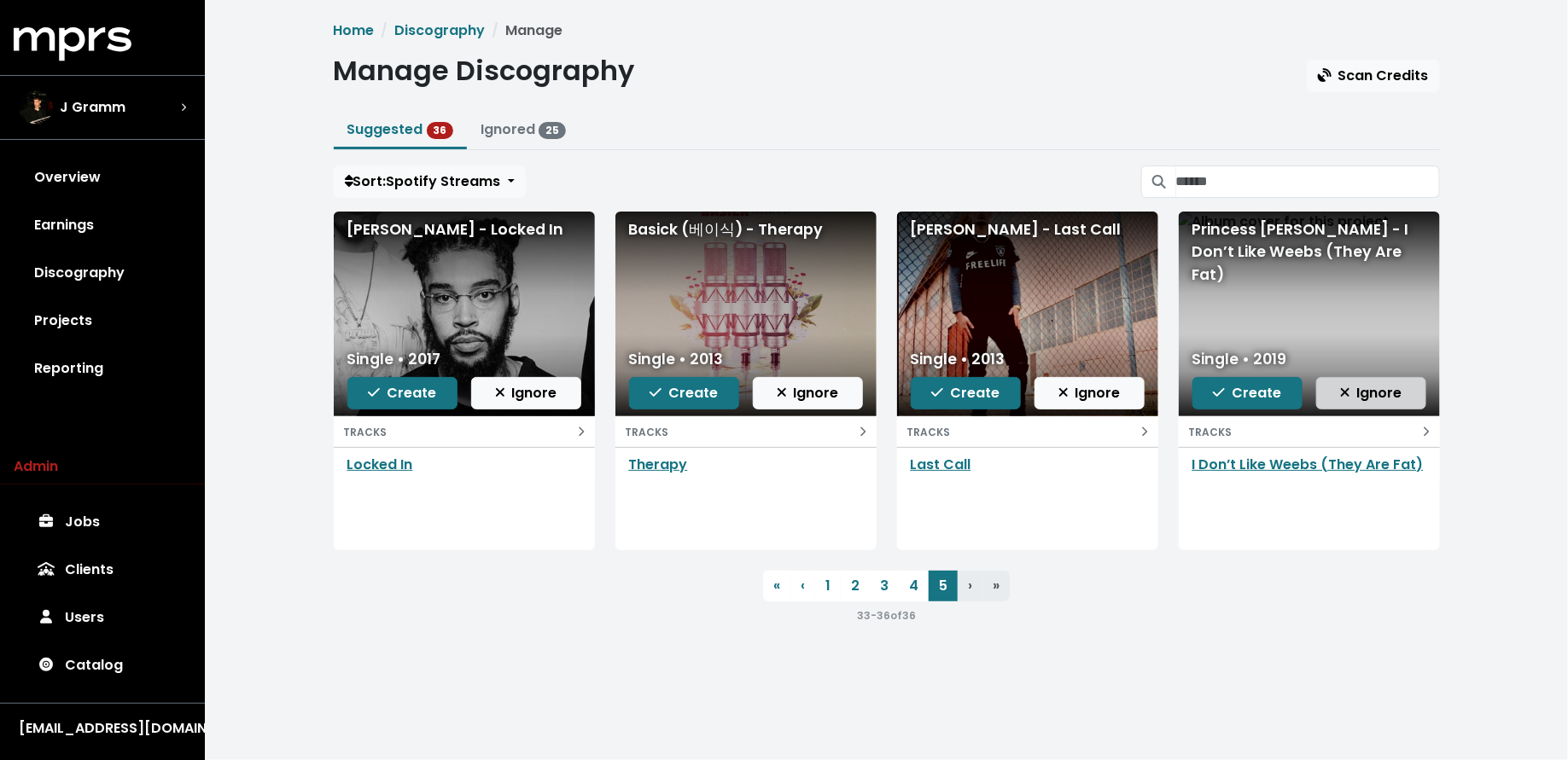
click at [1363, 395] on span "Ignore" at bounding box center [1371, 393] width 63 height 20
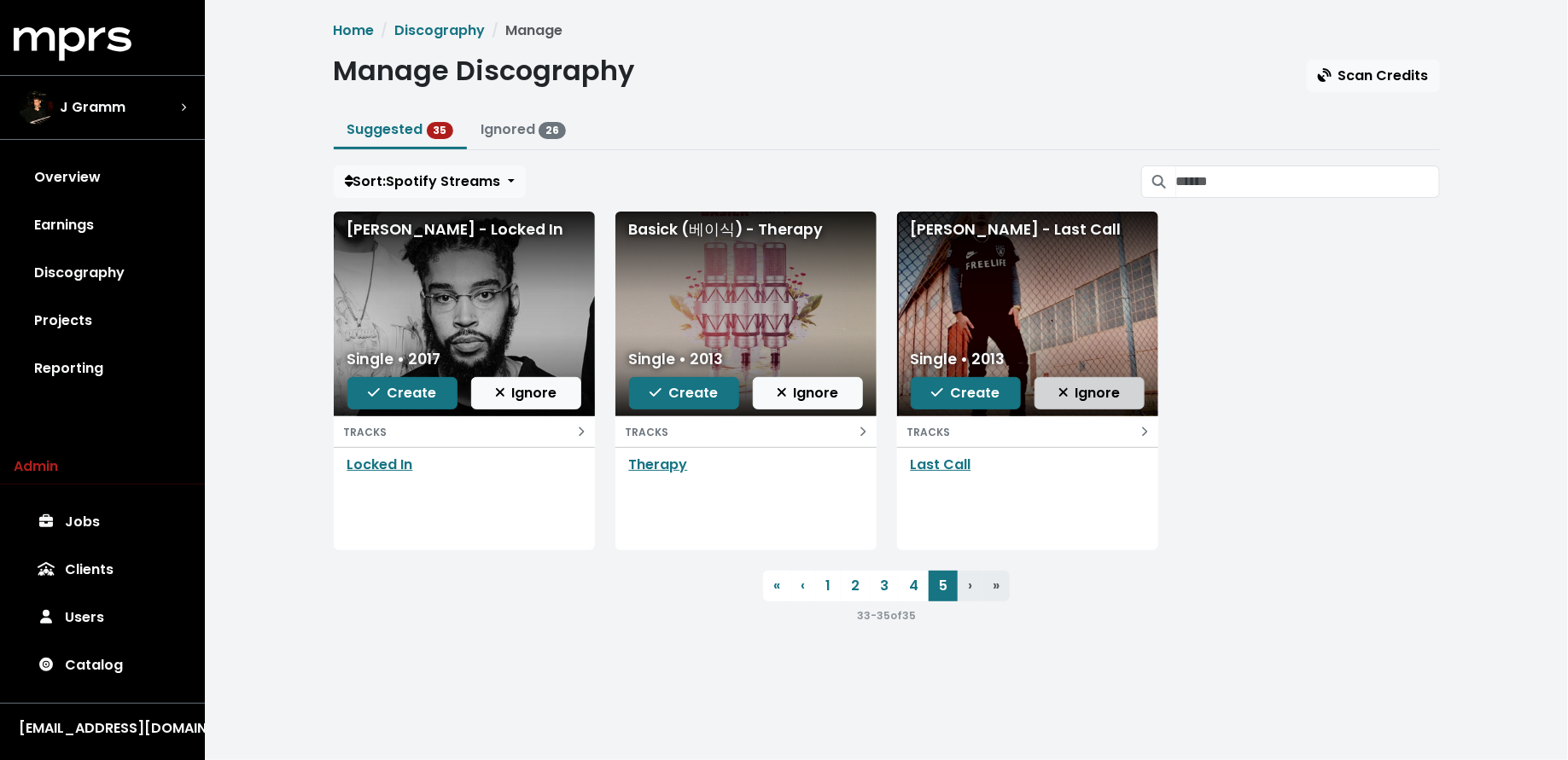
click at [1117, 401] on span "Ignore" at bounding box center [1090, 393] width 63 height 21
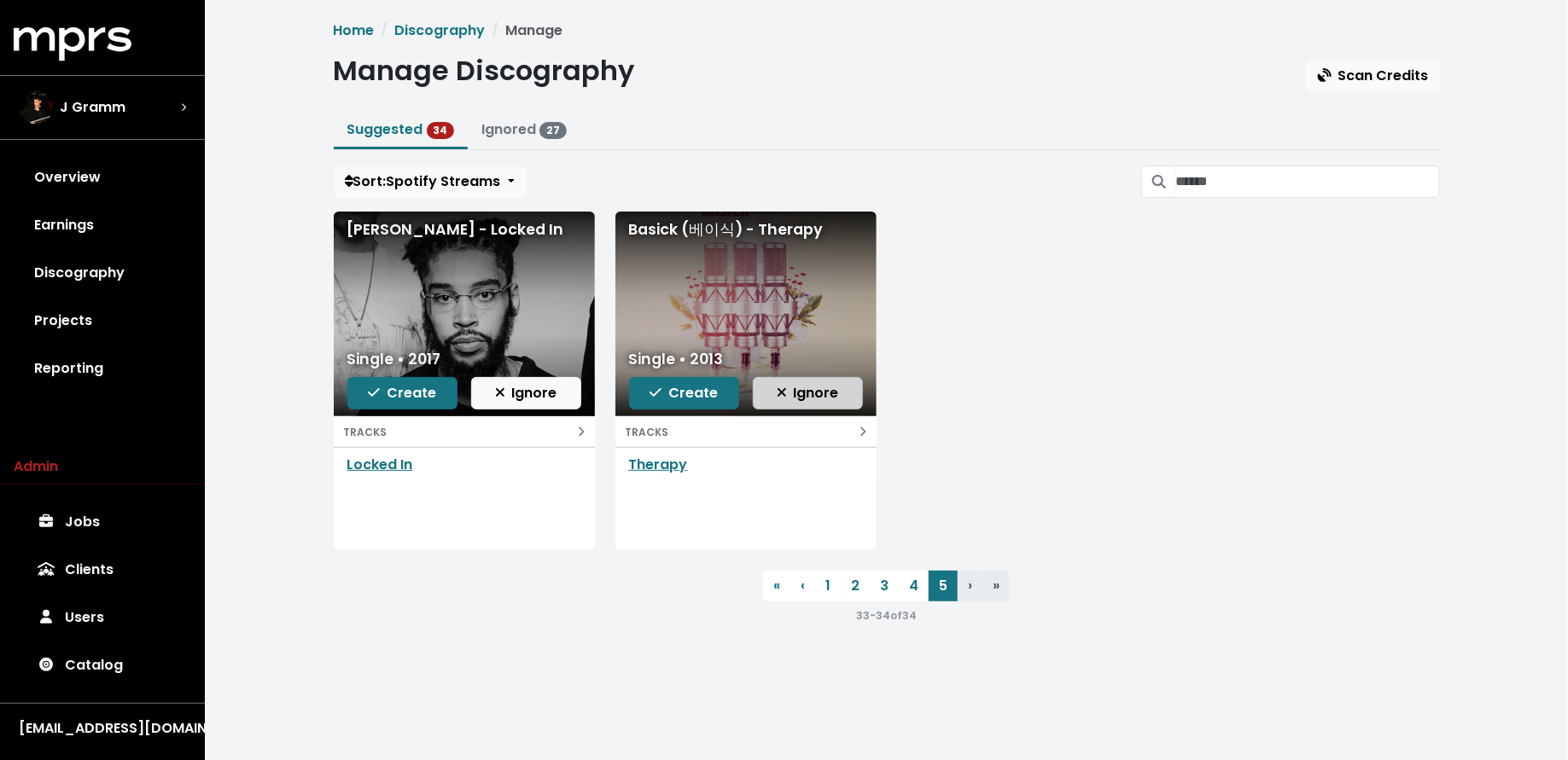
click at [840, 391] on button "Ignore" at bounding box center [808, 394] width 110 height 33
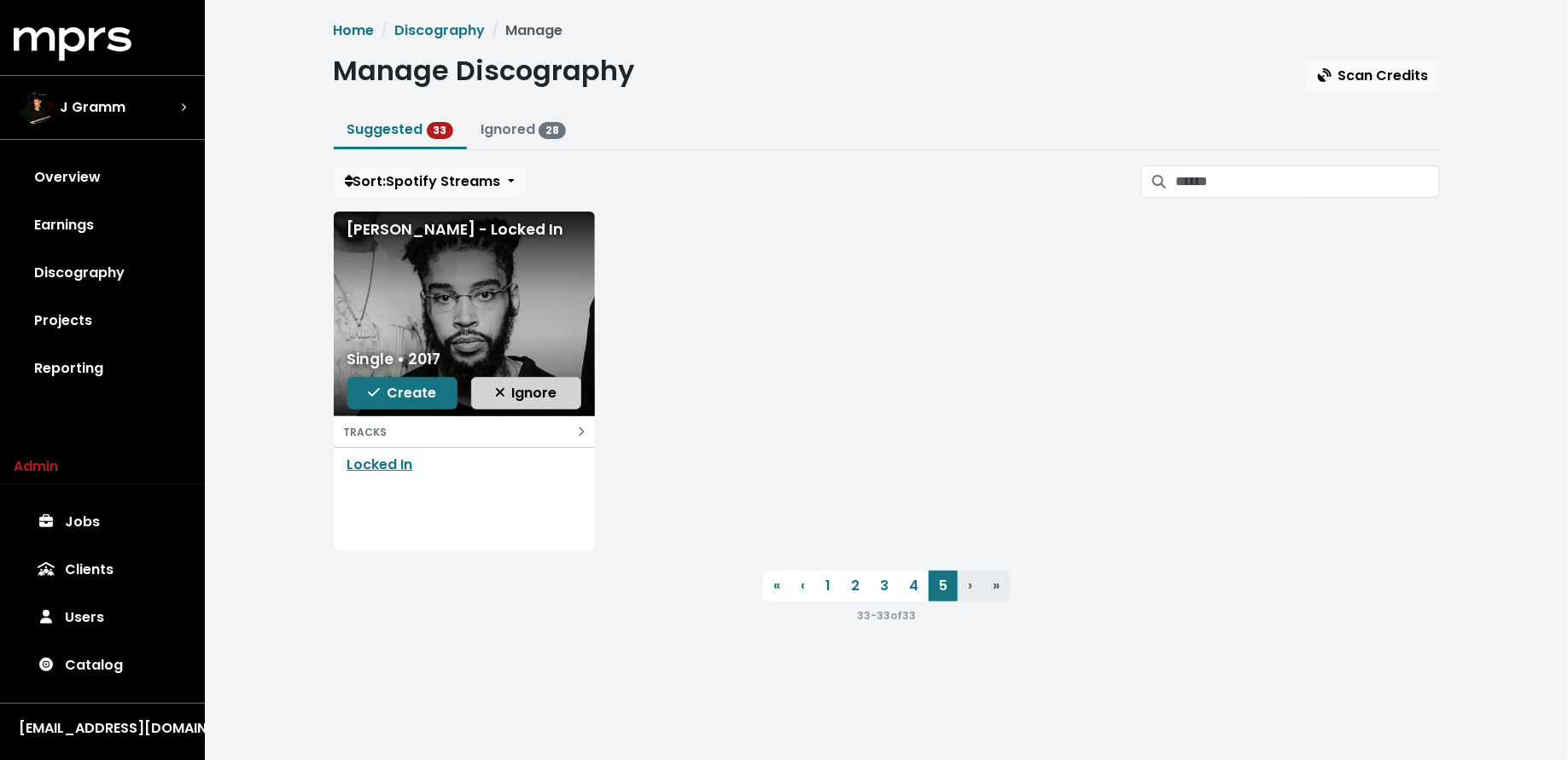
click at [520, 391] on span "Ignore" at bounding box center [526, 393] width 63 height 20
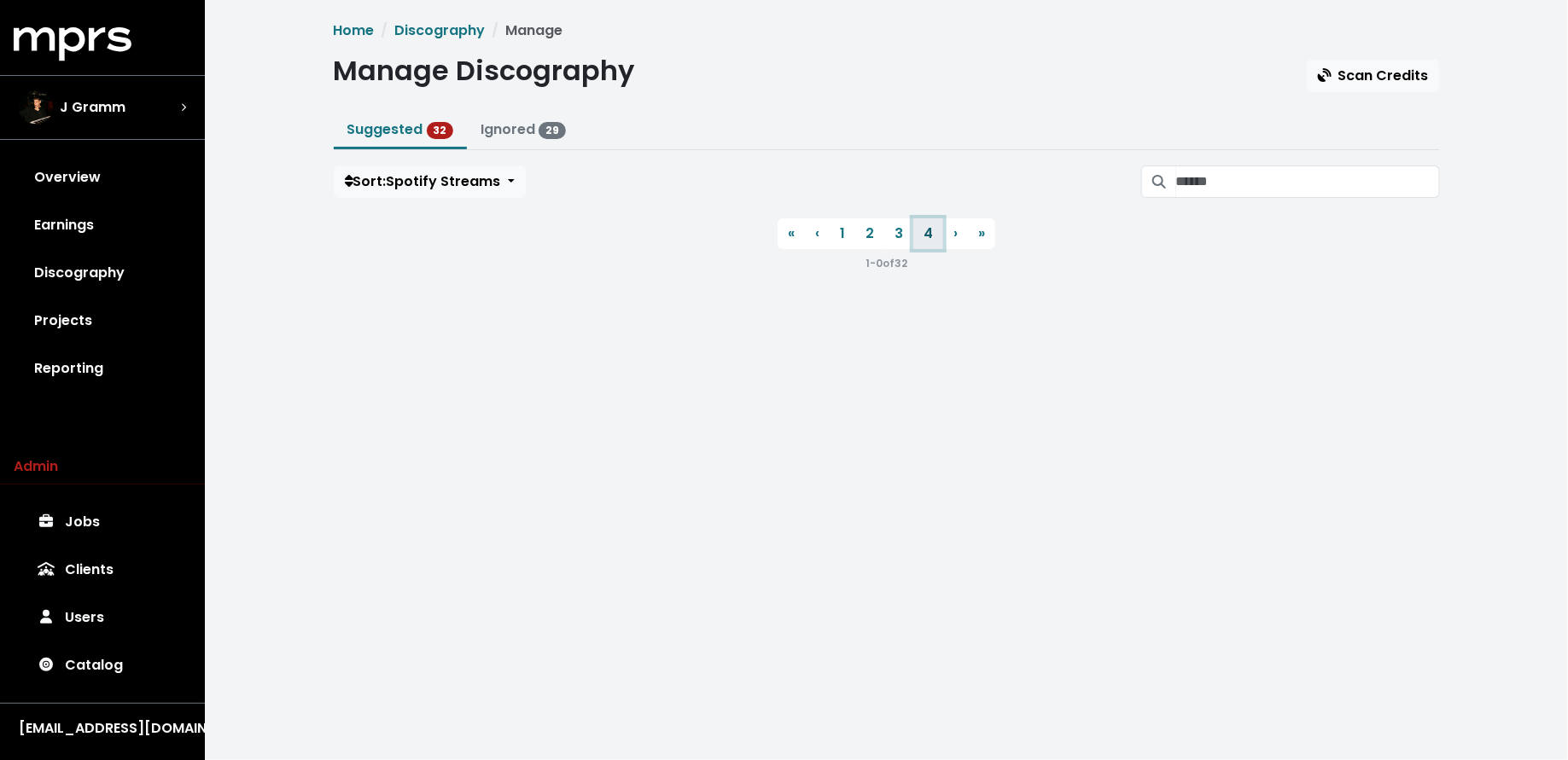
click at [921, 225] on link "4" at bounding box center [928, 234] width 30 height 31
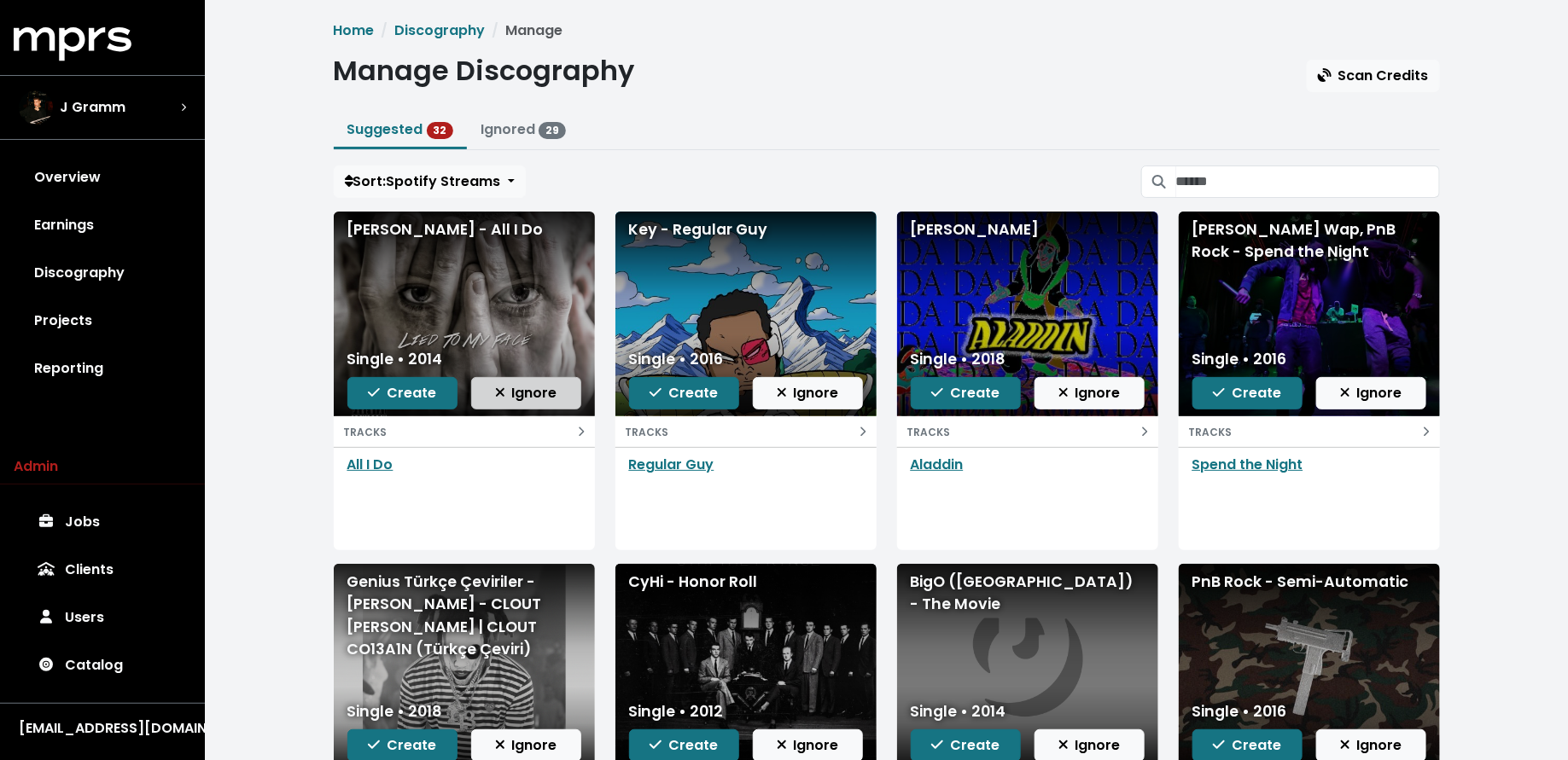
click at [513, 393] on span "Ignore" at bounding box center [526, 393] width 63 height 20
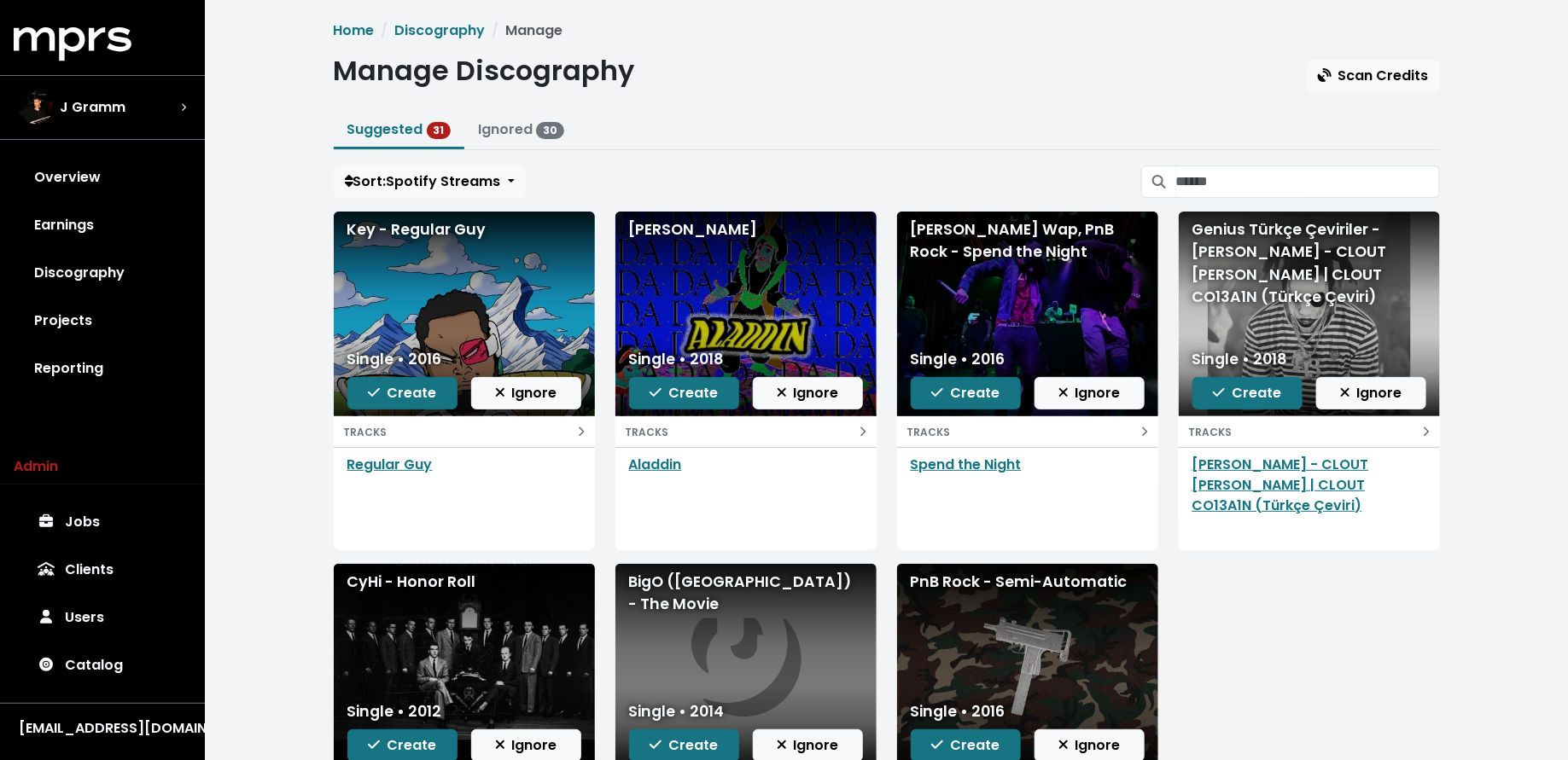
click at [513, 393] on span "Ignore" at bounding box center [526, 393] width 63 height 20
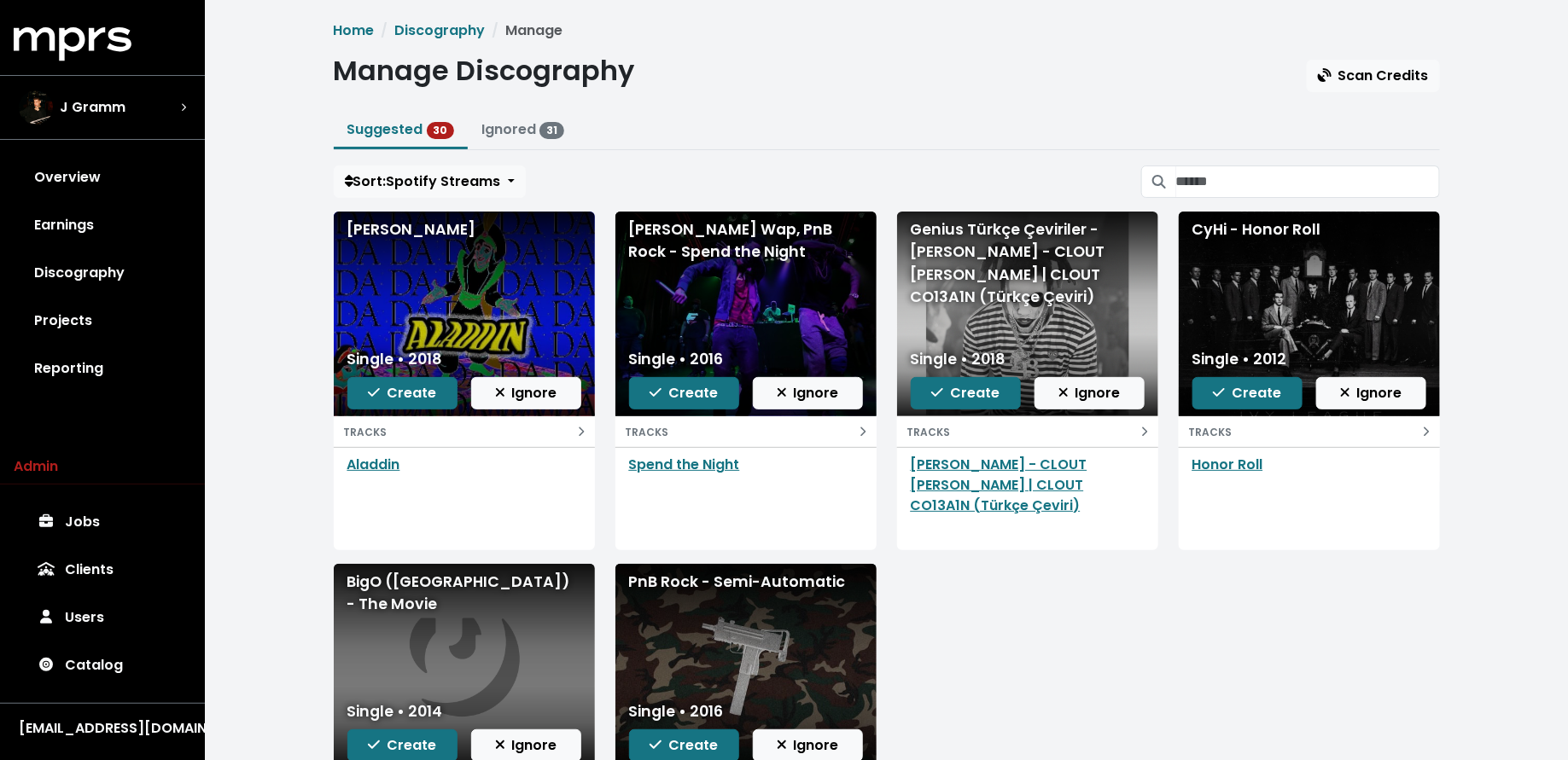
click at [513, 393] on span "Ignore" at bounding box center [526, 393] width 63 height 20
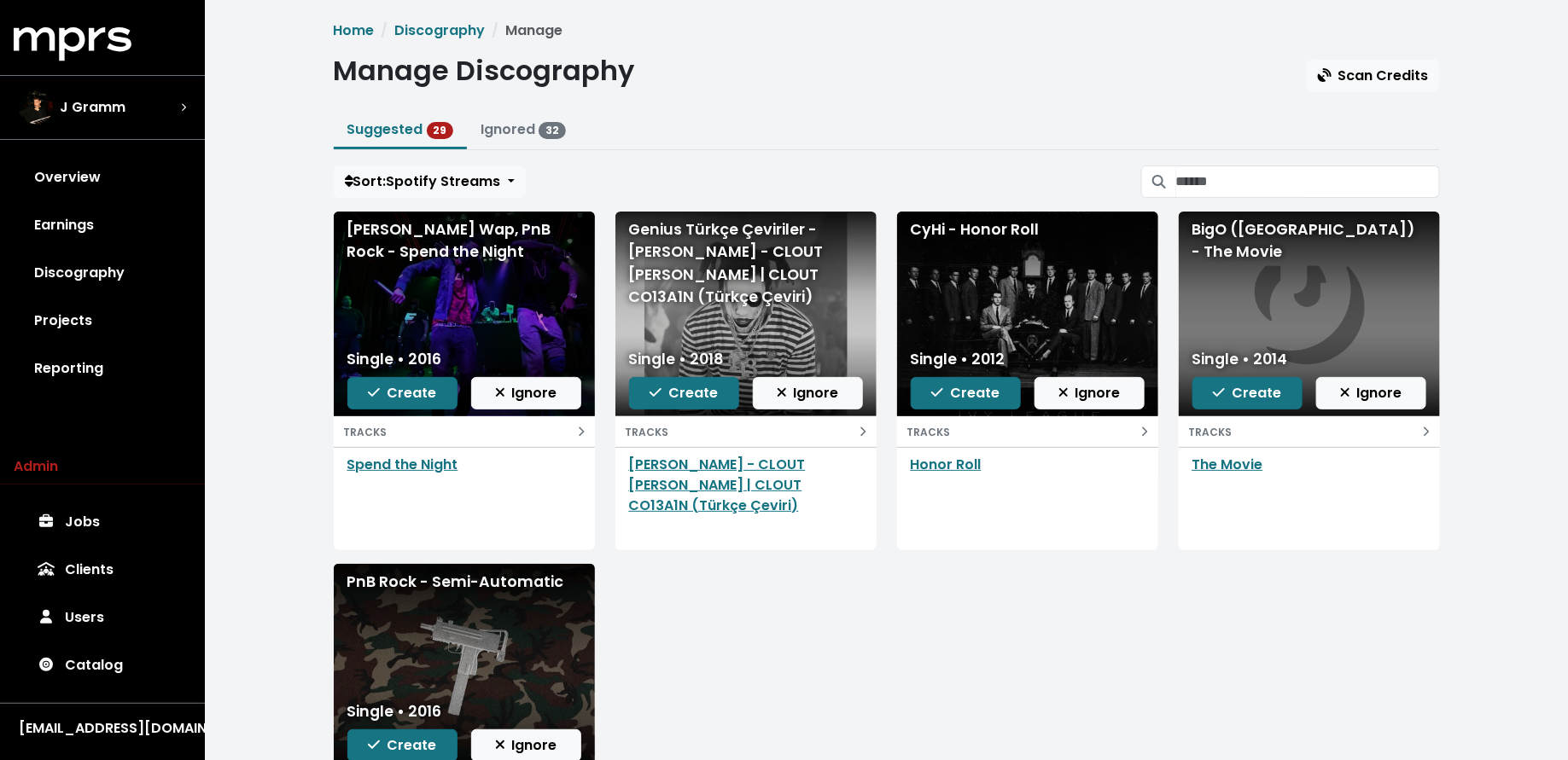
click at [513, 393] on span "Ignore" at bounding box center [526, 393] width 63 height 20
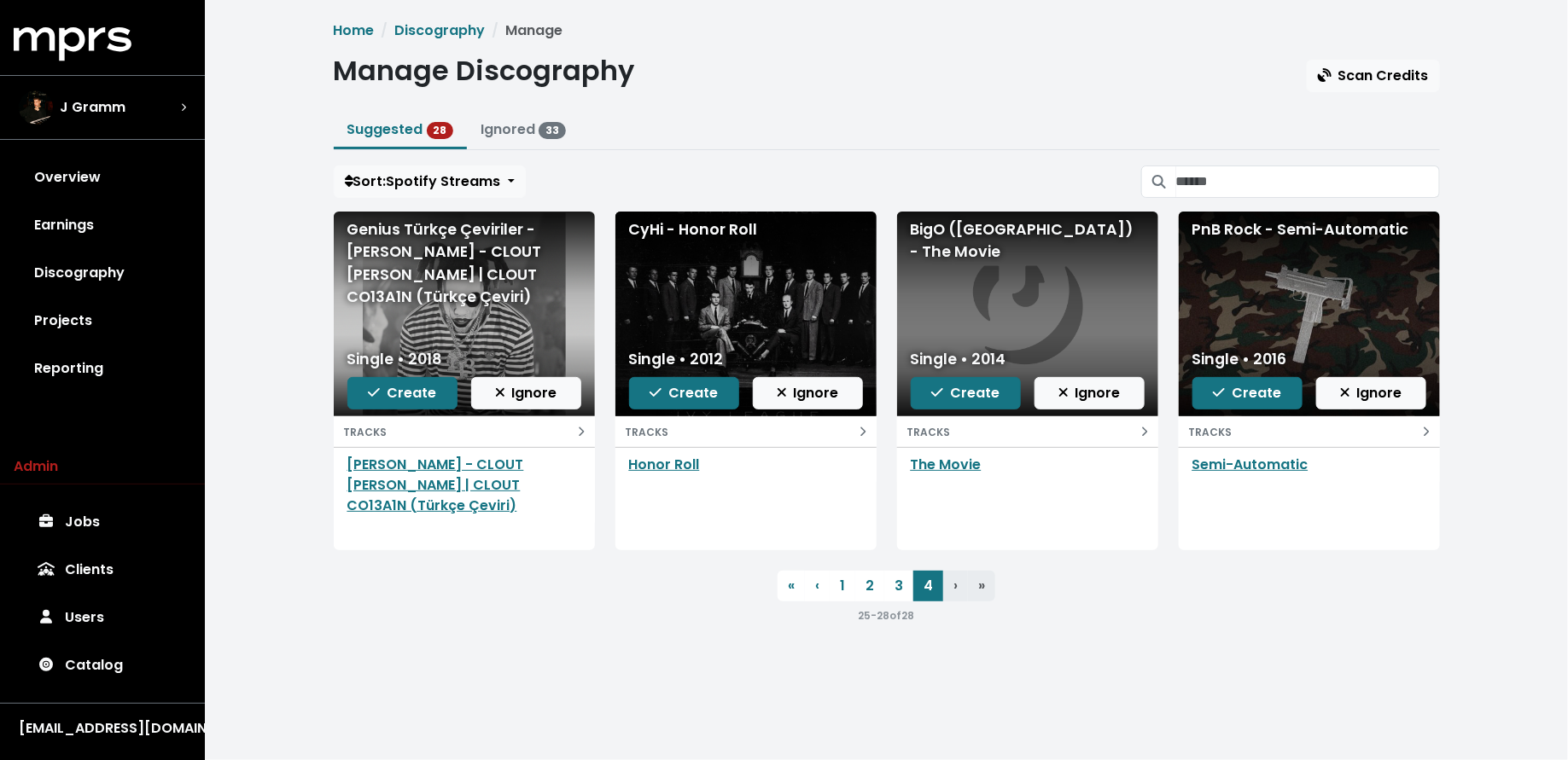
click at [513, 393] on span "Ignore" at bounding box center [526, 393] width 63 height 20
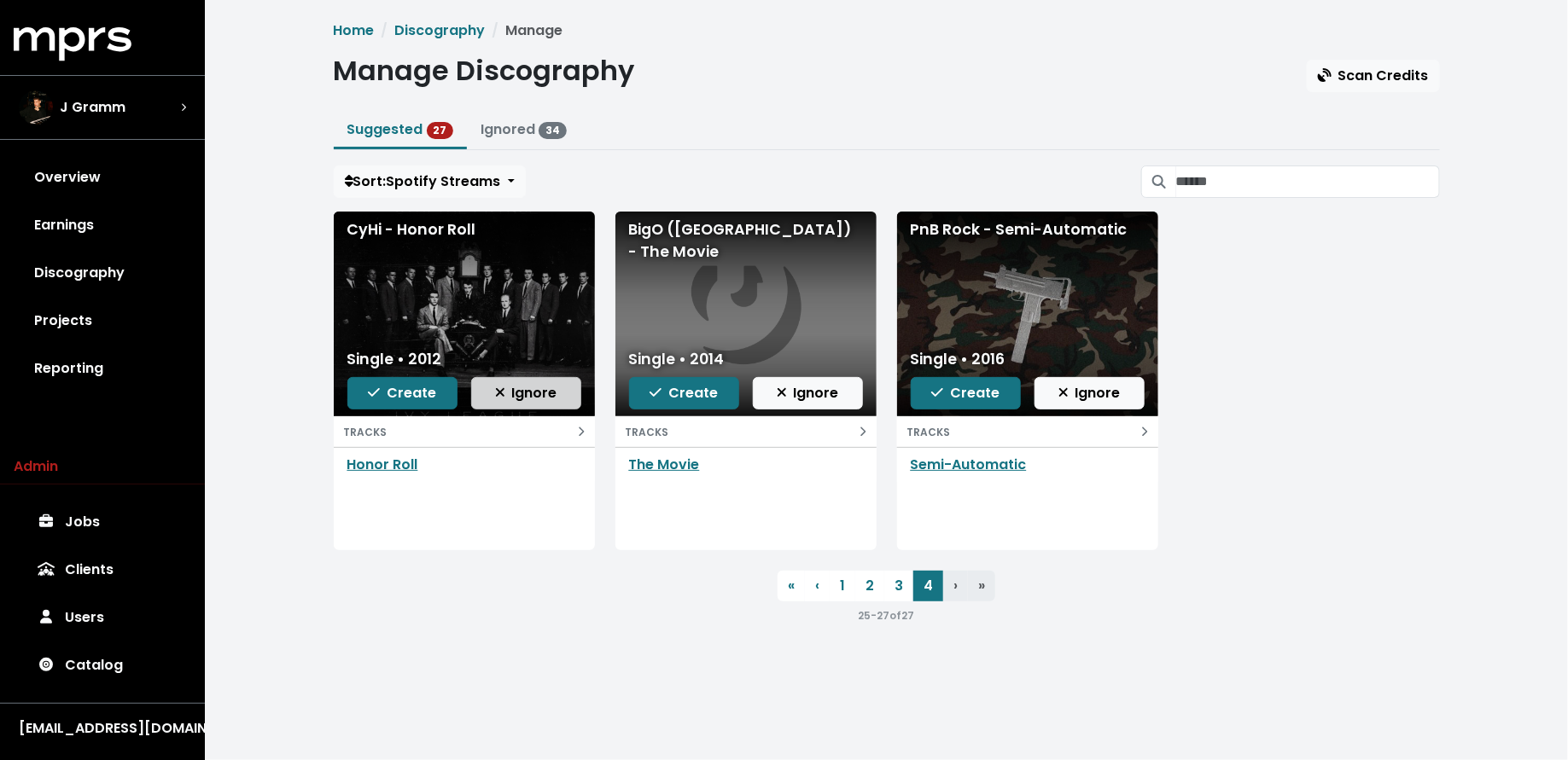
click at [525, 386] on span "Ignore" at bounding box center [526, 393] width 63 height 20
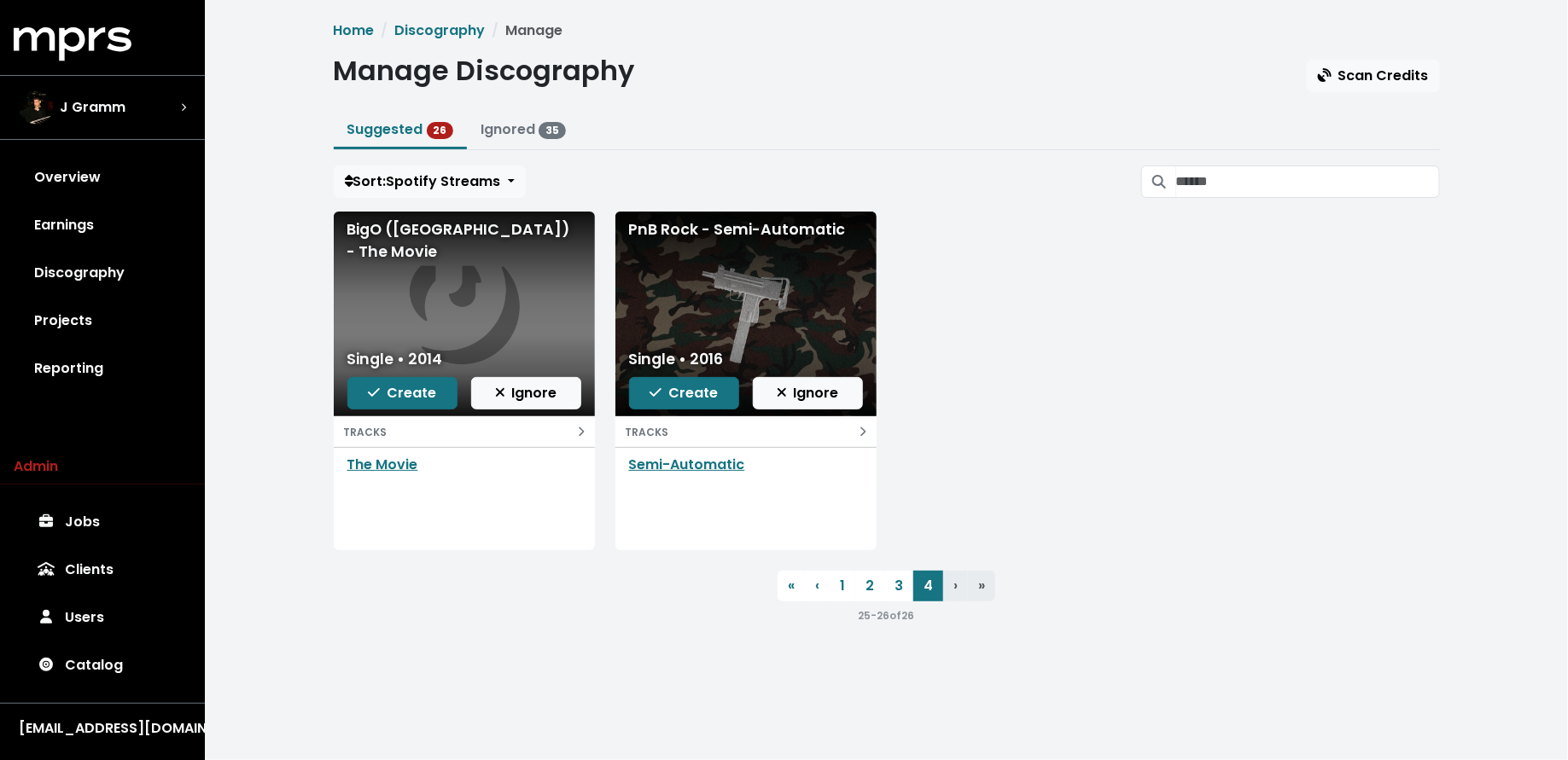
click at [525, 386] on span "Ignore" at bounding box center [526, 393] width 63 height 20
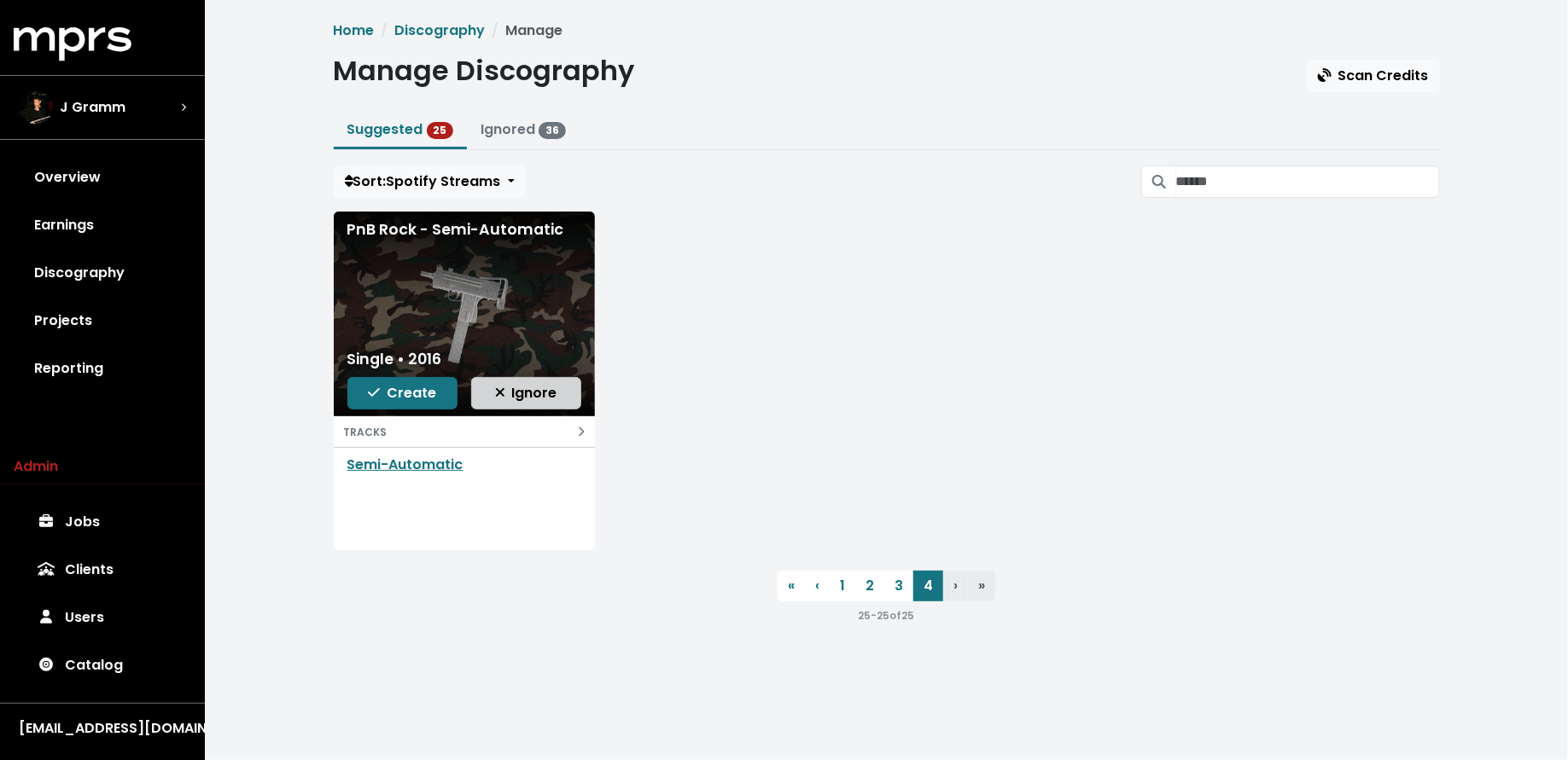
click at [525, 386] on span "Ignore" at bounding box center [526, 393] width 63 height 20
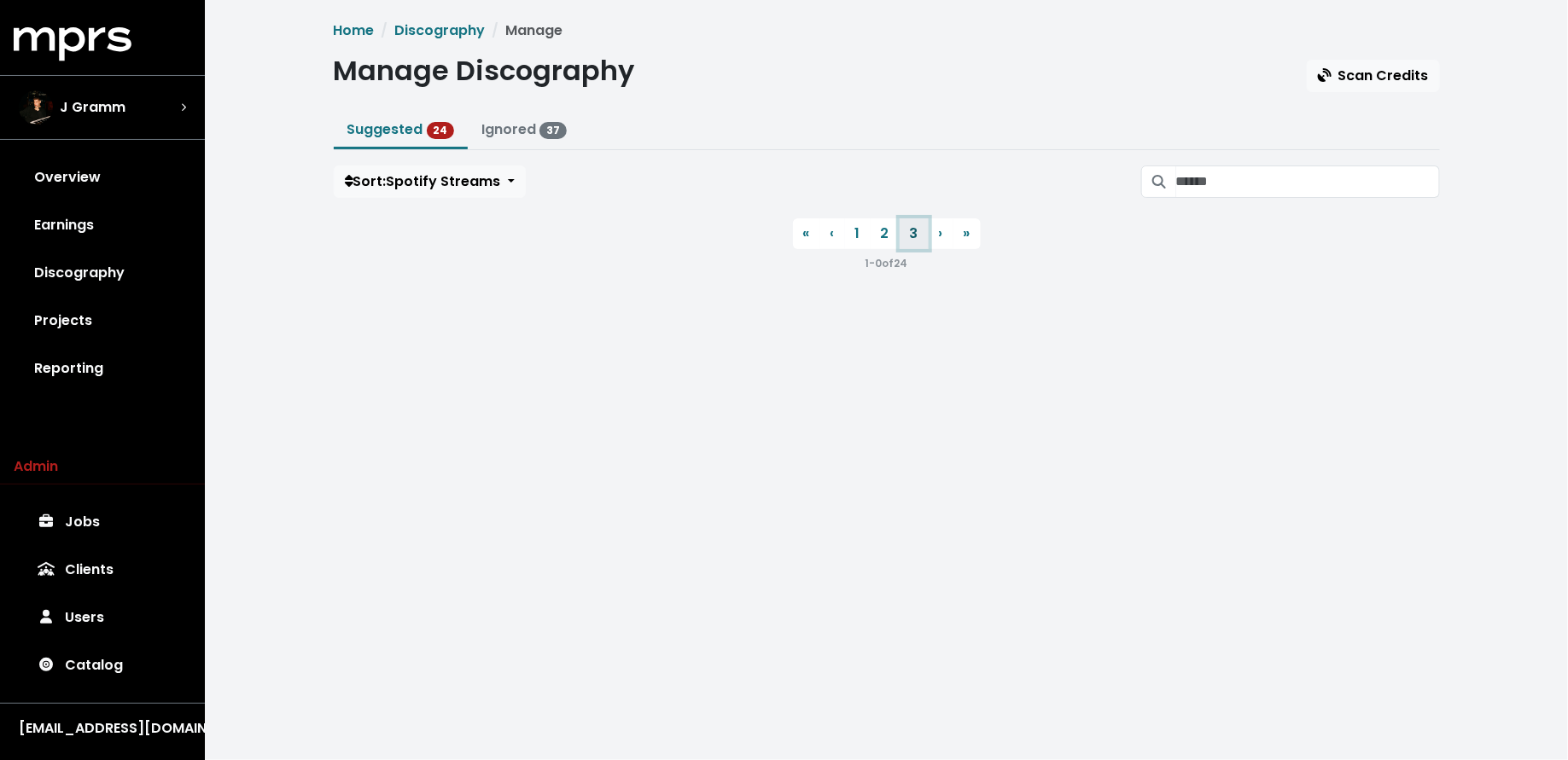
click at [908, 241] on link "3" at bounding box center [915, 234] width 29 height 31
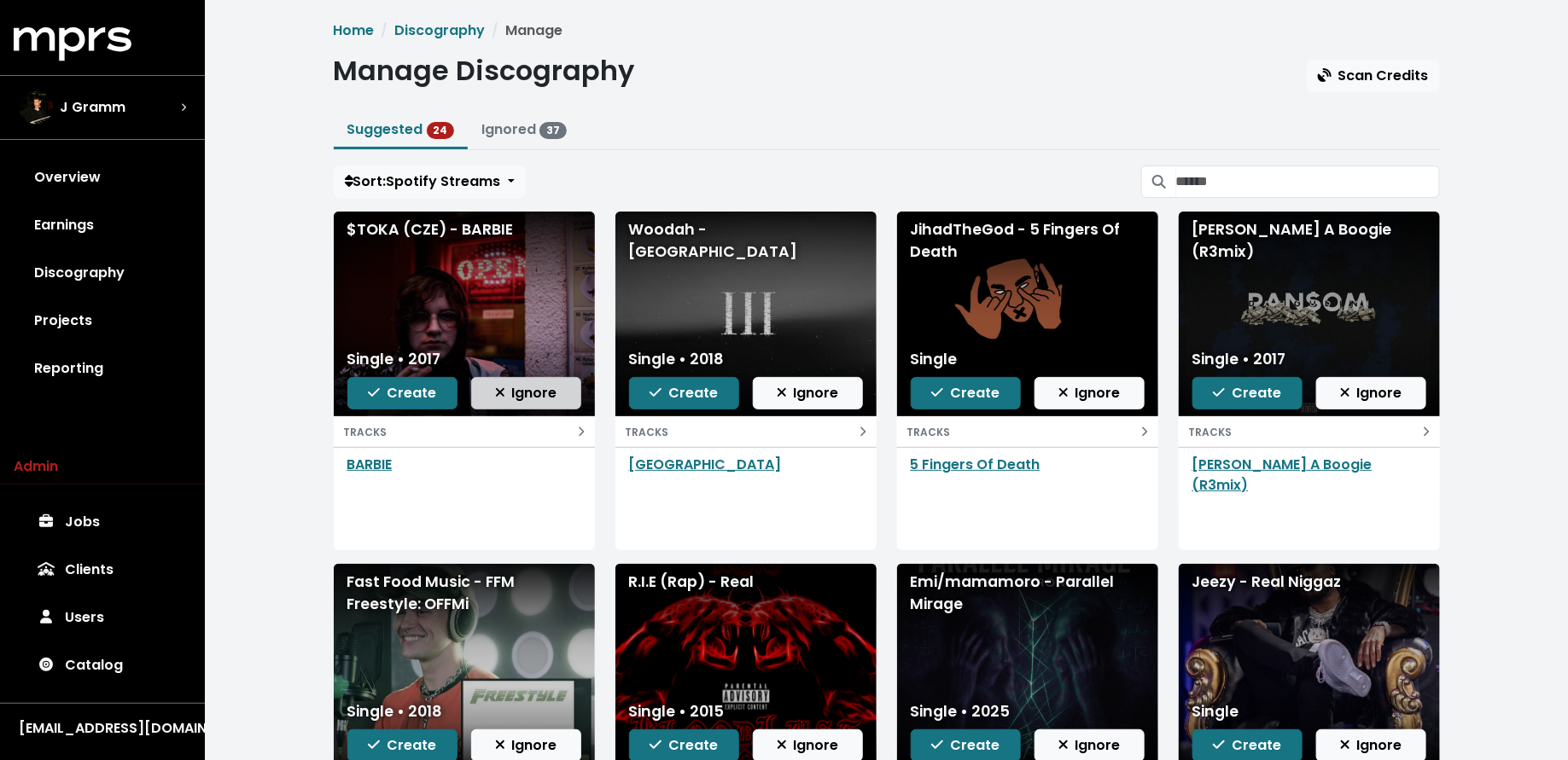
click at [554, 401] on button "Ignore" at bounding box center [525, 394] width 110 height 33
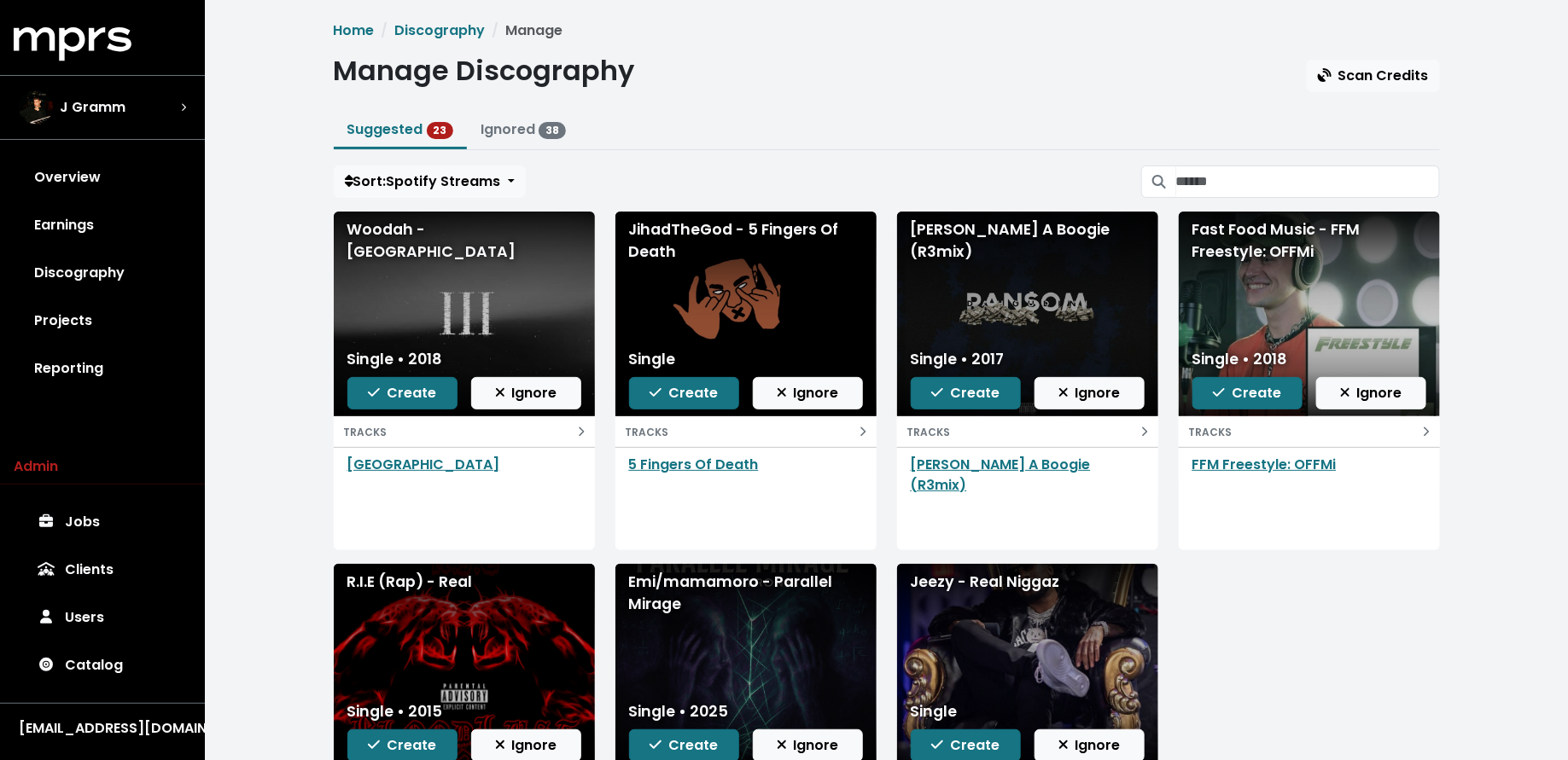
click at [554, 401] on button "Ignore" at bounding box center [525, 394] width 110 height 33
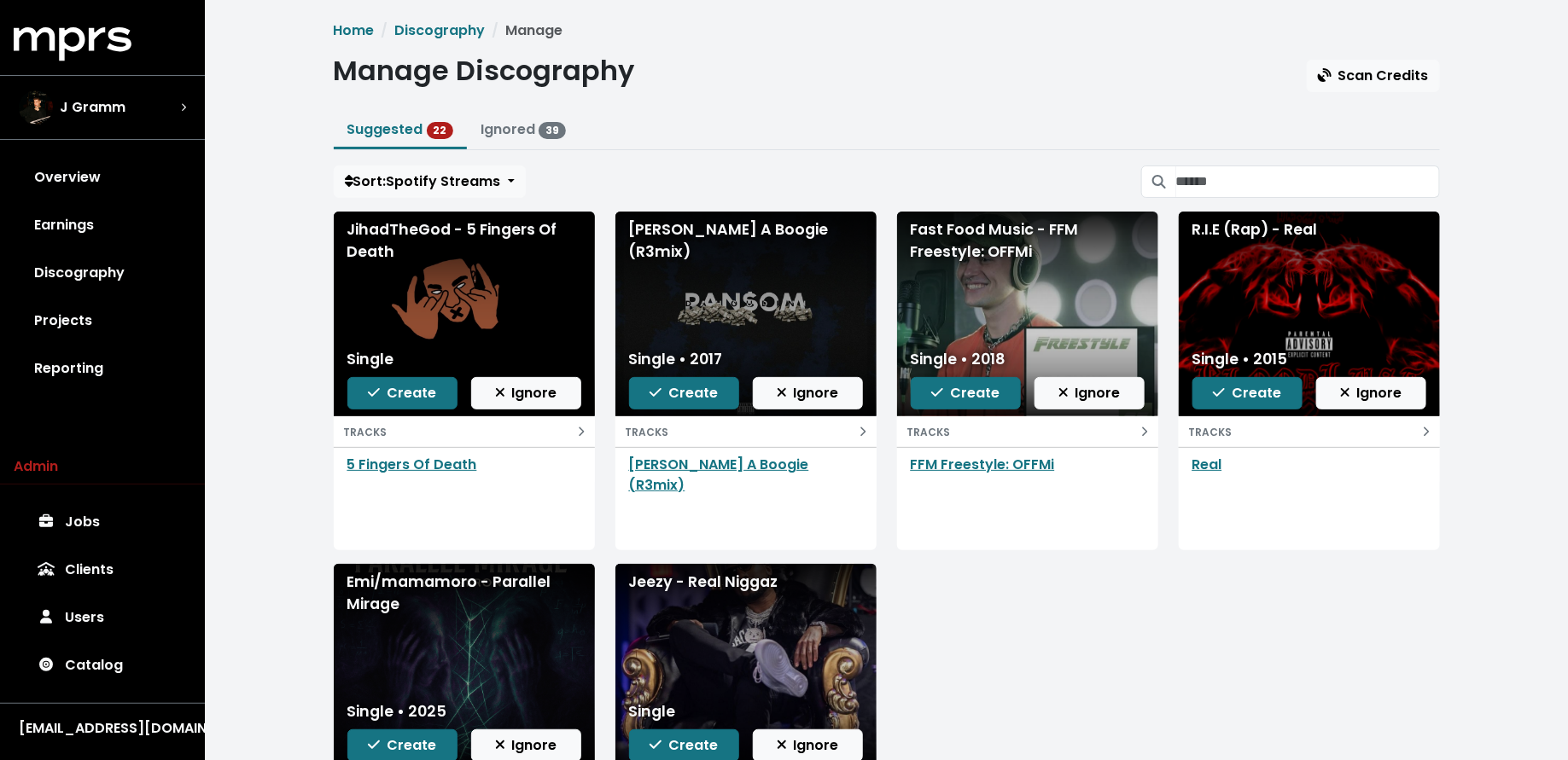
click at [554, 401] on button "Ignore" at bounding box center [525, 394] width 110 height 33
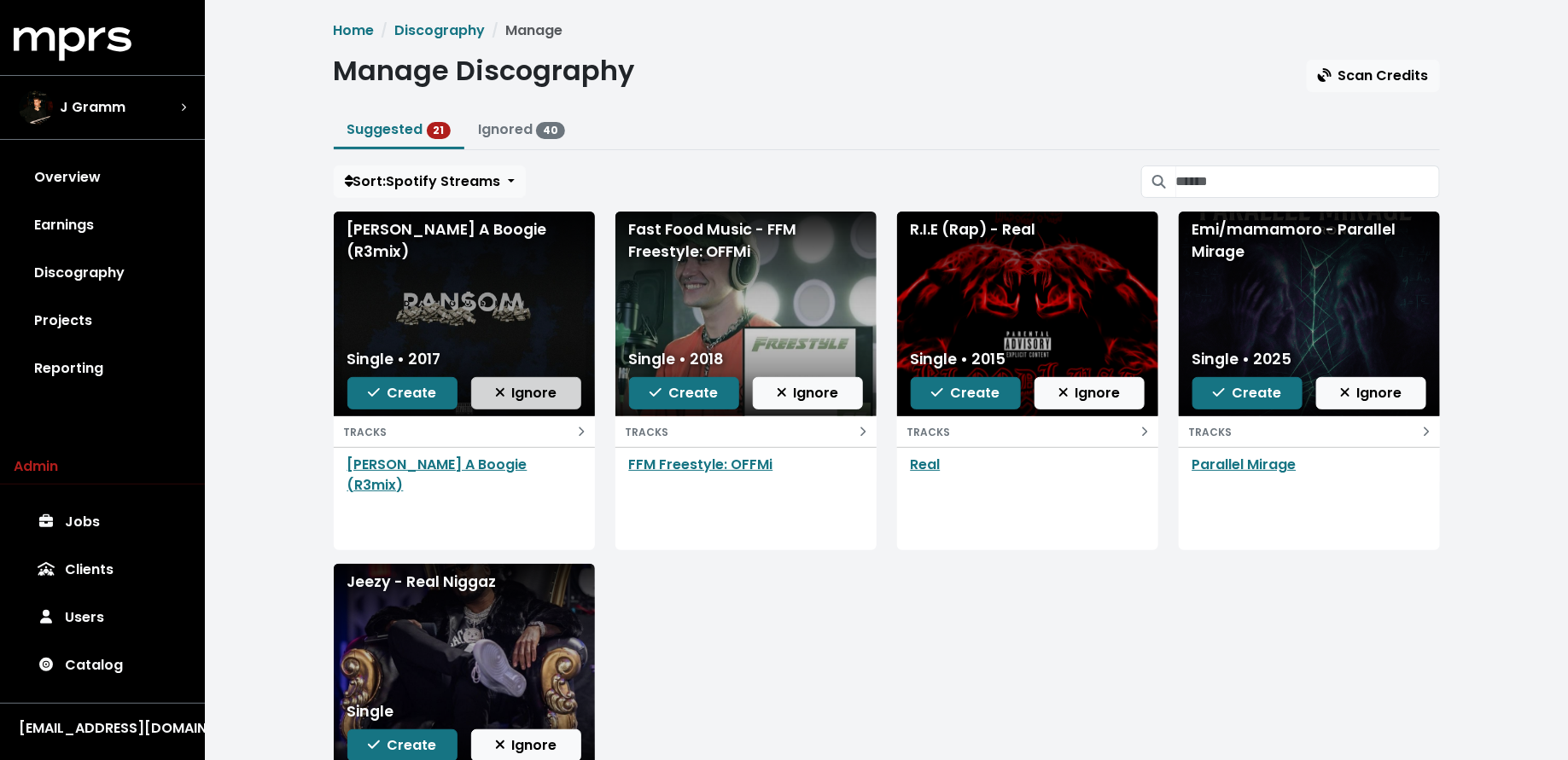
click at [549, 397] on span "Ignore" at bounding box center [526, 393] width 63 height 20
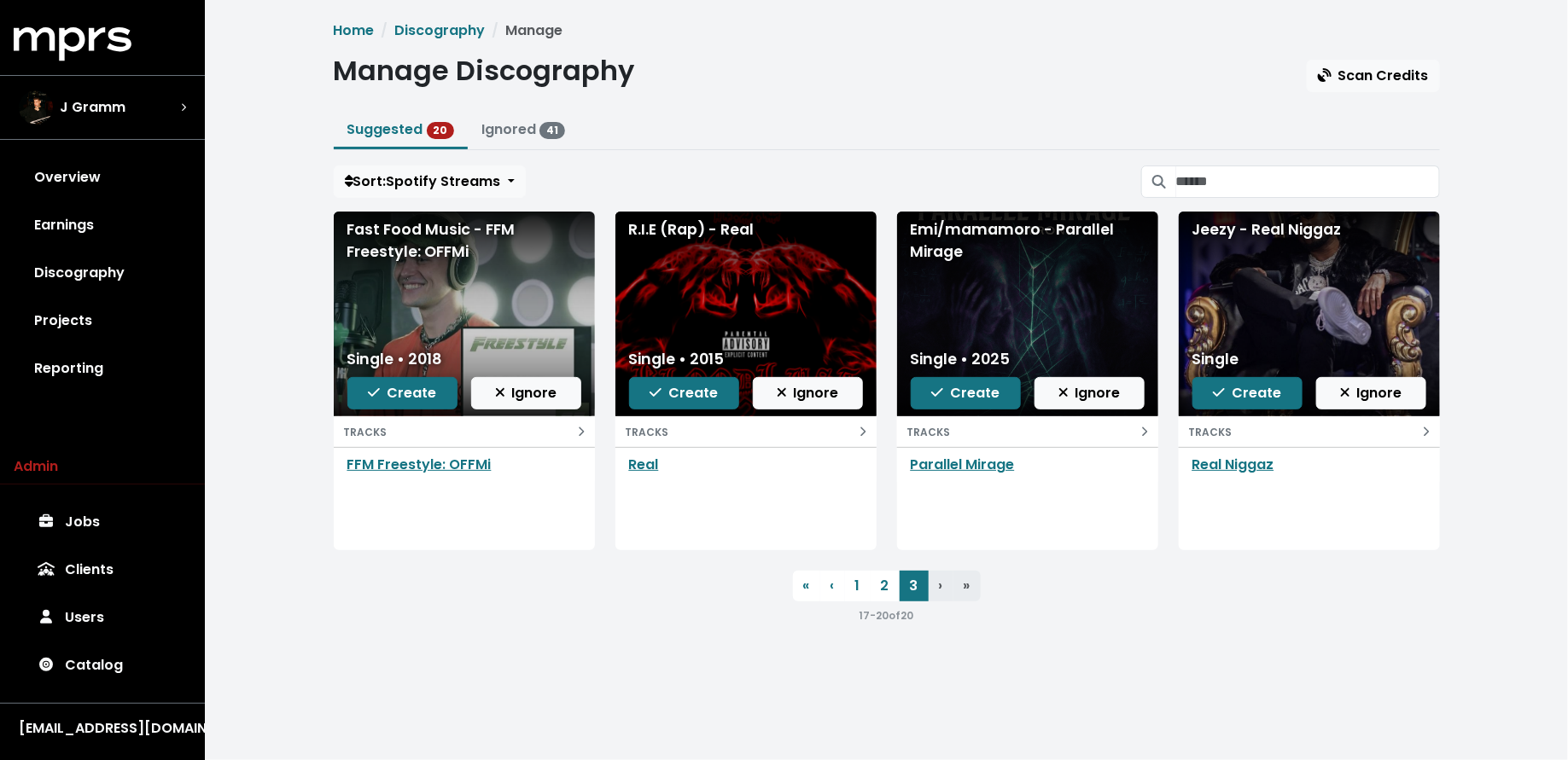
click at [549, 397] on span "Ignore" at bounding box center [526, 393] width 63 height 20
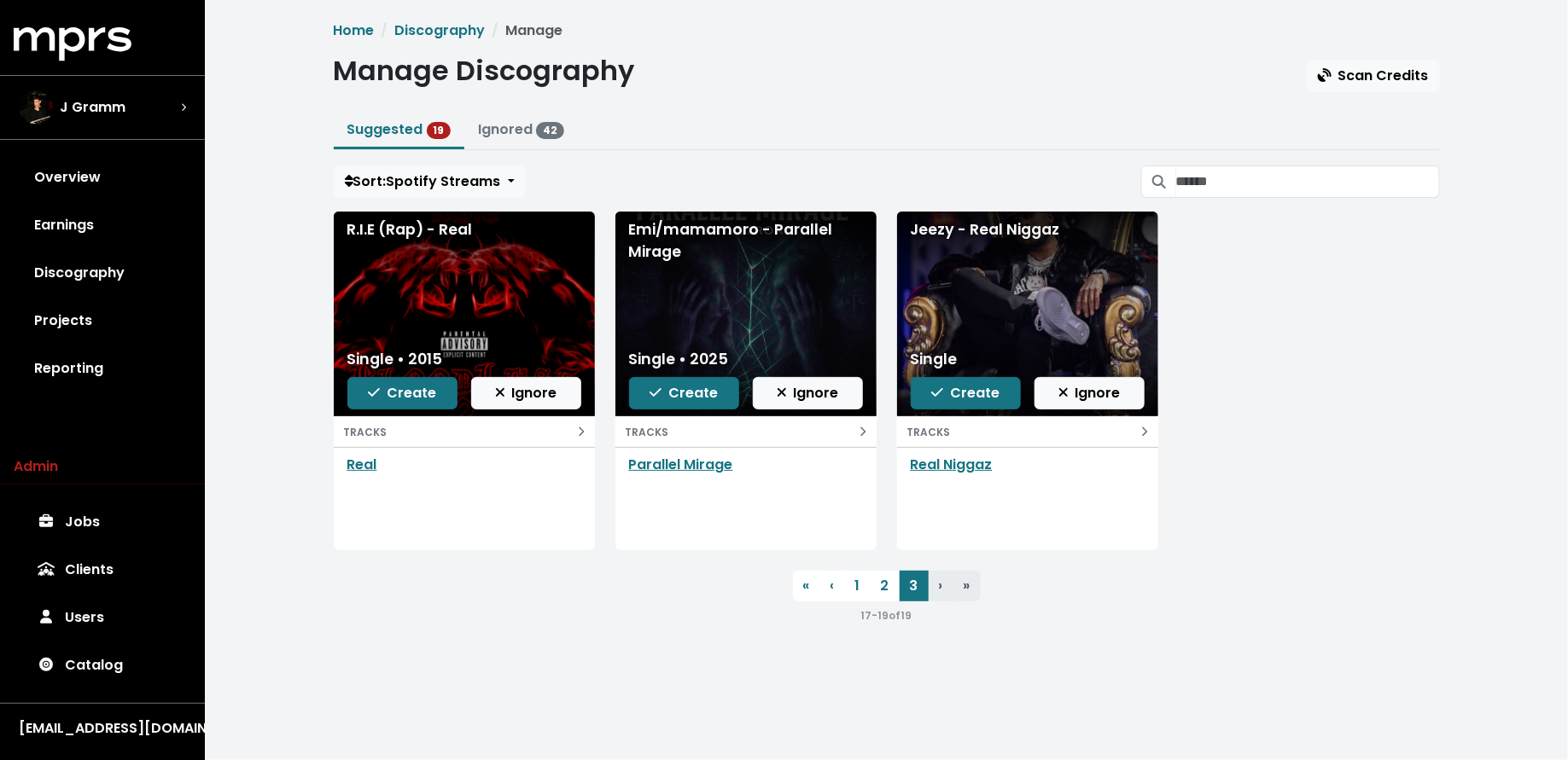
click at [549, 397] on span "Ignore" at bounding box center [526, 393] width 63 height 20
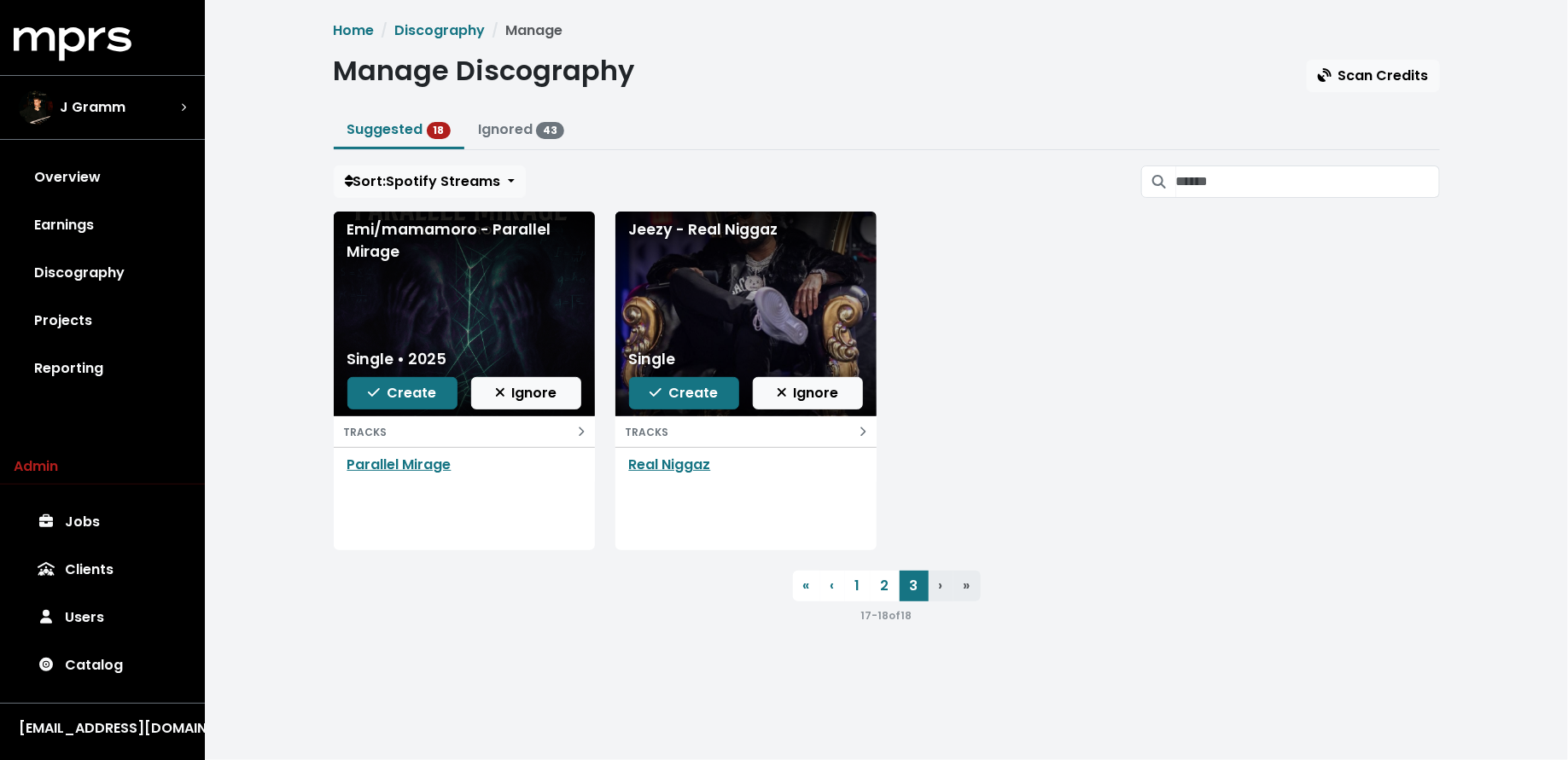
click at [549, 397] on span "Ignore" at bounding box center [526, 393] width 63 height 20
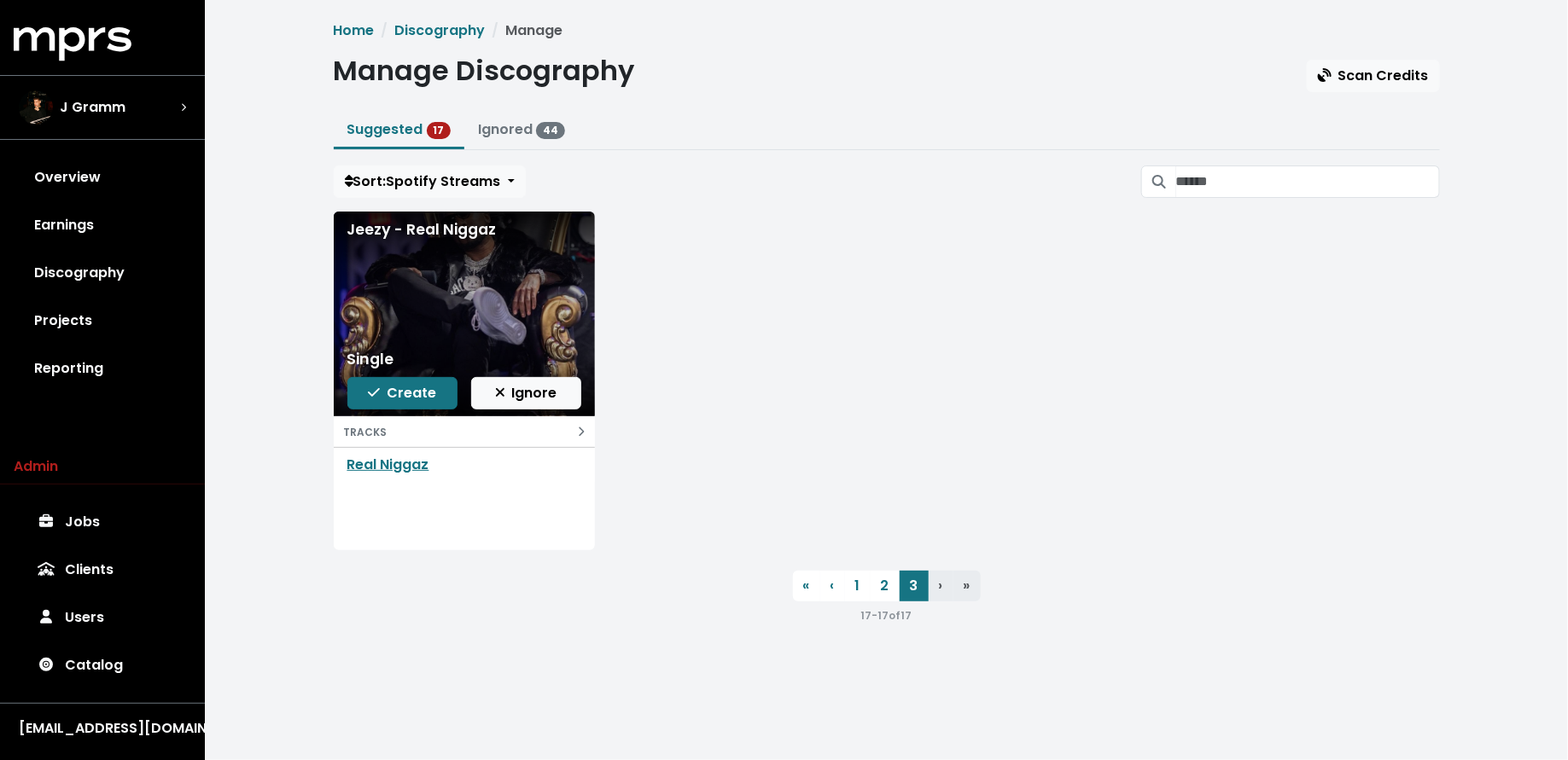
click at [549, 397] on span "Ignore" at bounding box center [526, 393] width 63 height 20
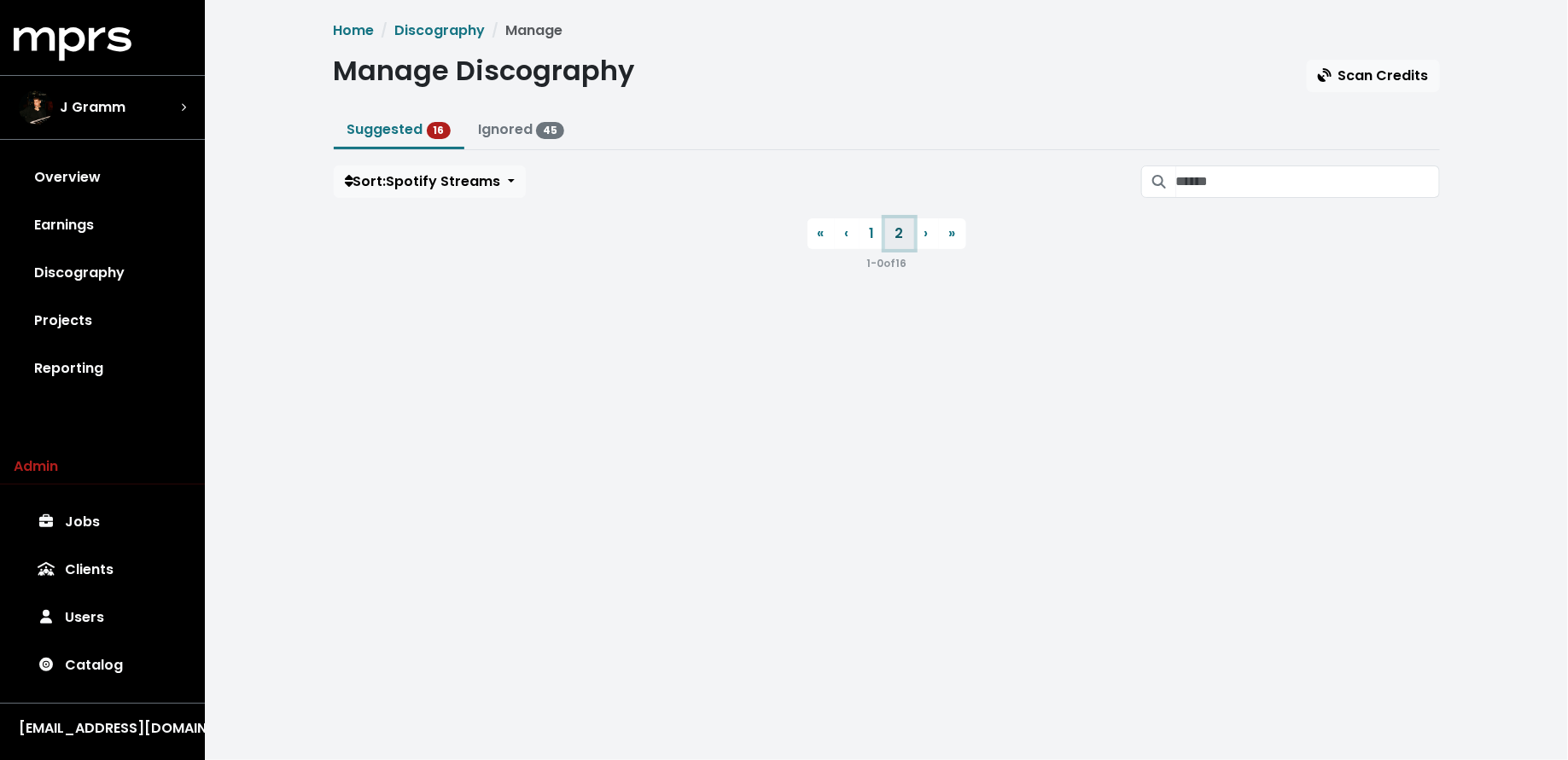
click at [899, 228] on link "2" at bounding box center [900, 234] width 29 height 31
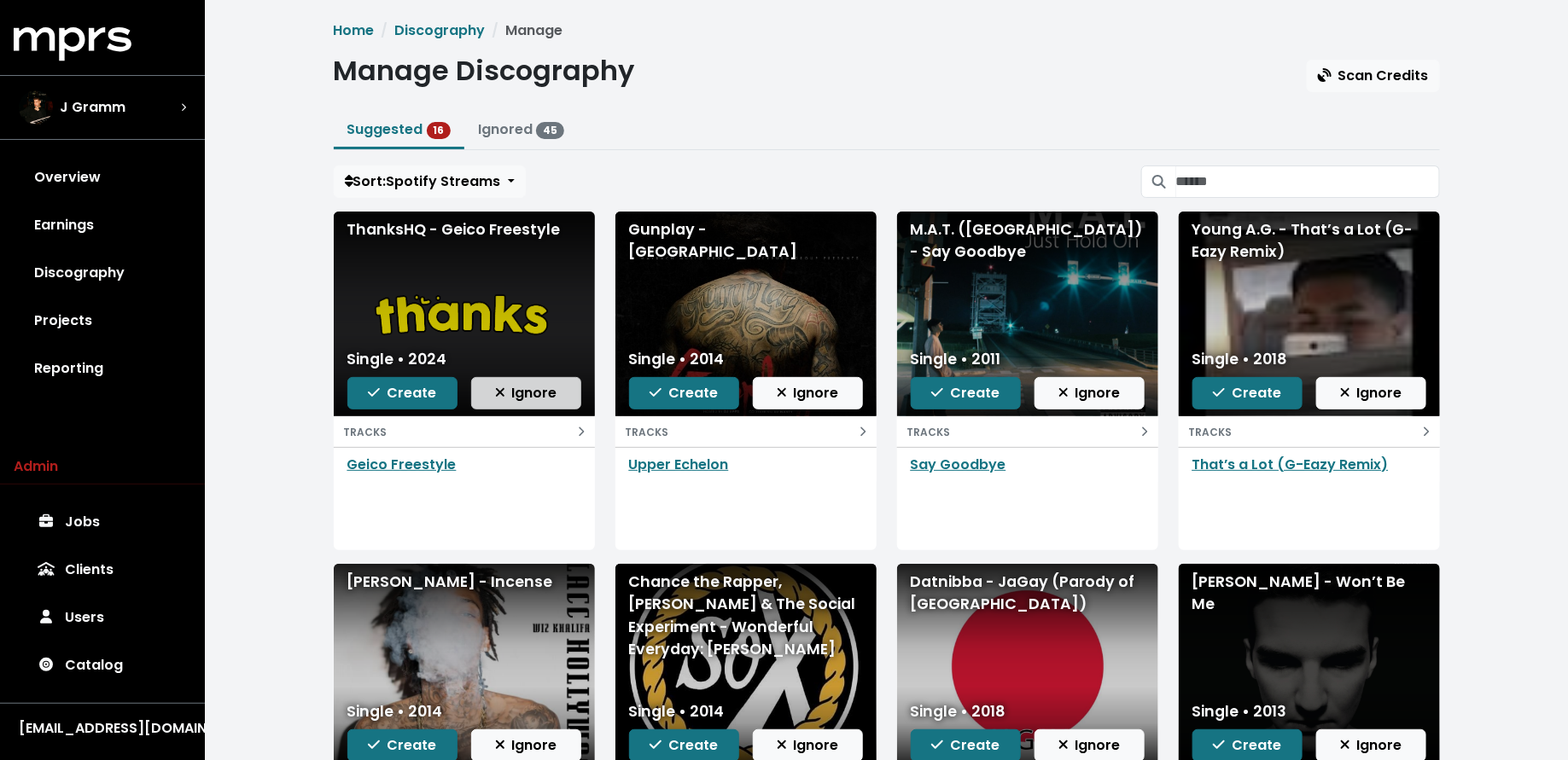
click at [539, 387] on span "Ignore" at bounding box center [526, 393] width 63 height 20
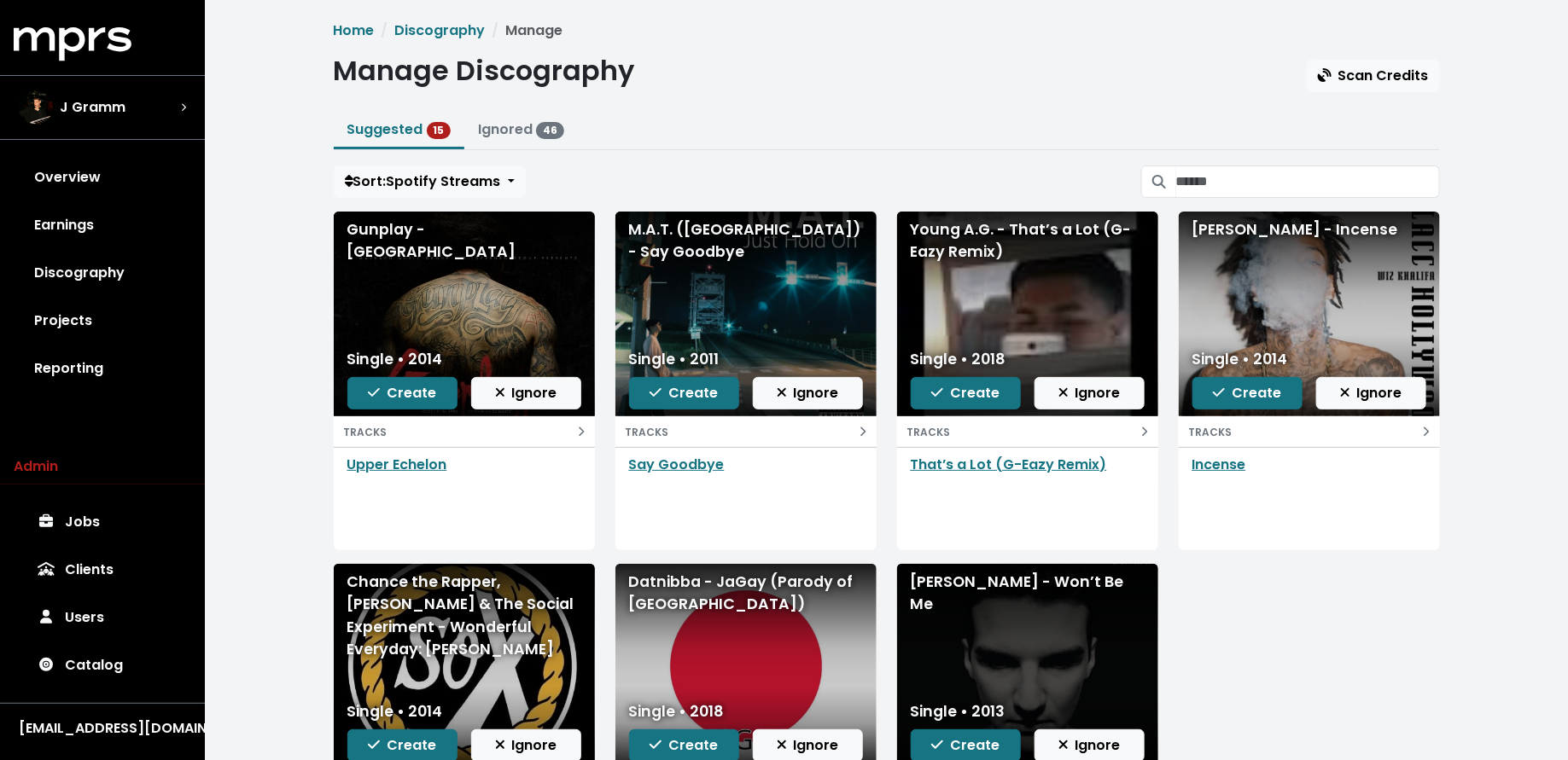
click at [539, 387] on span "Ignore" at bounding box center [526, 393] width 63 height 20
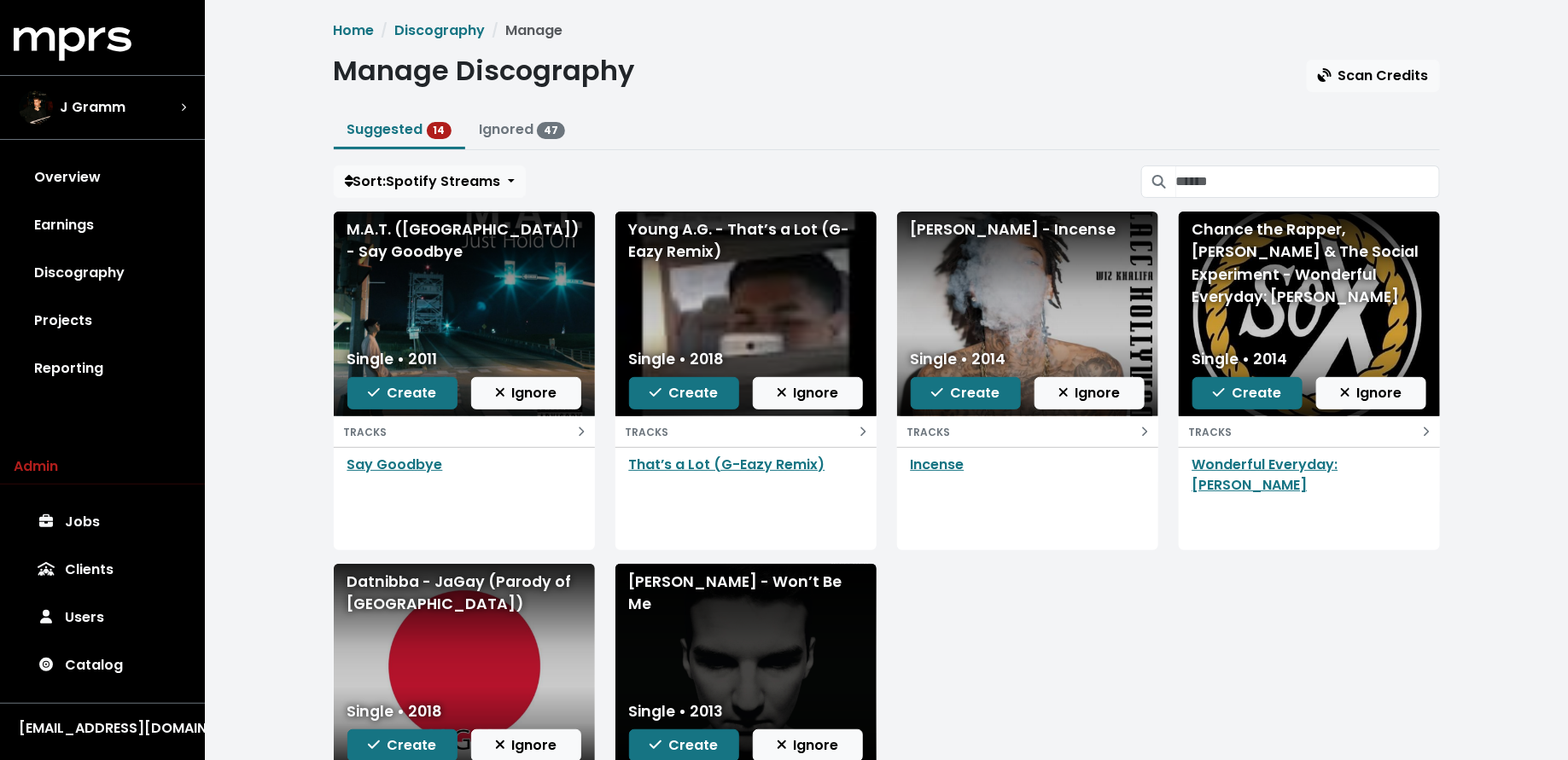
click at [539, 387] on span "Ignore" at bounding box center [526, 393] width 63 height 20
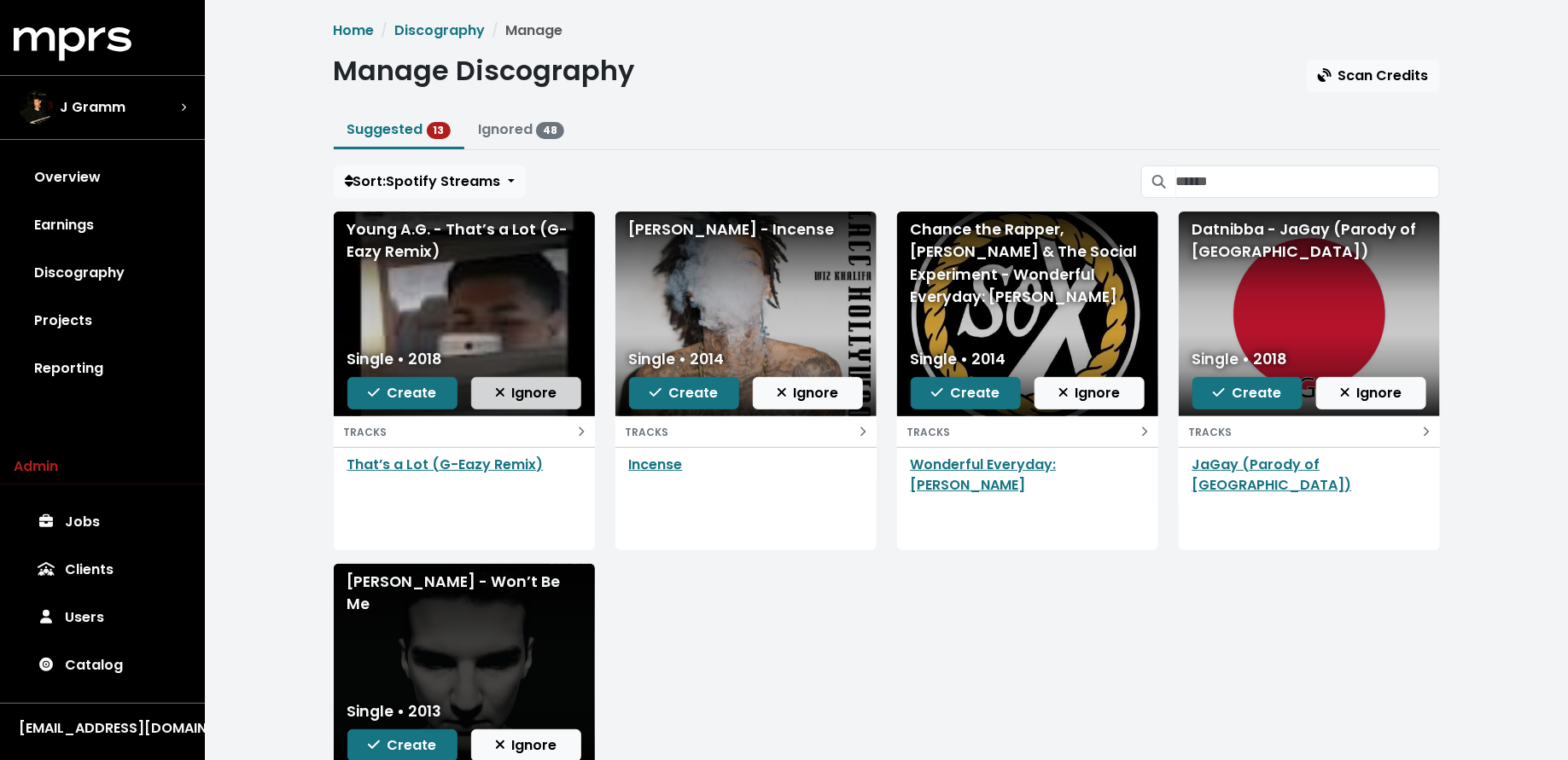
click at [515, 393] on span "Ignore" at bounding box center [526, 393] width 63 height 20
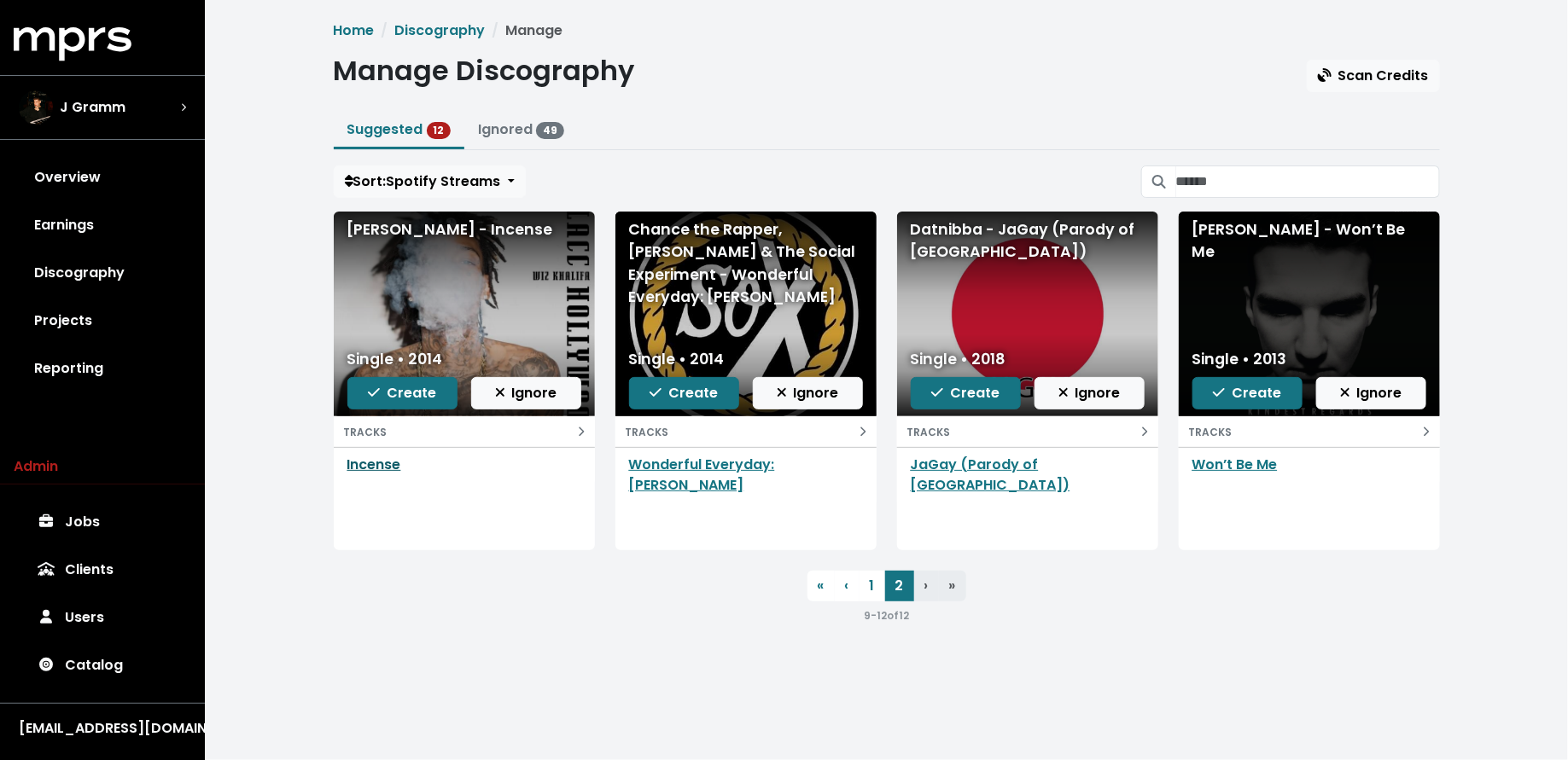
click at [379, 471] on link "Incense" at bounding box center [374, 464] width 54 height 20
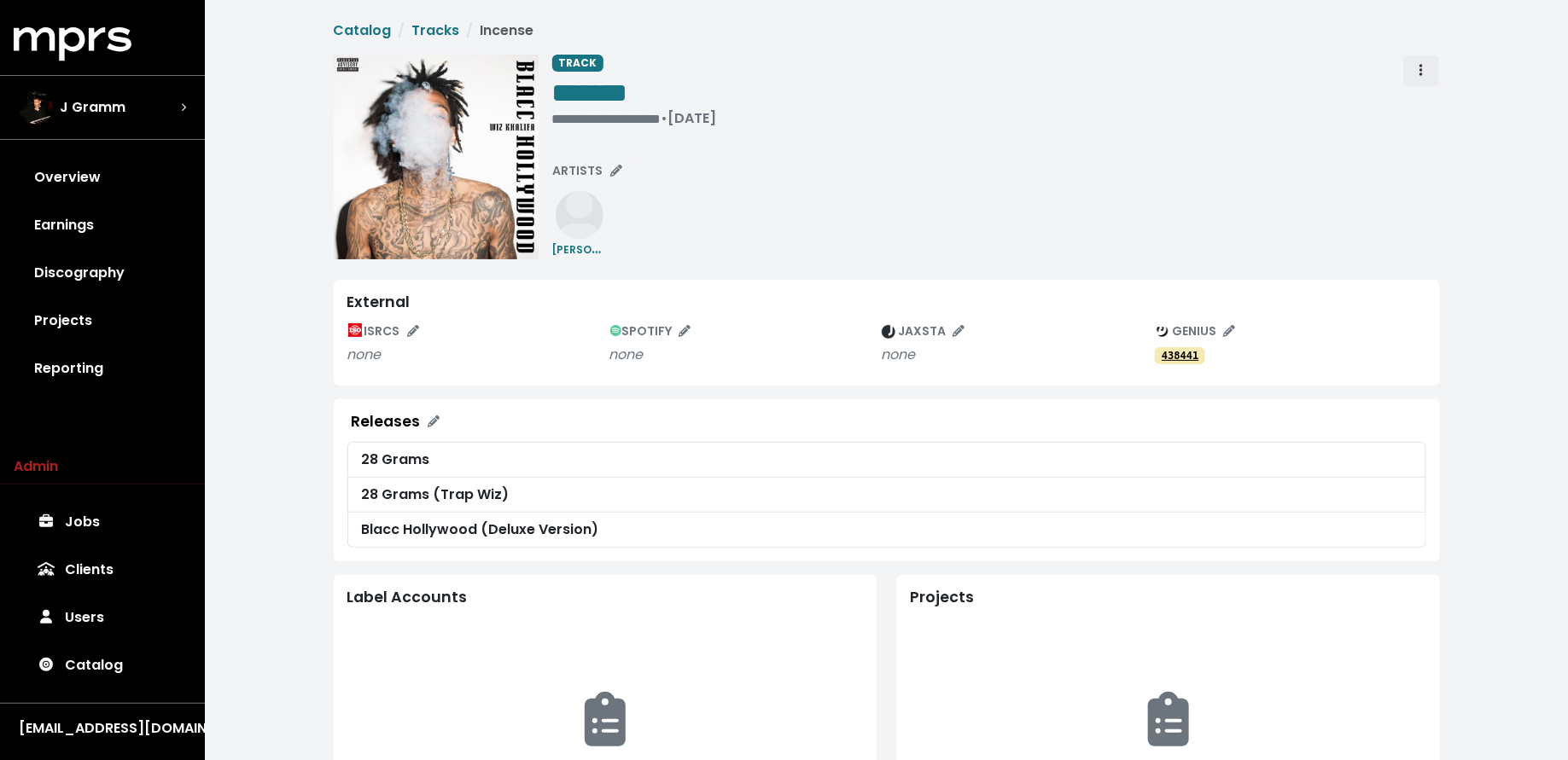
click at [1427, 67] on span "Track actions" at bounding box center [1421, 71] width 15 height 21
click at [1428, 96] on link "Merge" at bounding box center [1471, 108] width 135 height 27
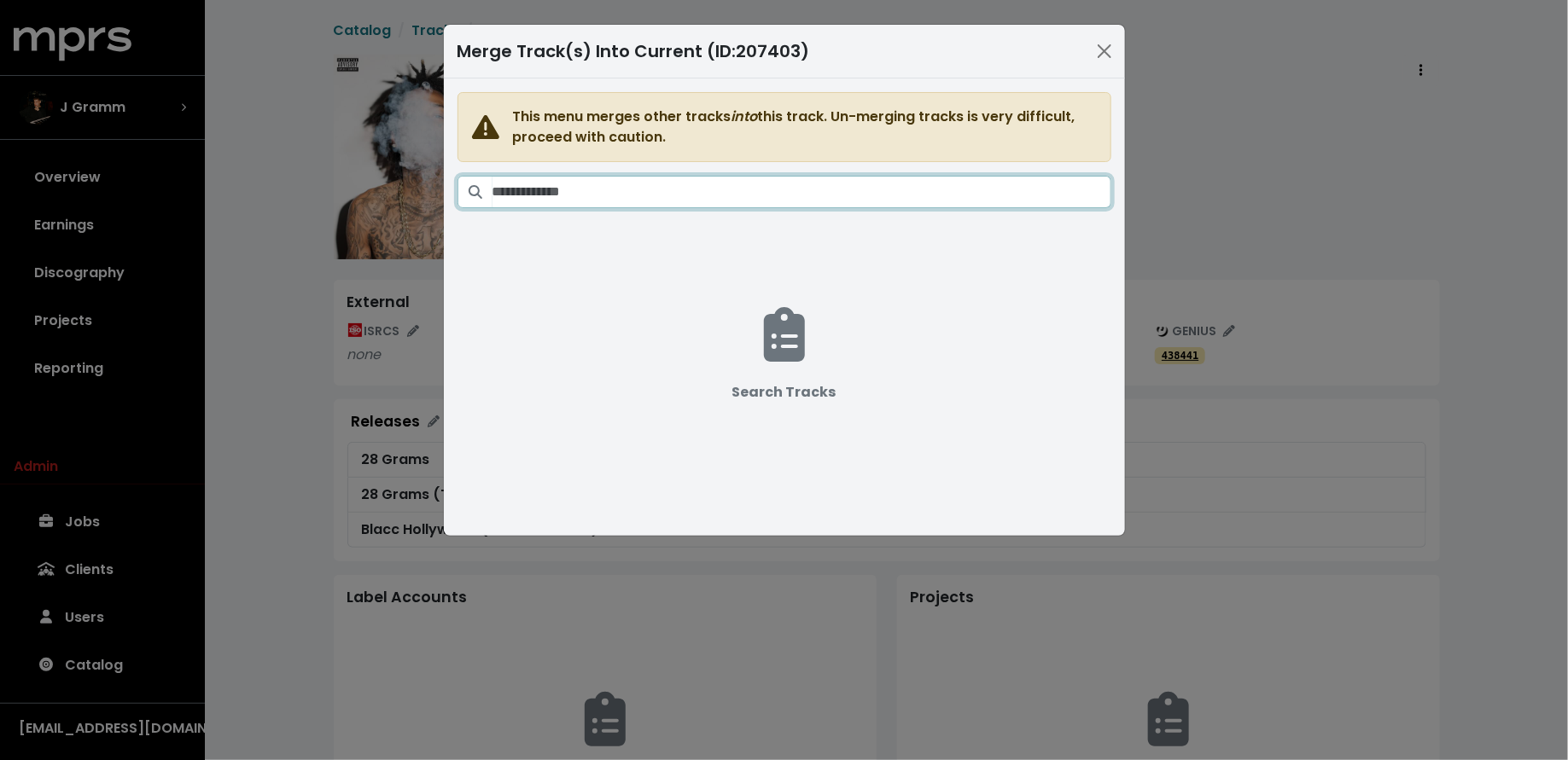
click at [879, 188] on input "Search tracks" at bounding box center [802, 192] width 619 height 33
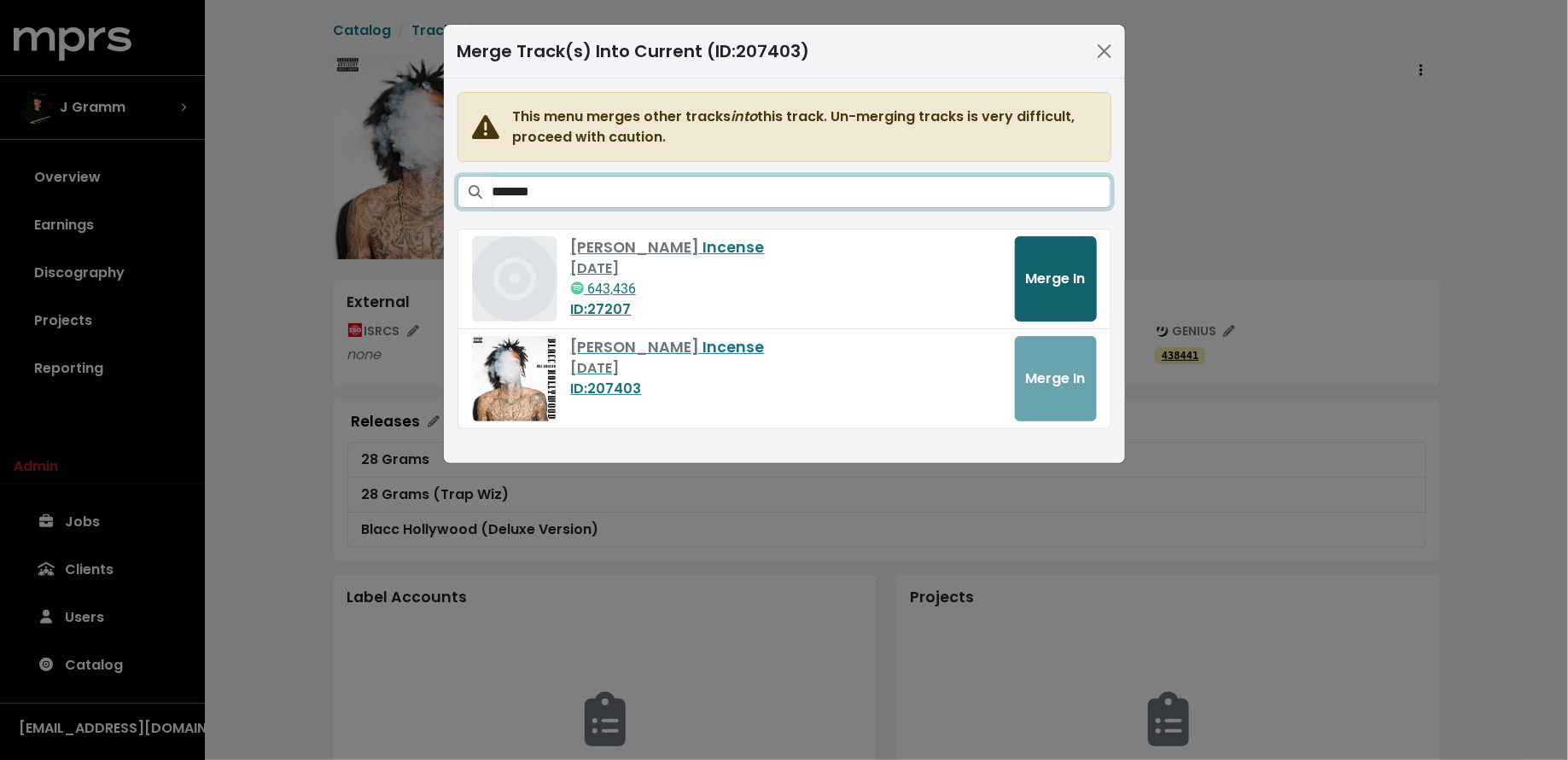
type input "*******"
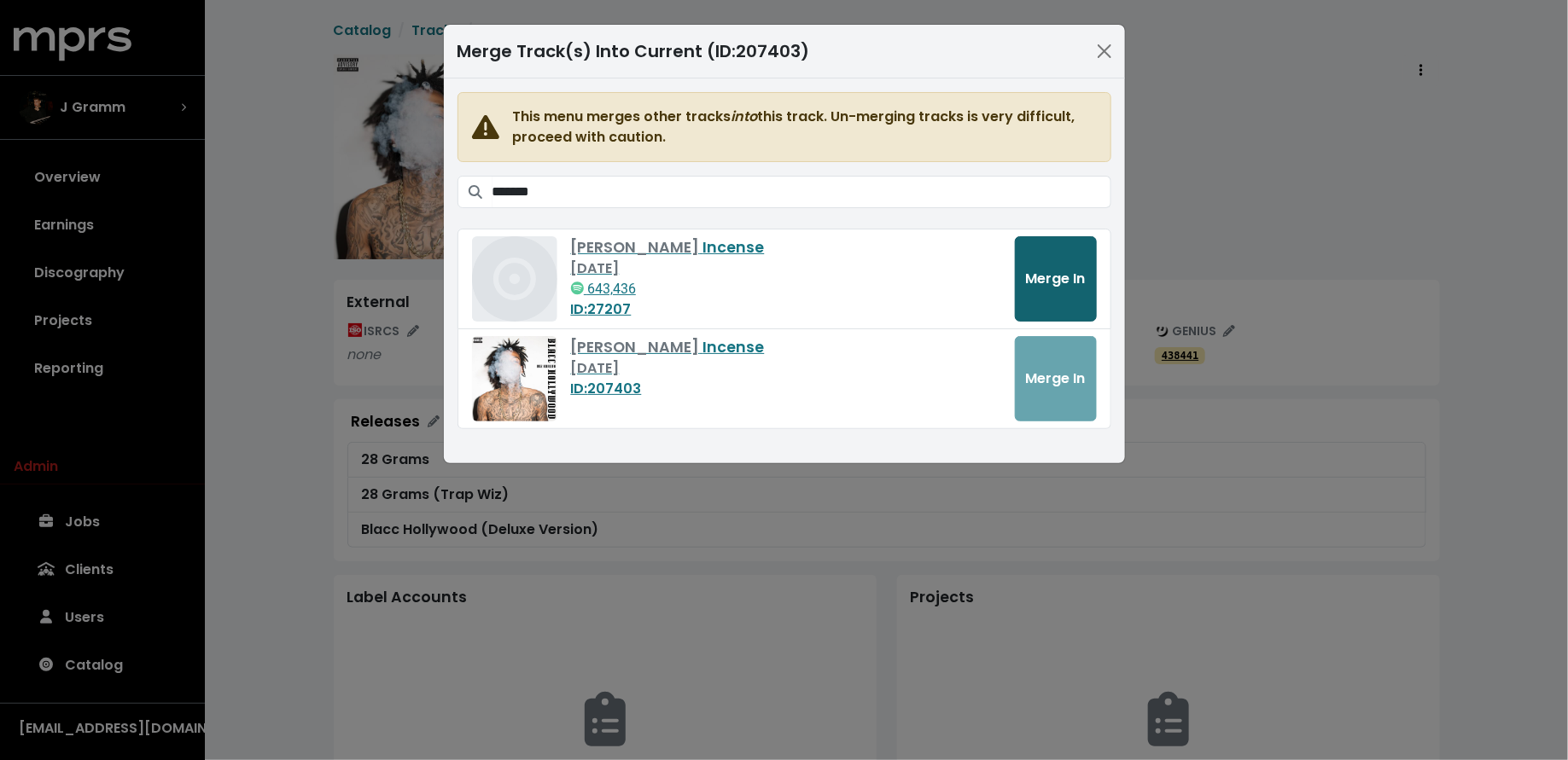
click at [1049, 261] on button "Merge In" at bounding box center [1056, 279] width 82 height 85
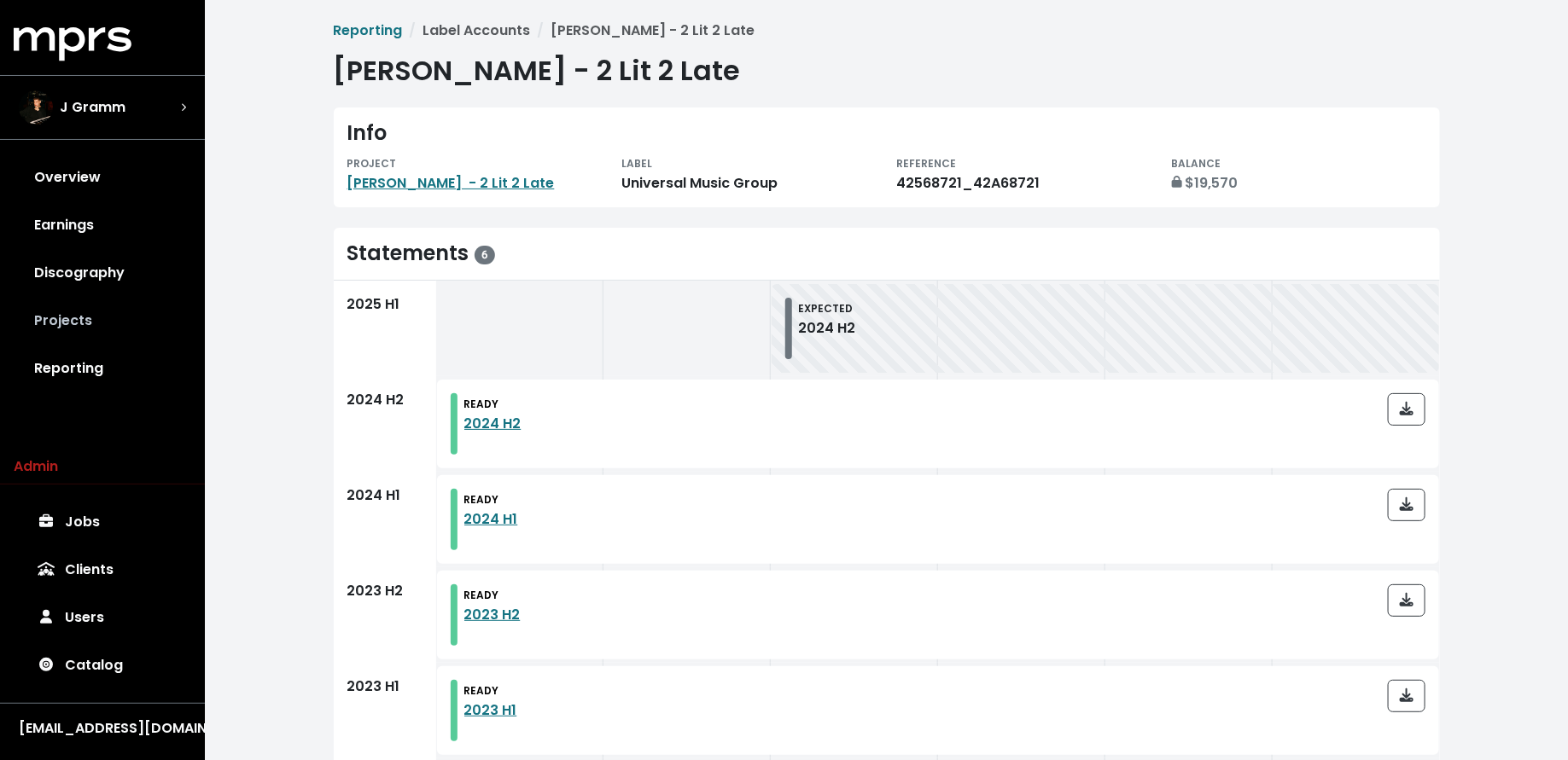
click at [111, 326] on link "Projects" at bounding box center [103, 320] width 178 height 48
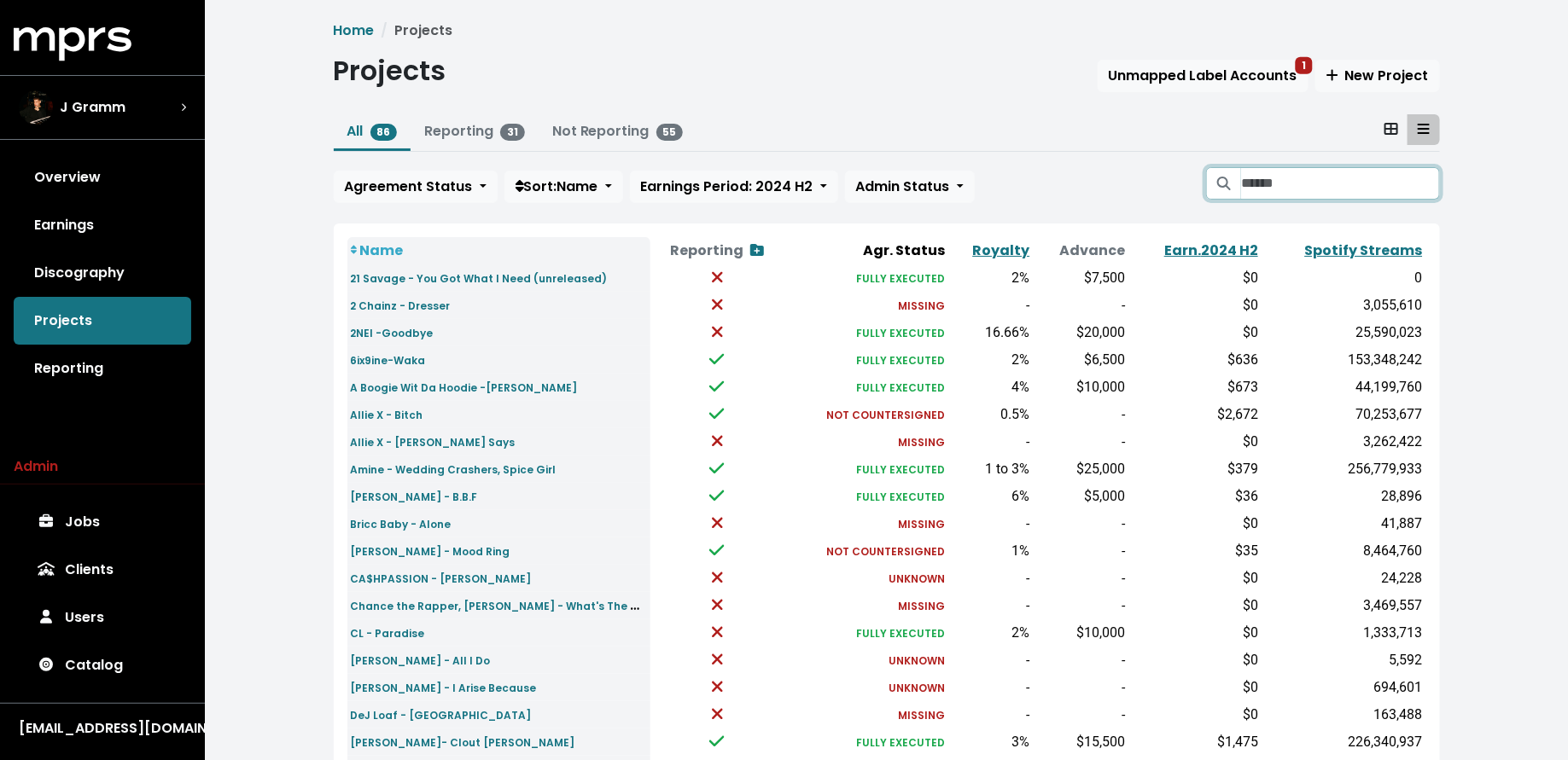
click at [1246, 183] on input "Search projects" at bounding box center [1340, 183] width 198 height 33
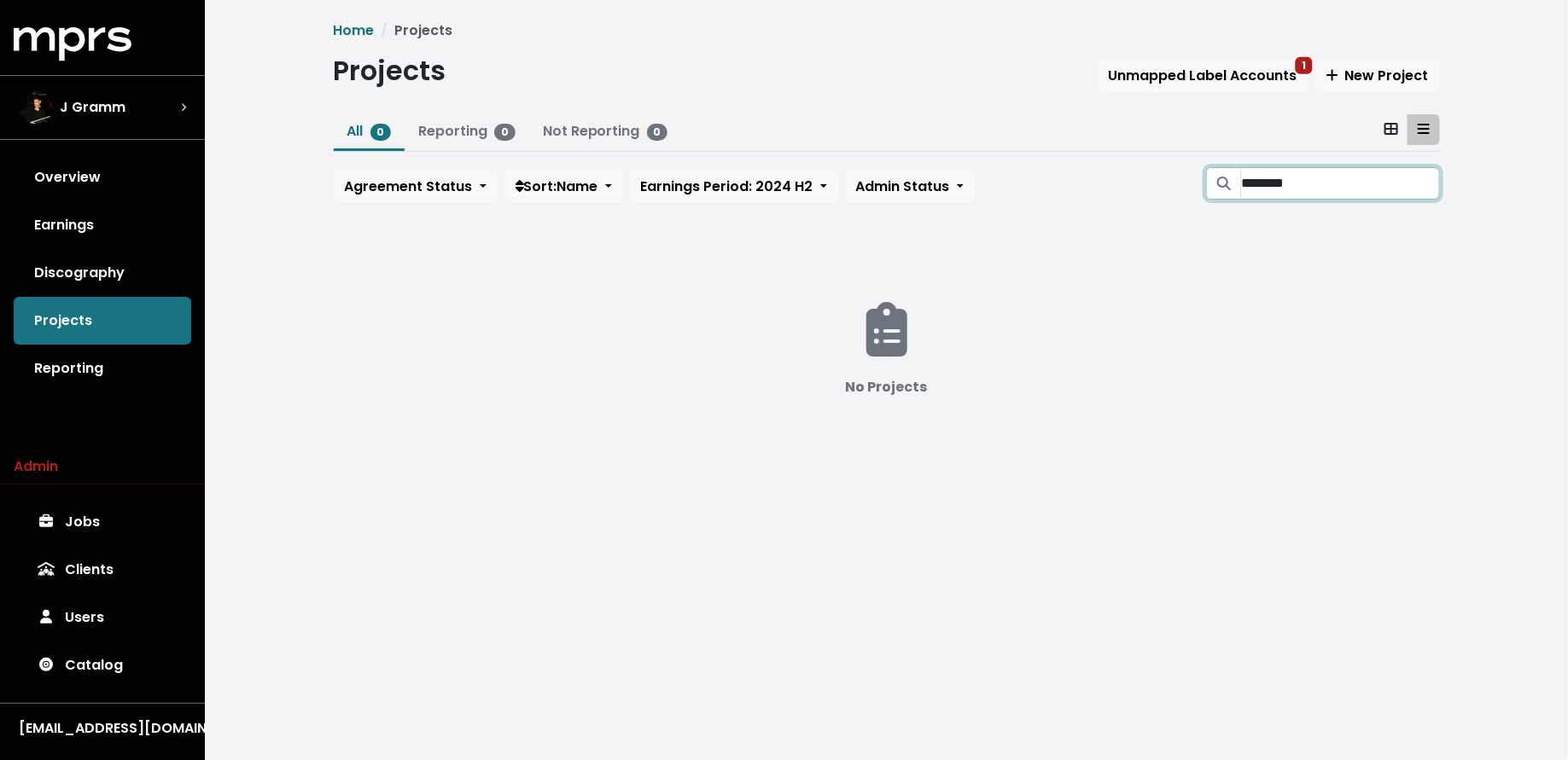
type input "********"
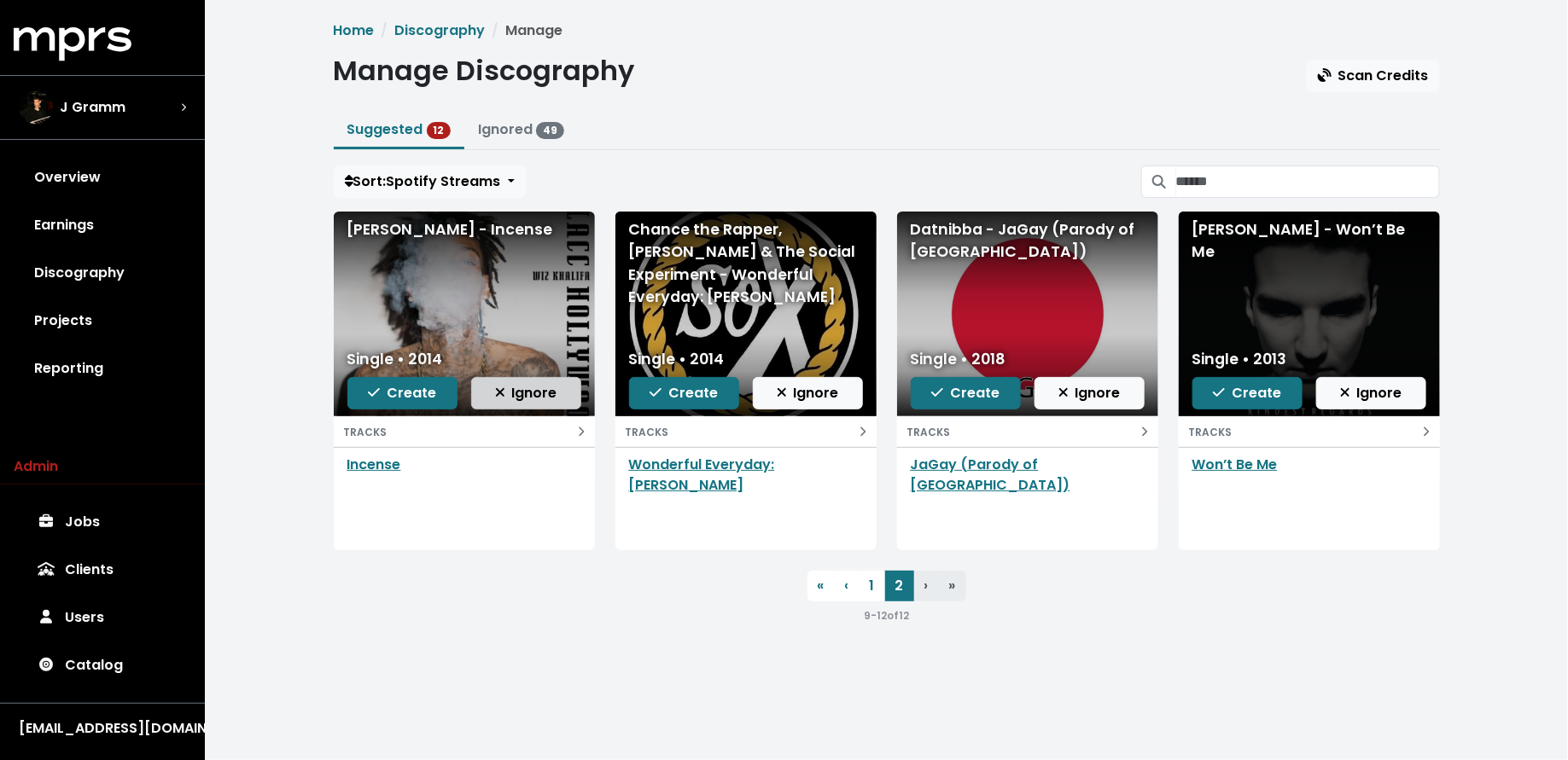
click at [522, 383] on span "Ignore" at bounding box center [526, 393] width 63 height 20
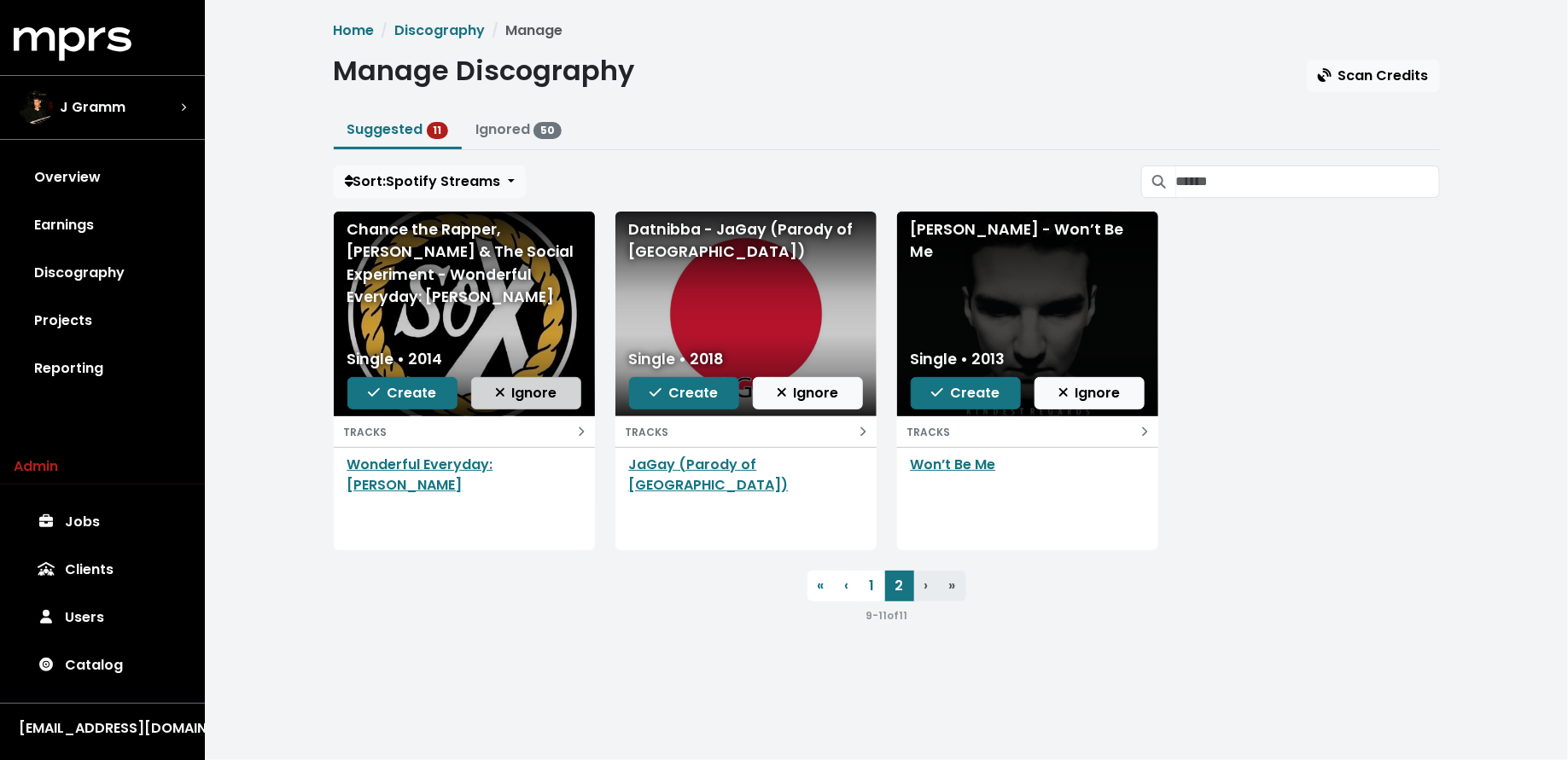
click at [533, 387] on span "Ignore" at bounding box center [526, 393] width 63 height 20
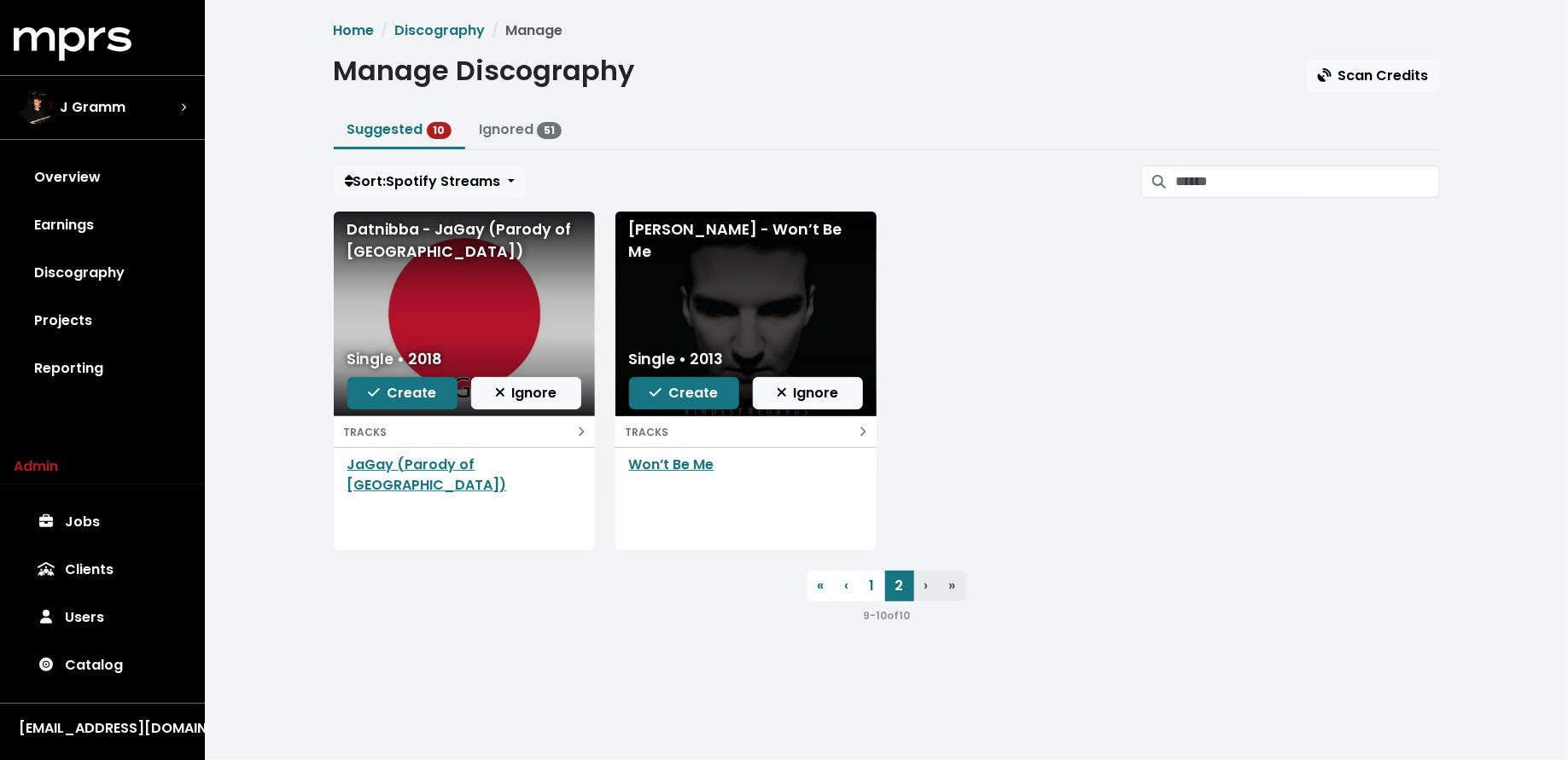
click at [533, 387] on span "Ignore" at bounding box center [526, 393] width 63 height 20
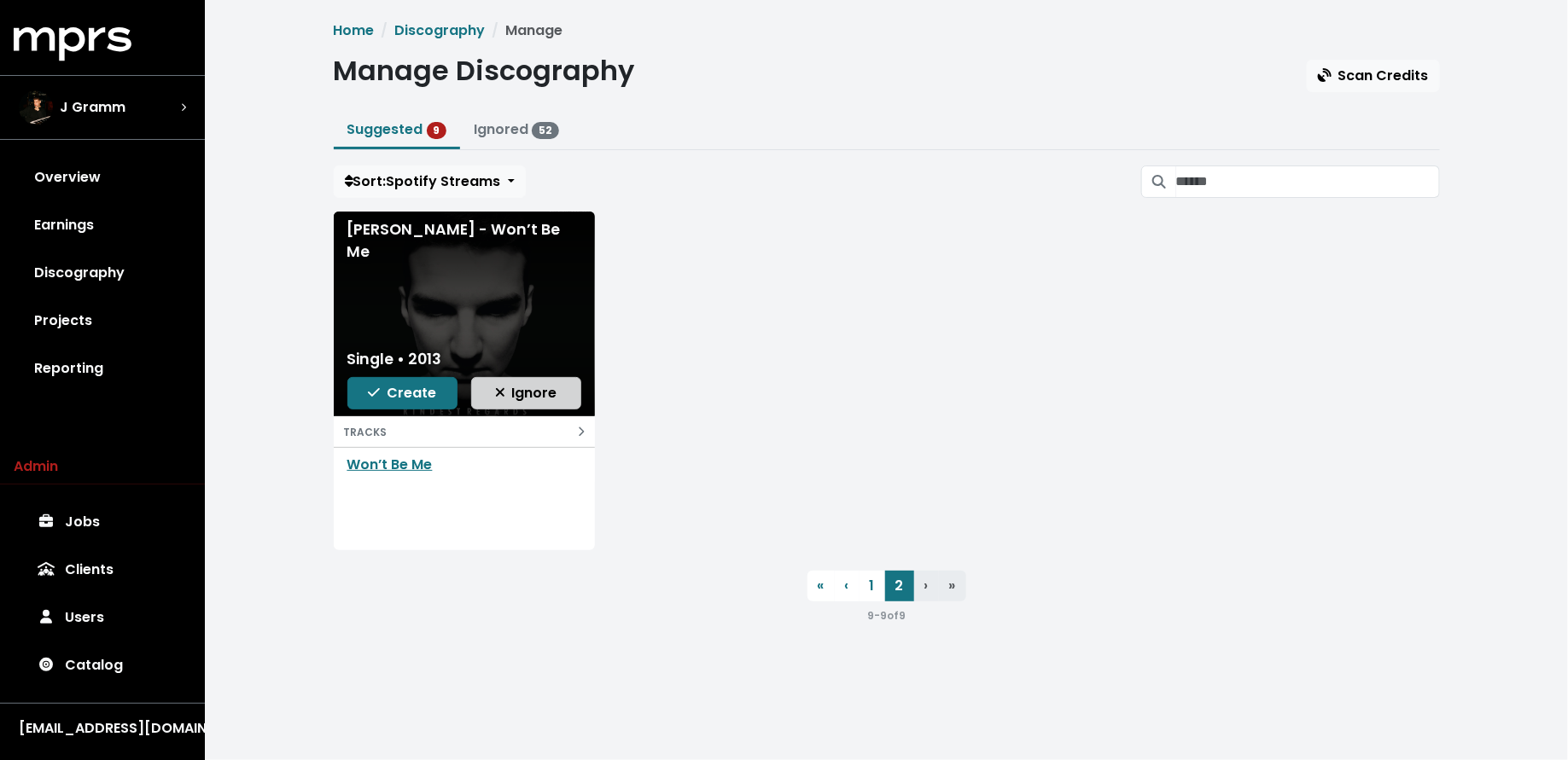
click at [533, 395] on span "Ignore" at bounding box center [526, 393] width 63 height 20
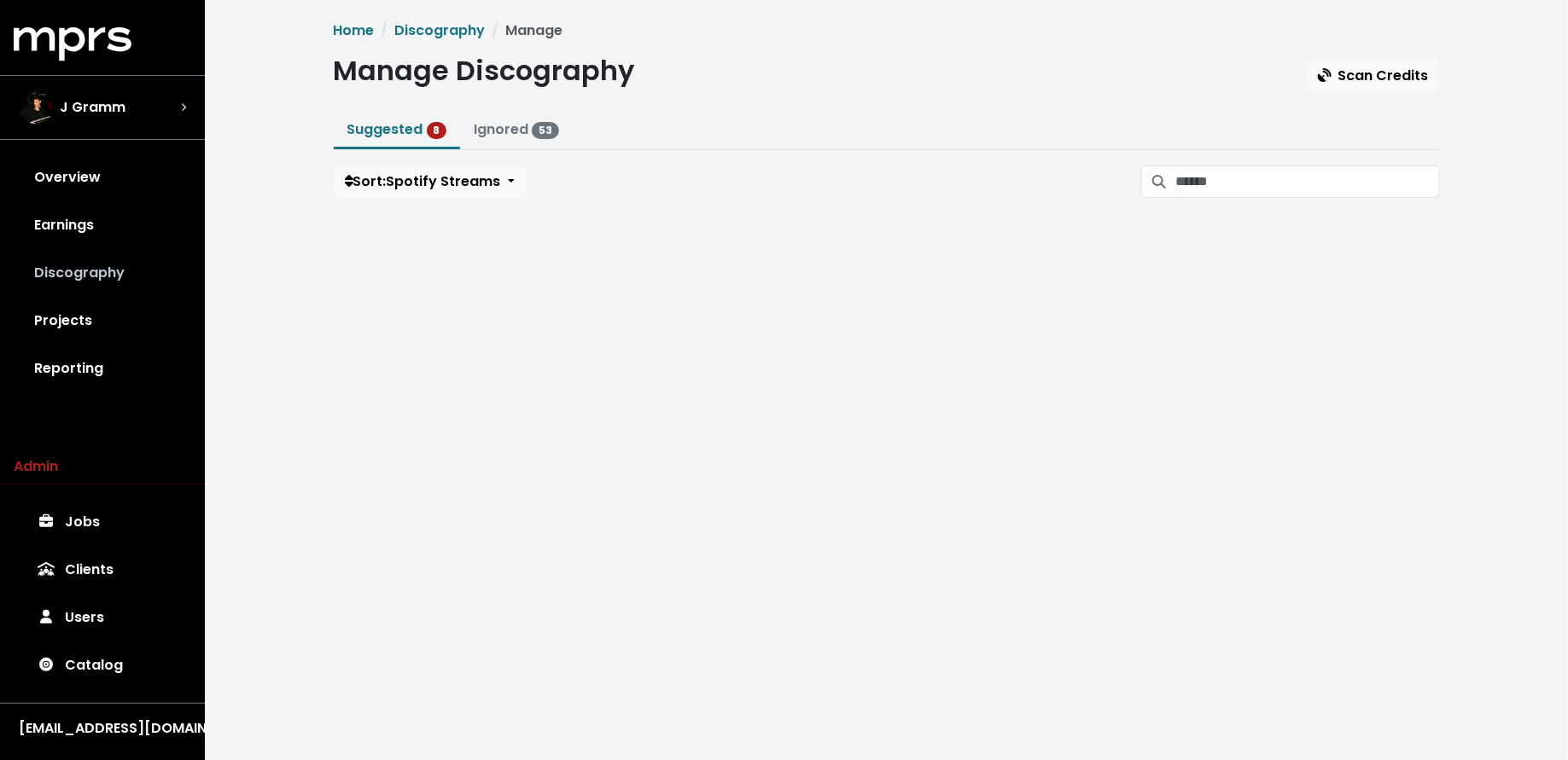
click at [143, 279] on link "Discography" at bounding box center [103, 273] width 178 height 48
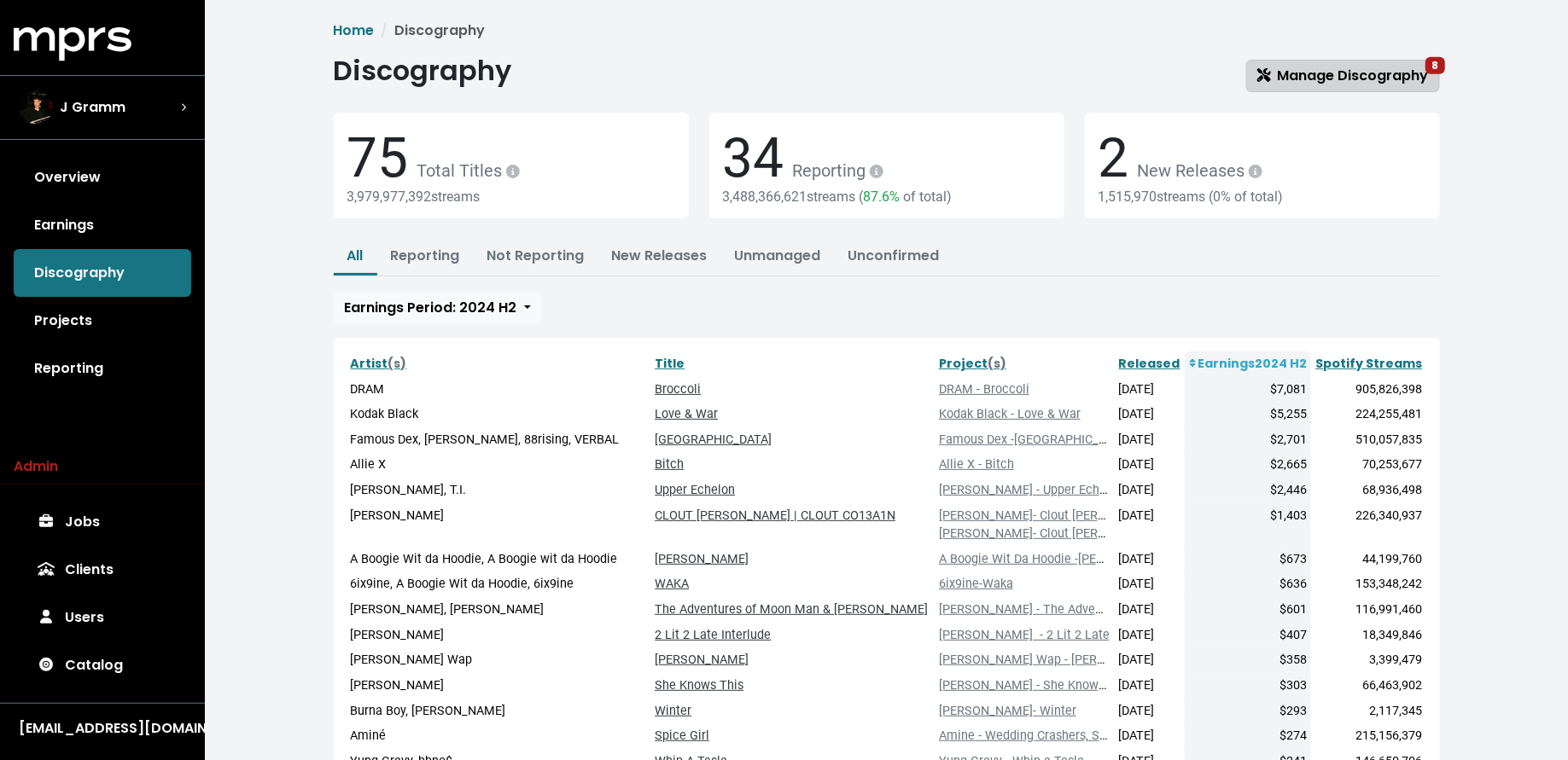
click at [1270, 89] on link "Manage Discography 8" at bounding box center [1344, 76] width 194 height 33
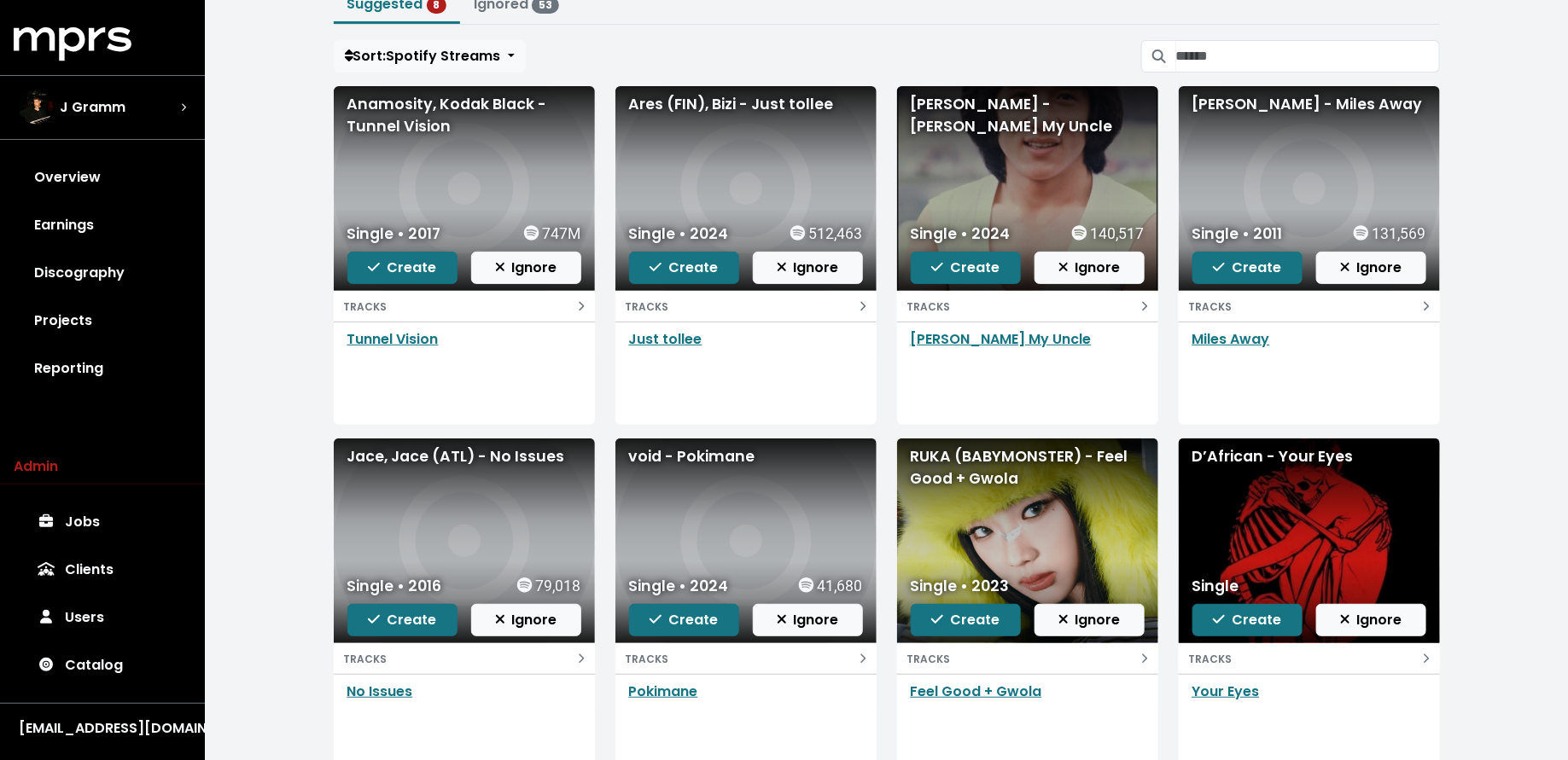
scroll to position [187, 0]
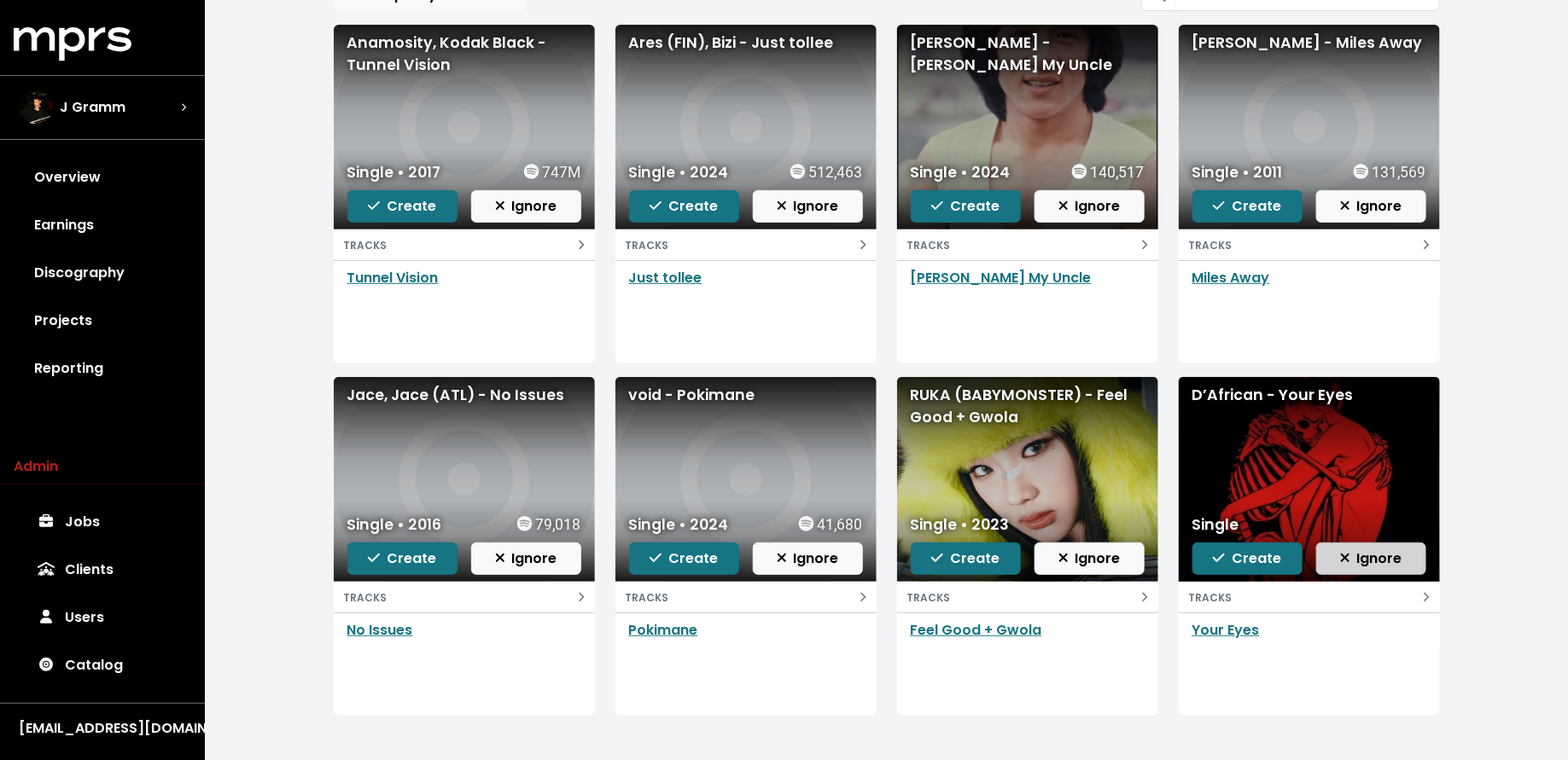
click at [1338, 554] on button "Ignore" at bounding box center [1371, 559] width 110 height 33
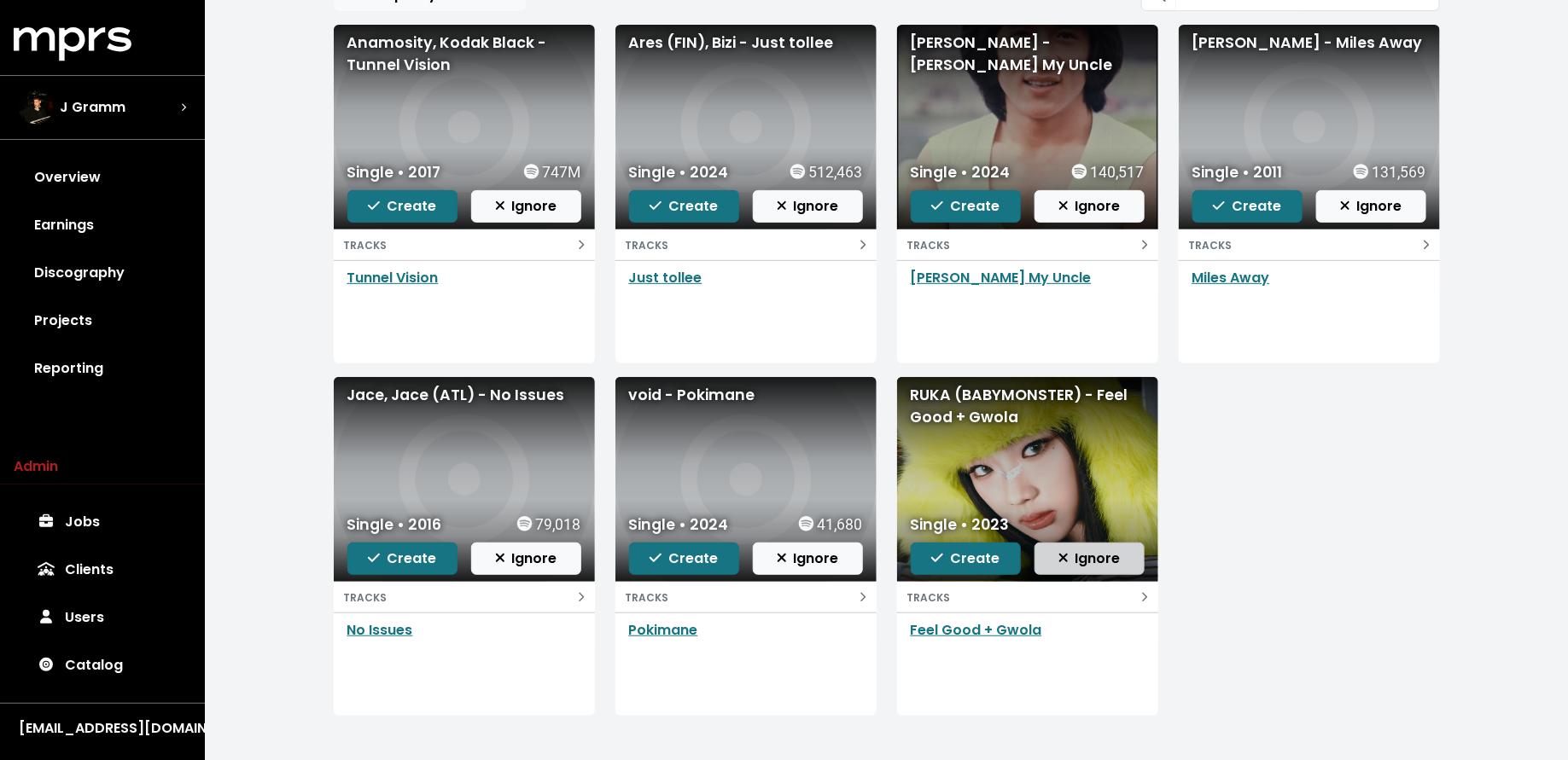
click at [1125, 558] on button "Ignore" at bounding box center [1089, 559] width 110 height 33
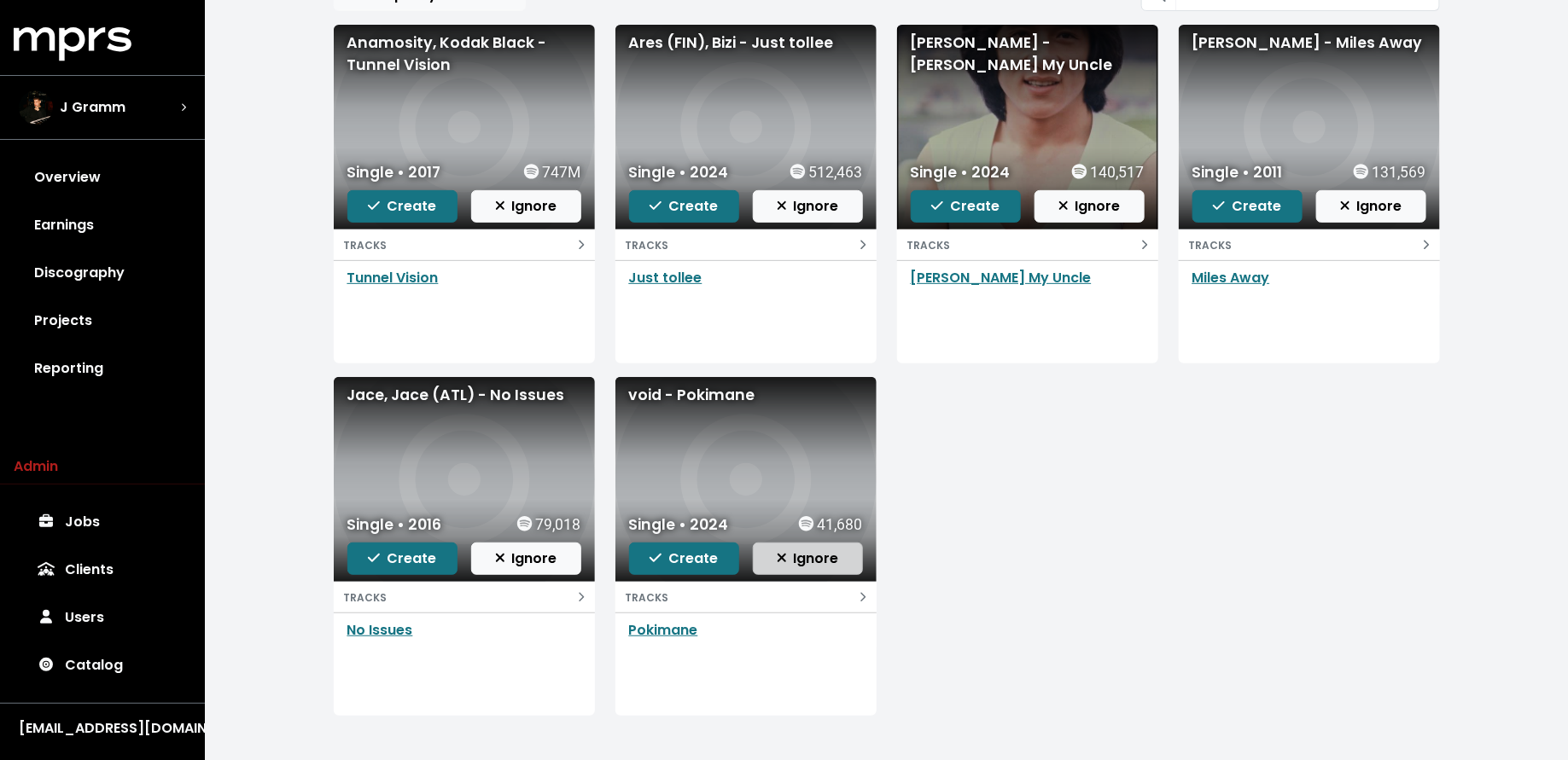
click at [846, 556] on button "Ignore" at bounding box center [808, 559] width 110 height 33
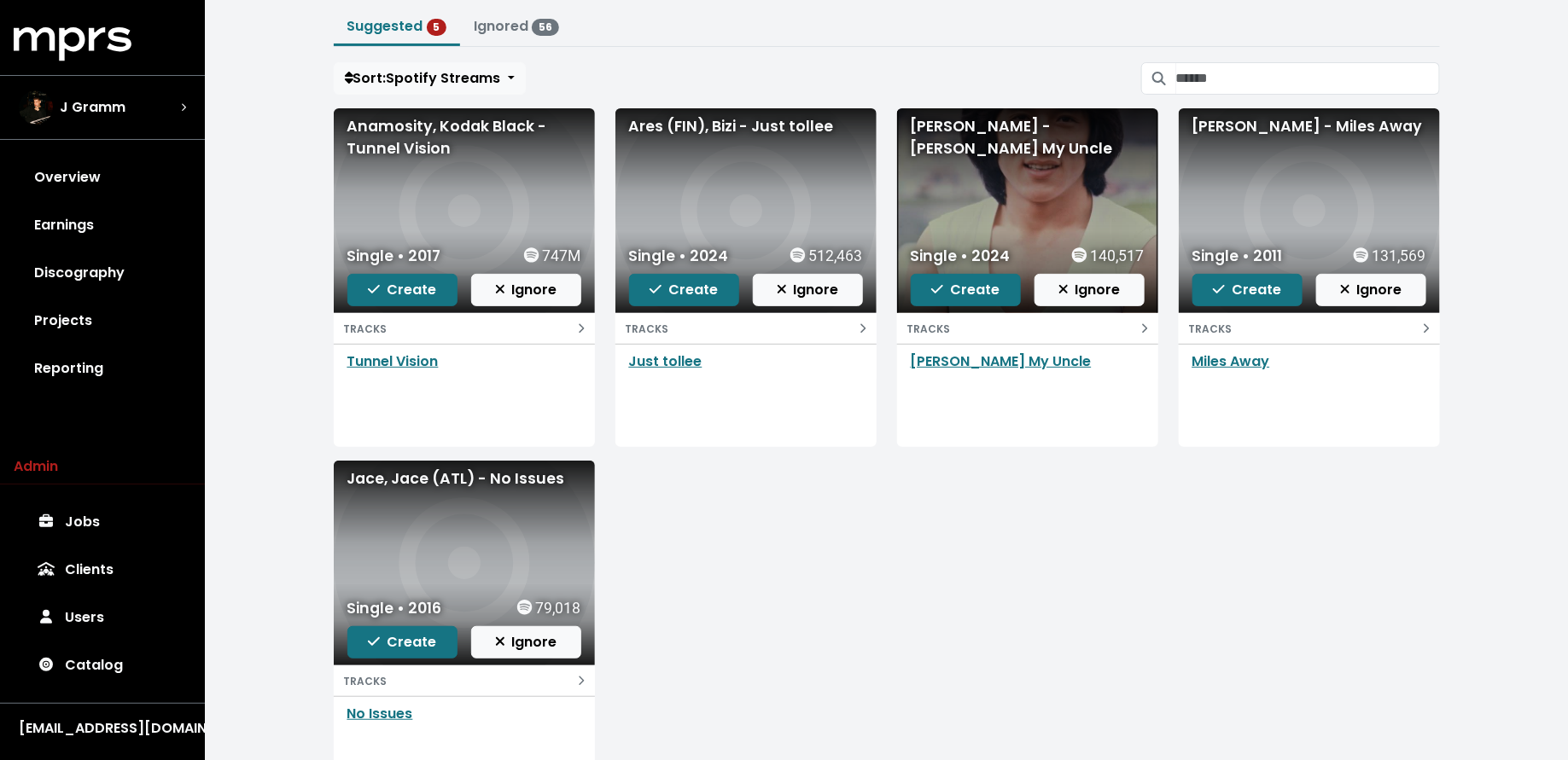
scroll to position [69, 0]
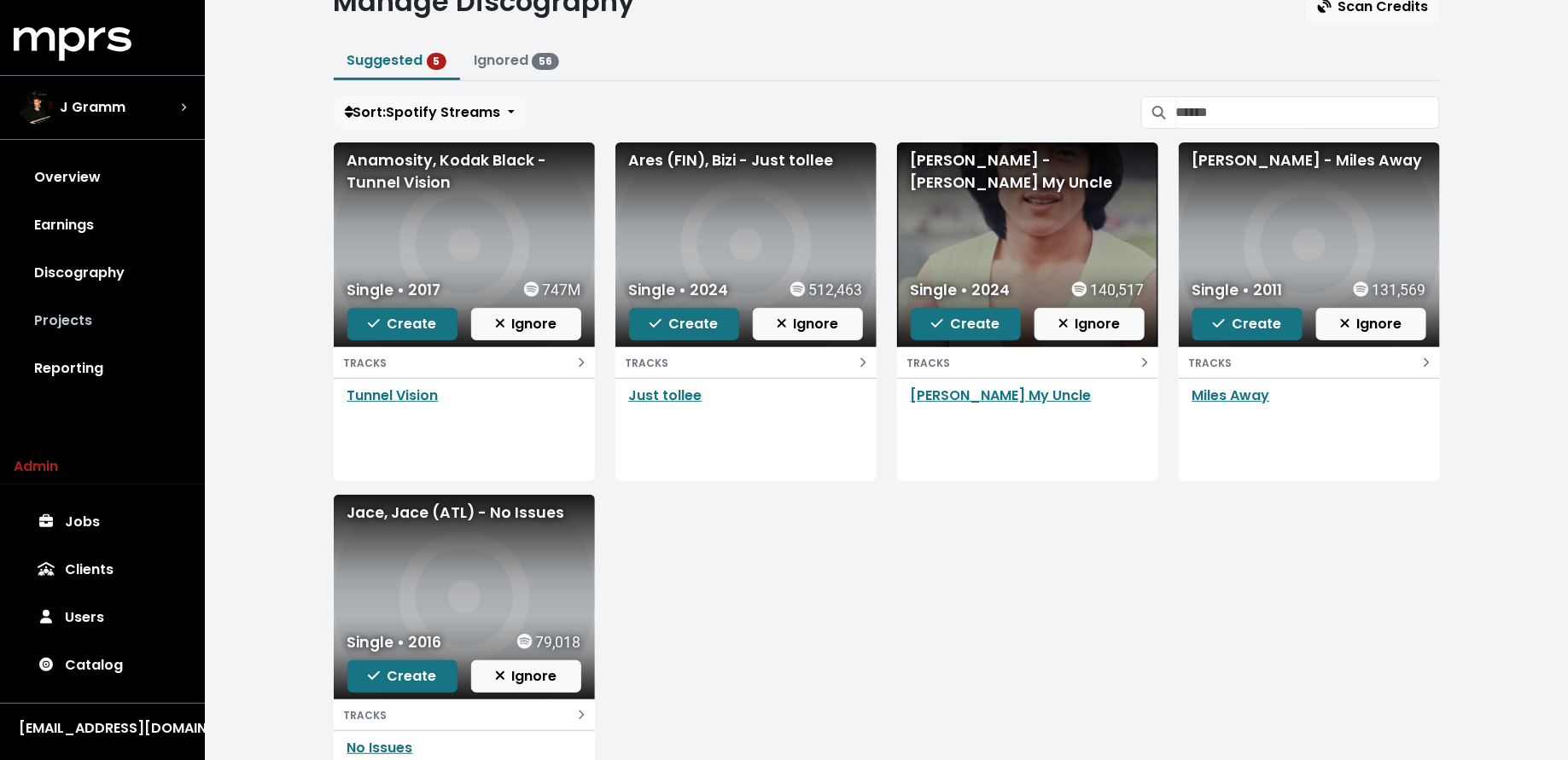
click at [65, 317] on link "Projects" at bounding box center [103, 320] width 178 height 48
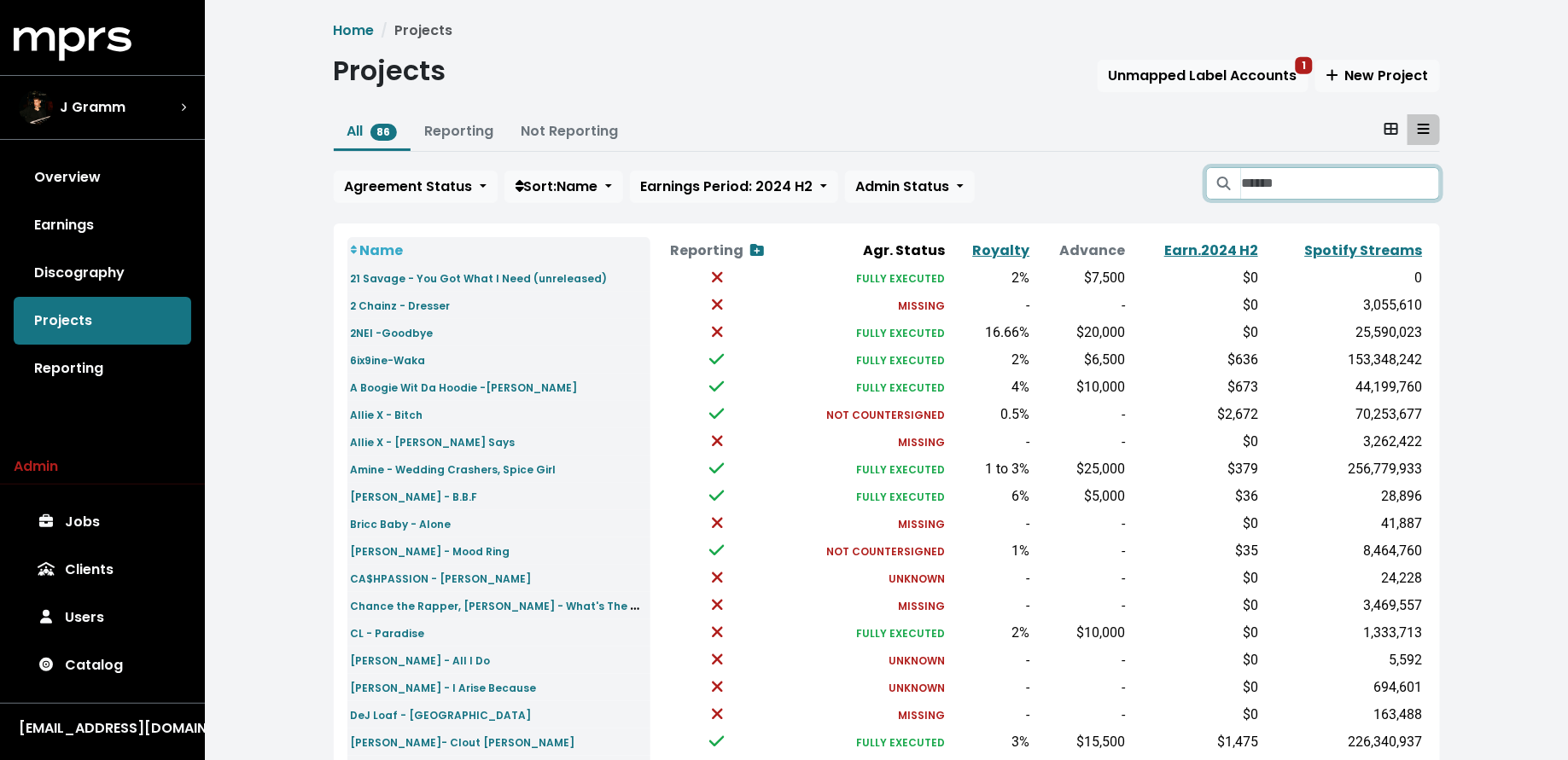
click at [1290, 175] on input "Search projects" at bounding box center [1340, 183] width 198 height 33
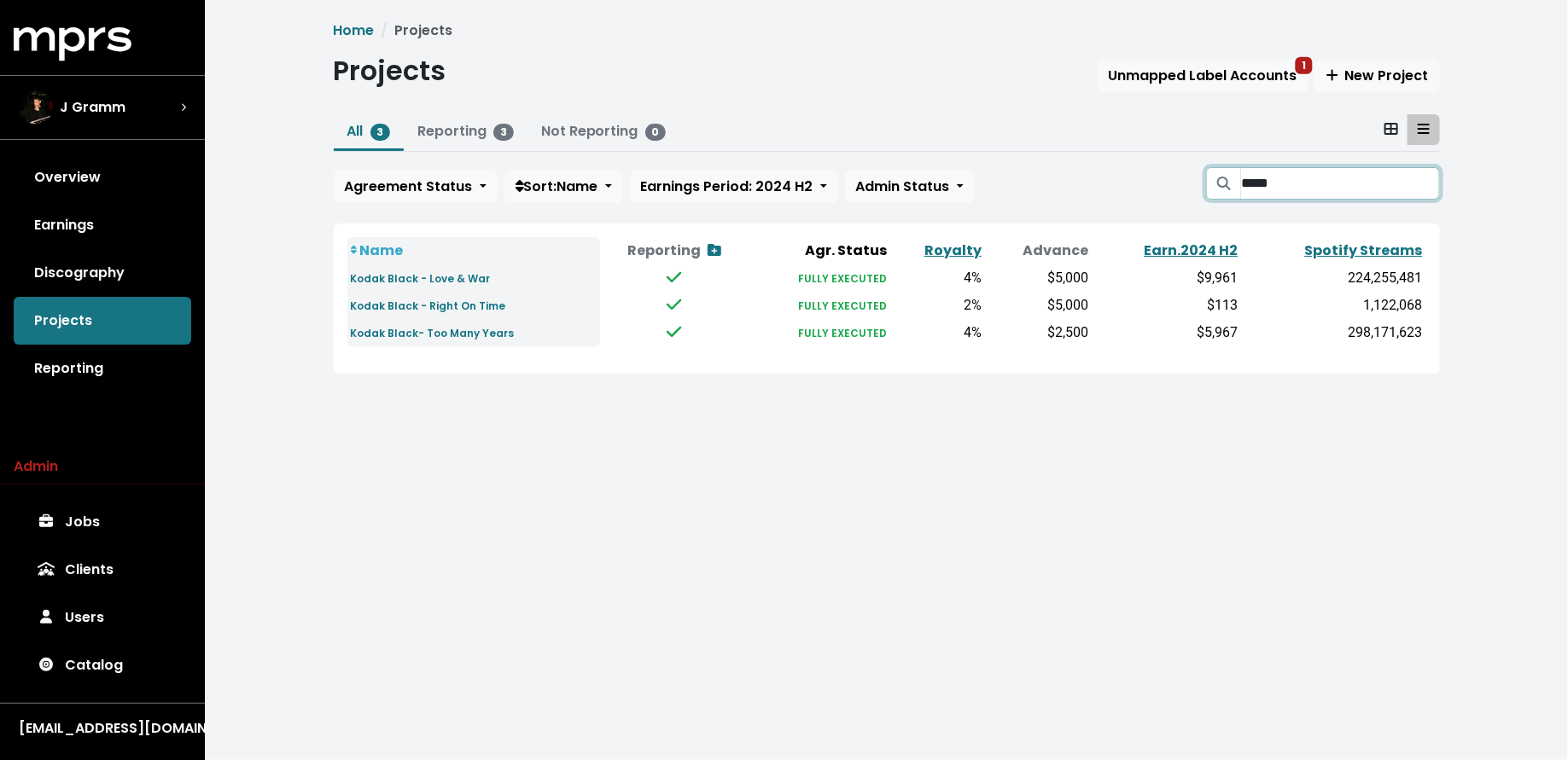
type input "*****"
click at [482, 332] on small "Kodak Black- Too Many Years" at bounding box center [433, 333] width 164 height 15
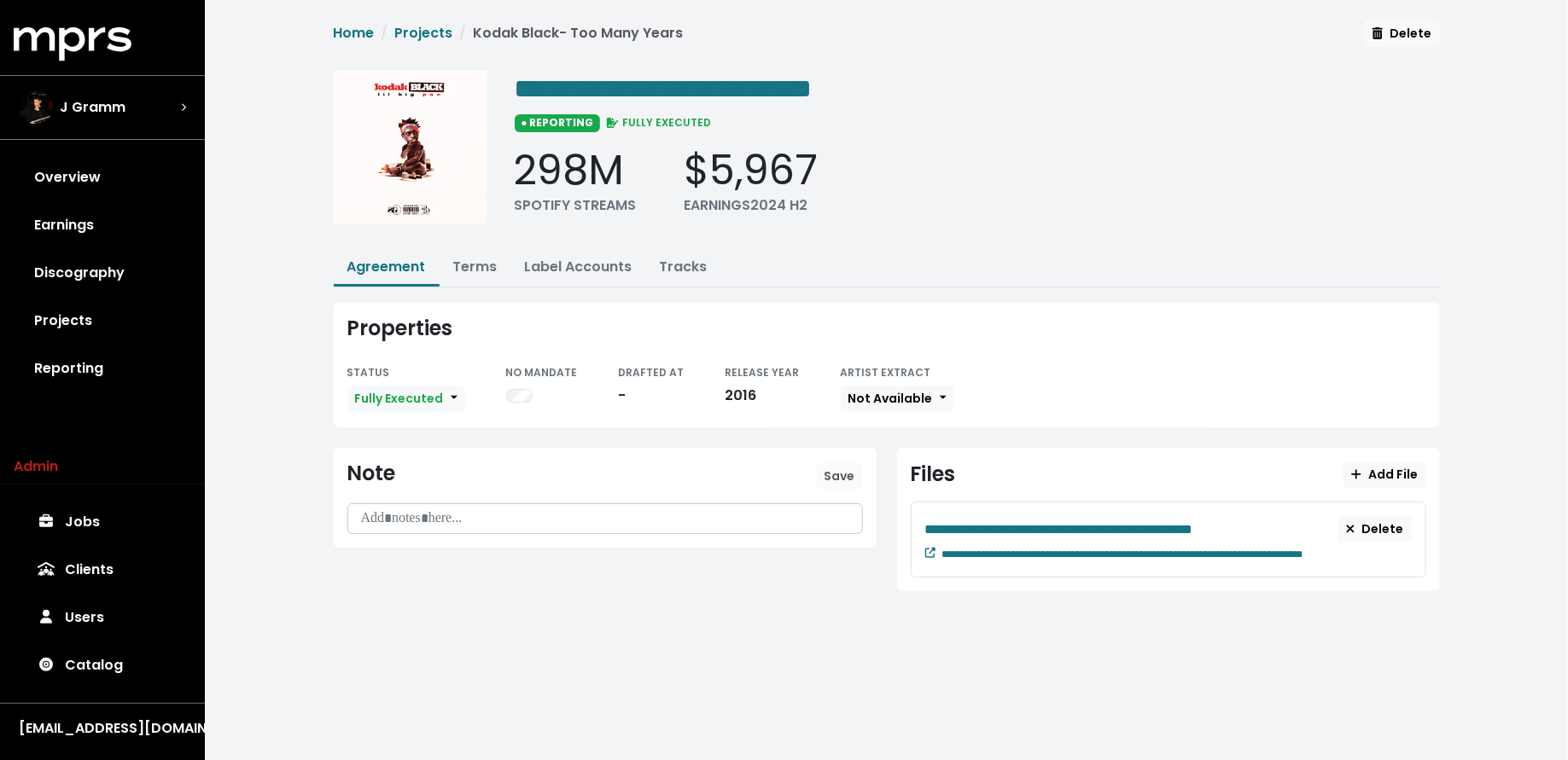
click at [936, 542] on div "**********" at bounding box center [1169, 552] width 486 height 21
click at [926, 549] on icon at bounding box center [930, 552] width 10 height 10
